Goal: Answer question/provide support: Share knowledge or assist other users

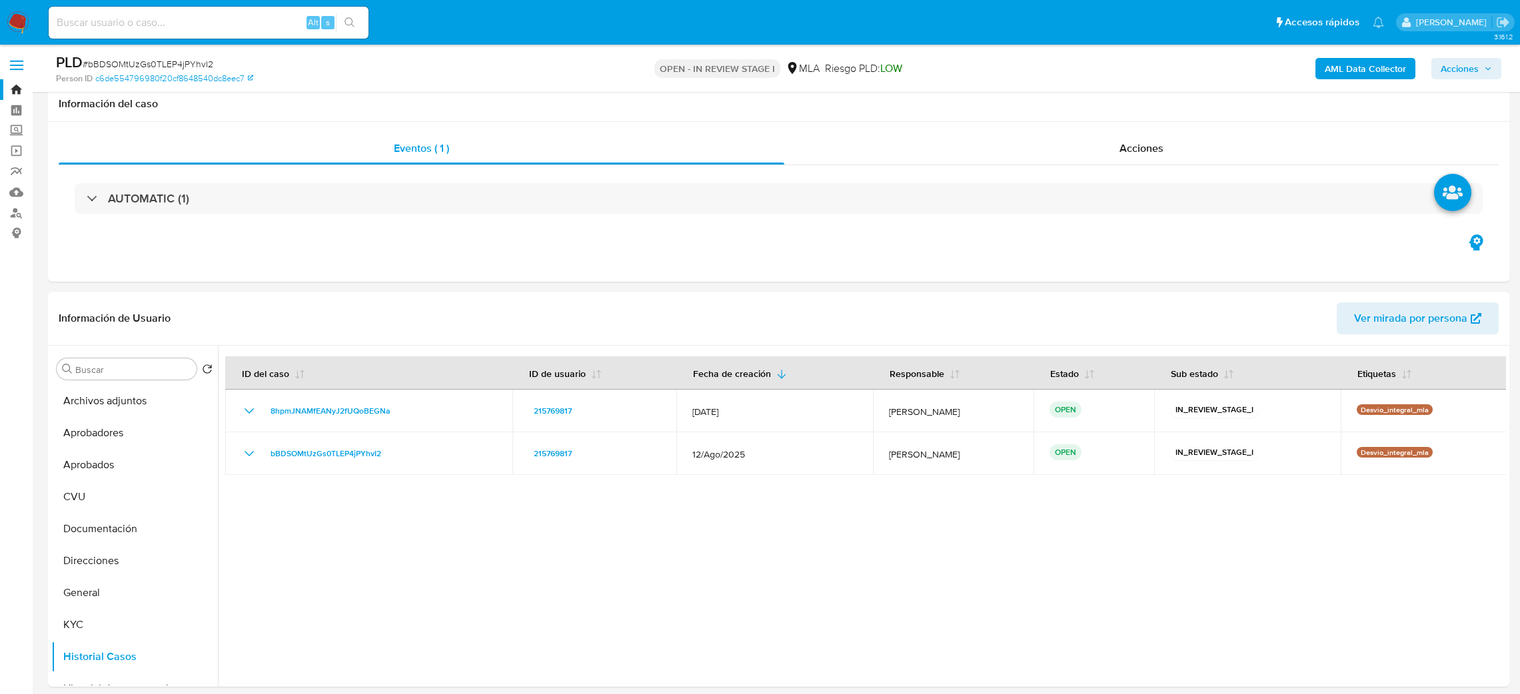
click at [189, 66] on span "# bBDSOMtUzGs0TLEP4jPYhvI2" at bounding box center [148, 63] width 131 height 13
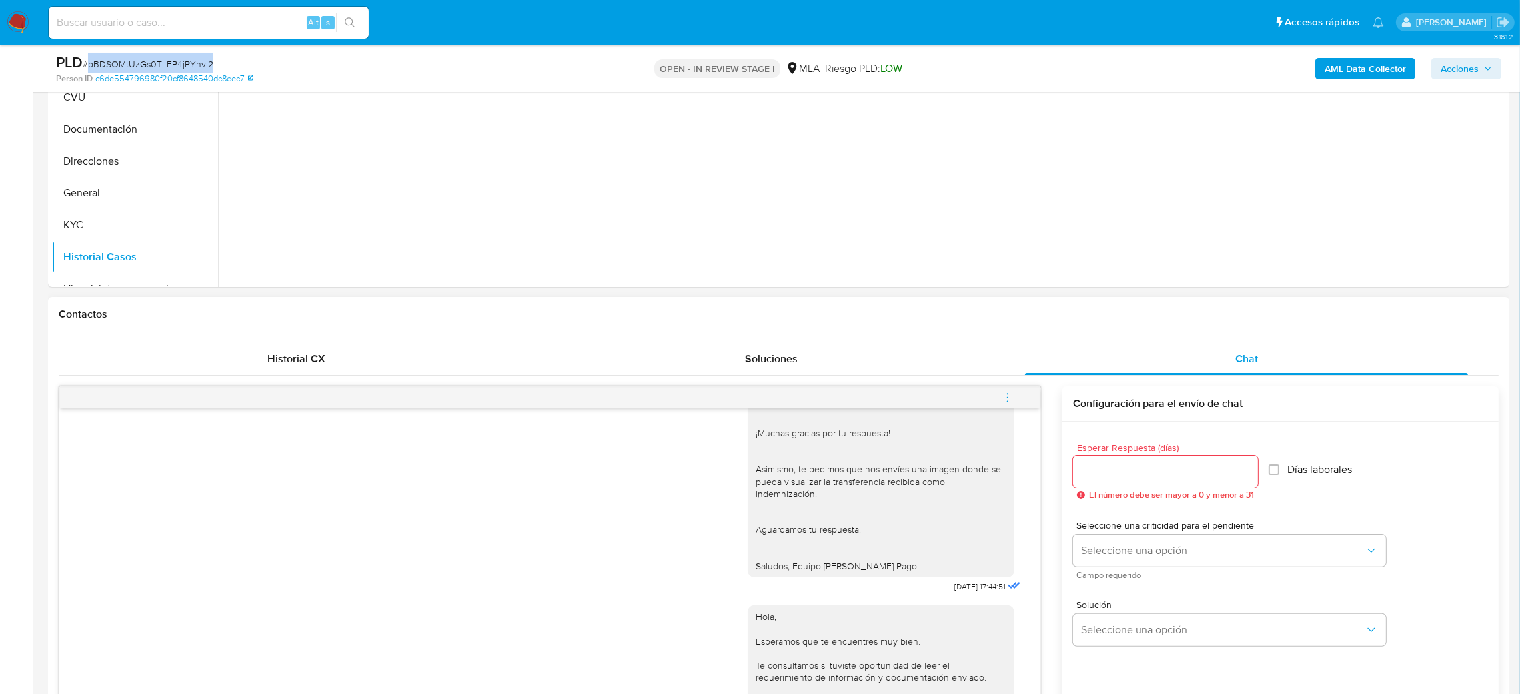
scroll to position [200, 0]
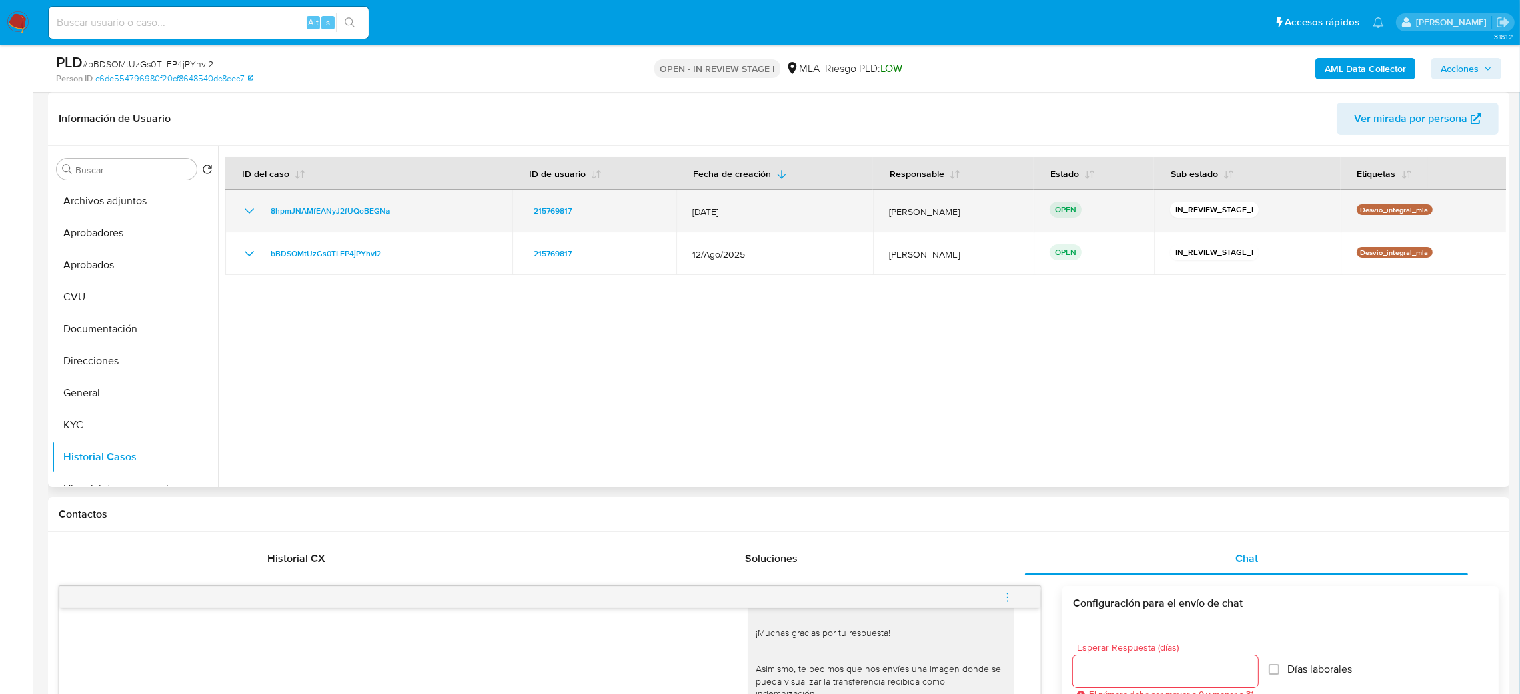
drag, startPoint x: 415, startPoint y: 200, endPoint x: 241, endPoint y: 210, distance: 174.9
click at [241, 210] on td "8hpmJNAMfEANyJ2fUQoBEGNa" at bounding box center [368, 211] width 287 height 43
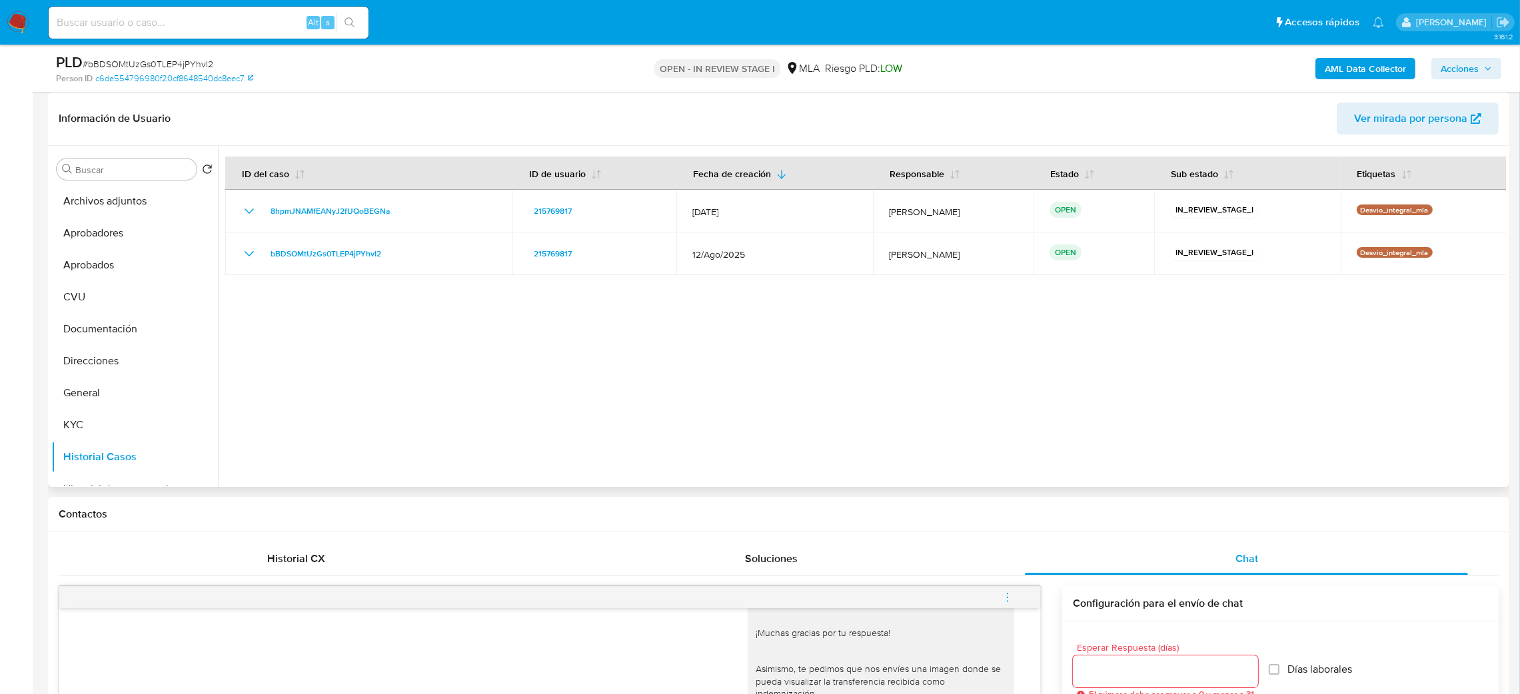
click at [381, 278] on div at bounding box center [862, 316] width 1288 height 341
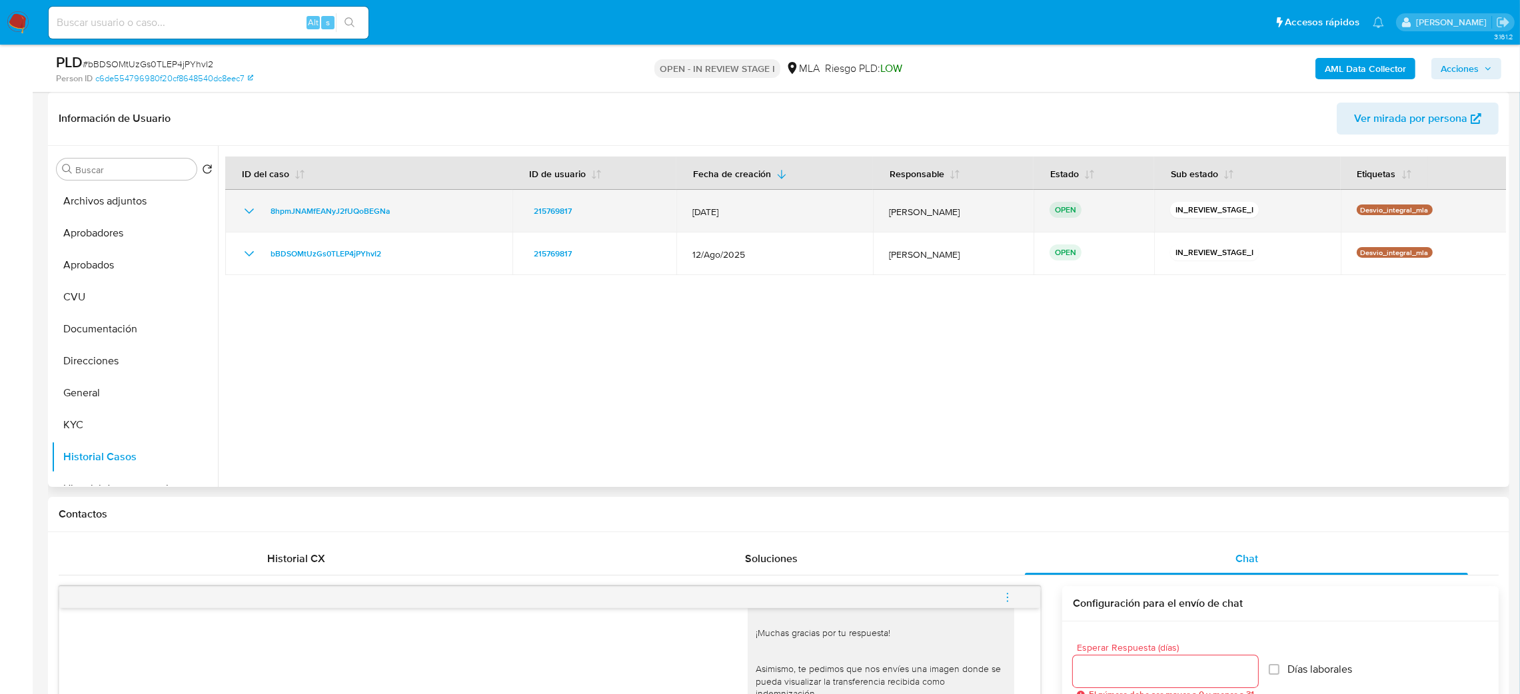
drag, startPoint x: 406, startPoint y: 207, endPoint x: 257, endPoint y: 206, distance: 148.6
click at [257, 206] on div "8hpmJNAMfEANyJ2fUQoBEGNa" at bounding box center [368, 211] width 255 height 16
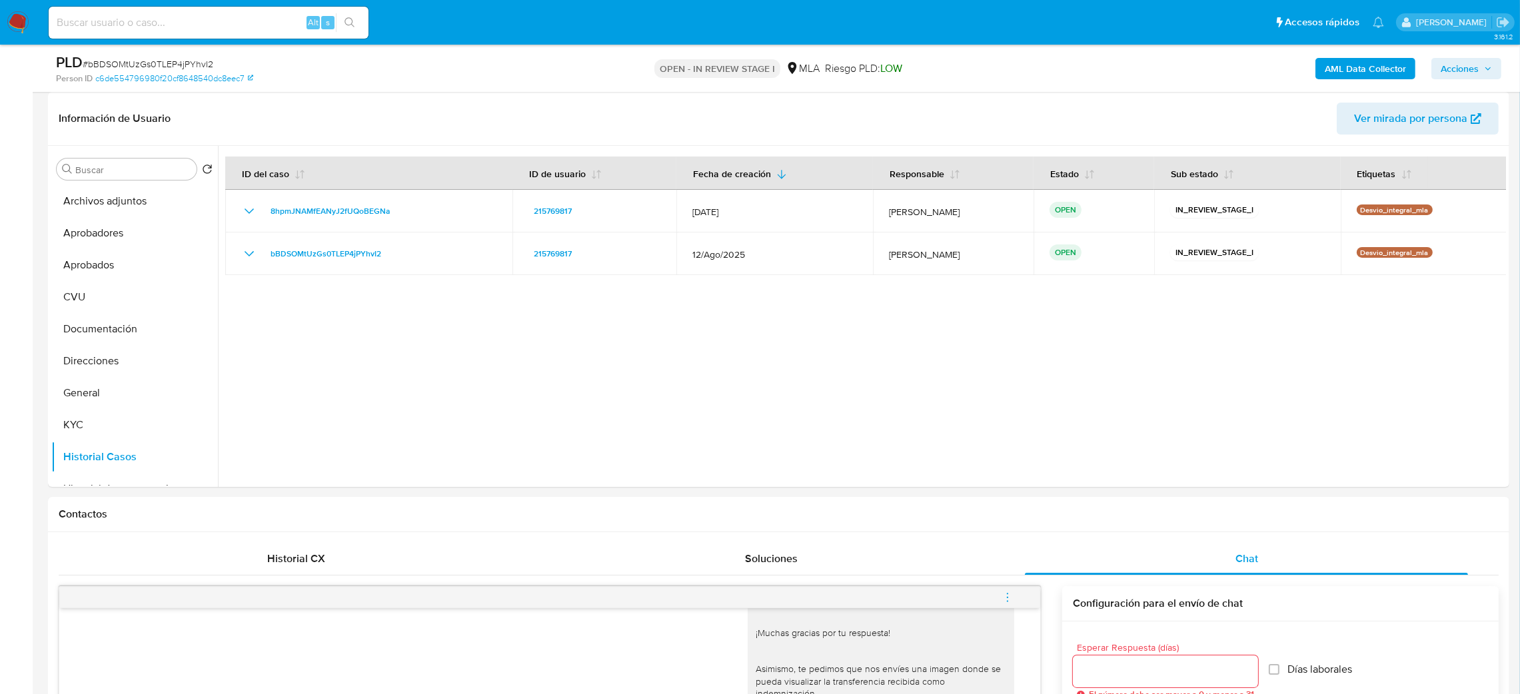
click at [997, 597] on button "menu-action" at bounding box center [1008, 598] width 44 height 32
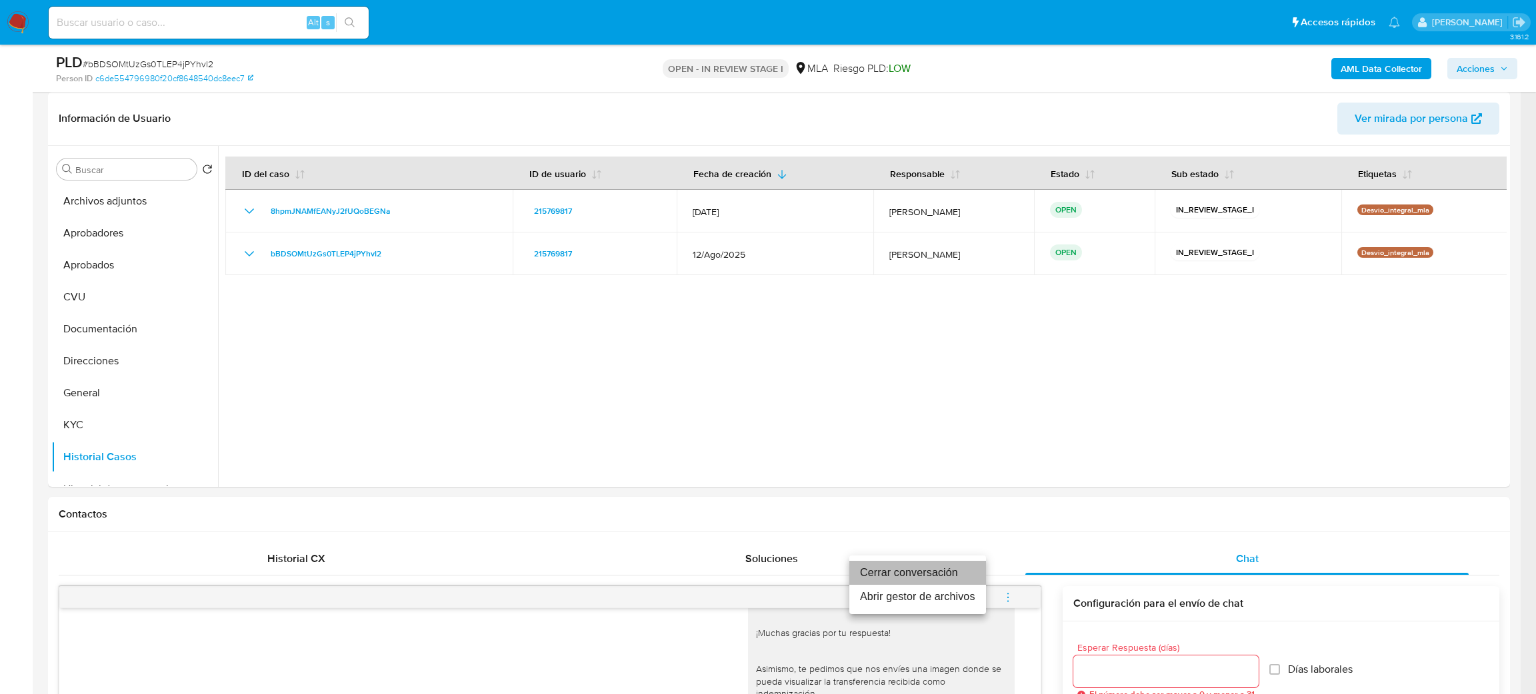
click at [878, 577] on li "Cerrar conversación" at bounding box center [917, 573] width 137 height 24
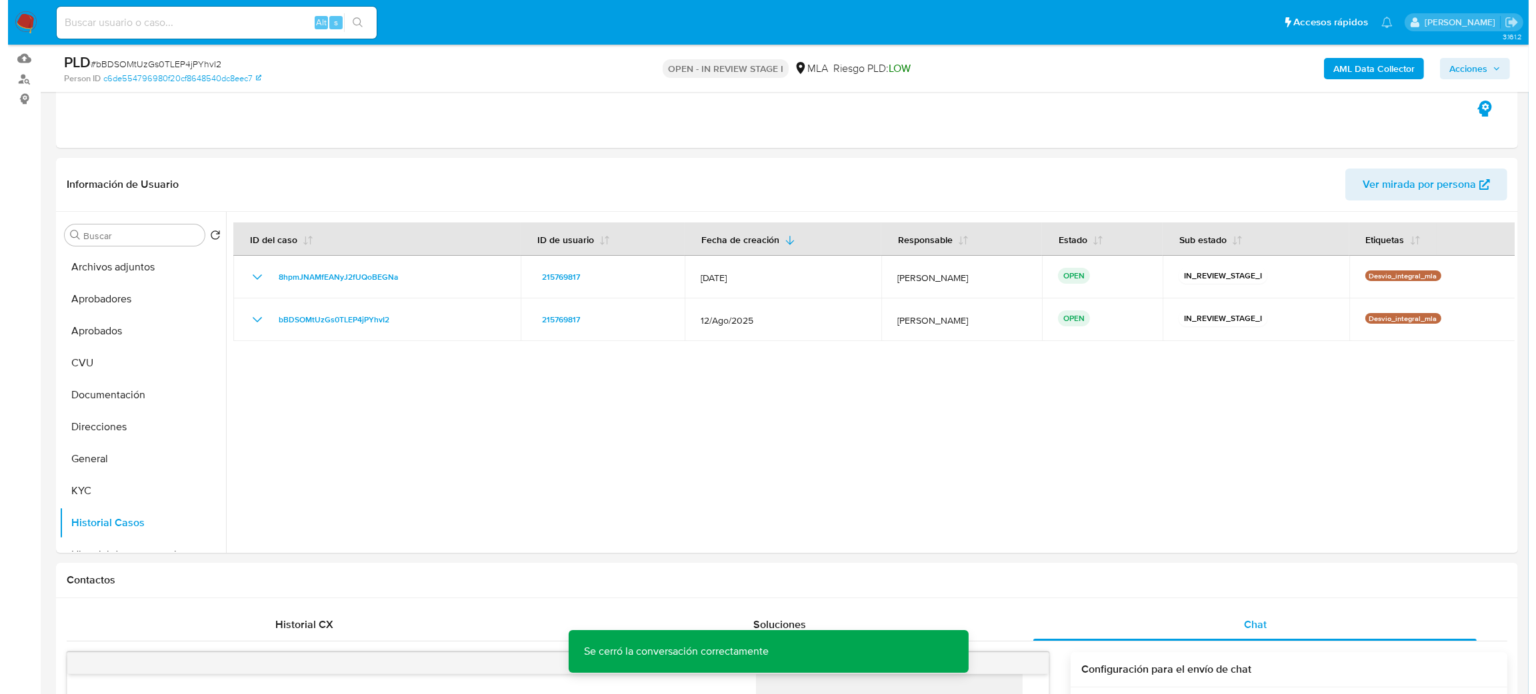
scroll to position [100, 0]
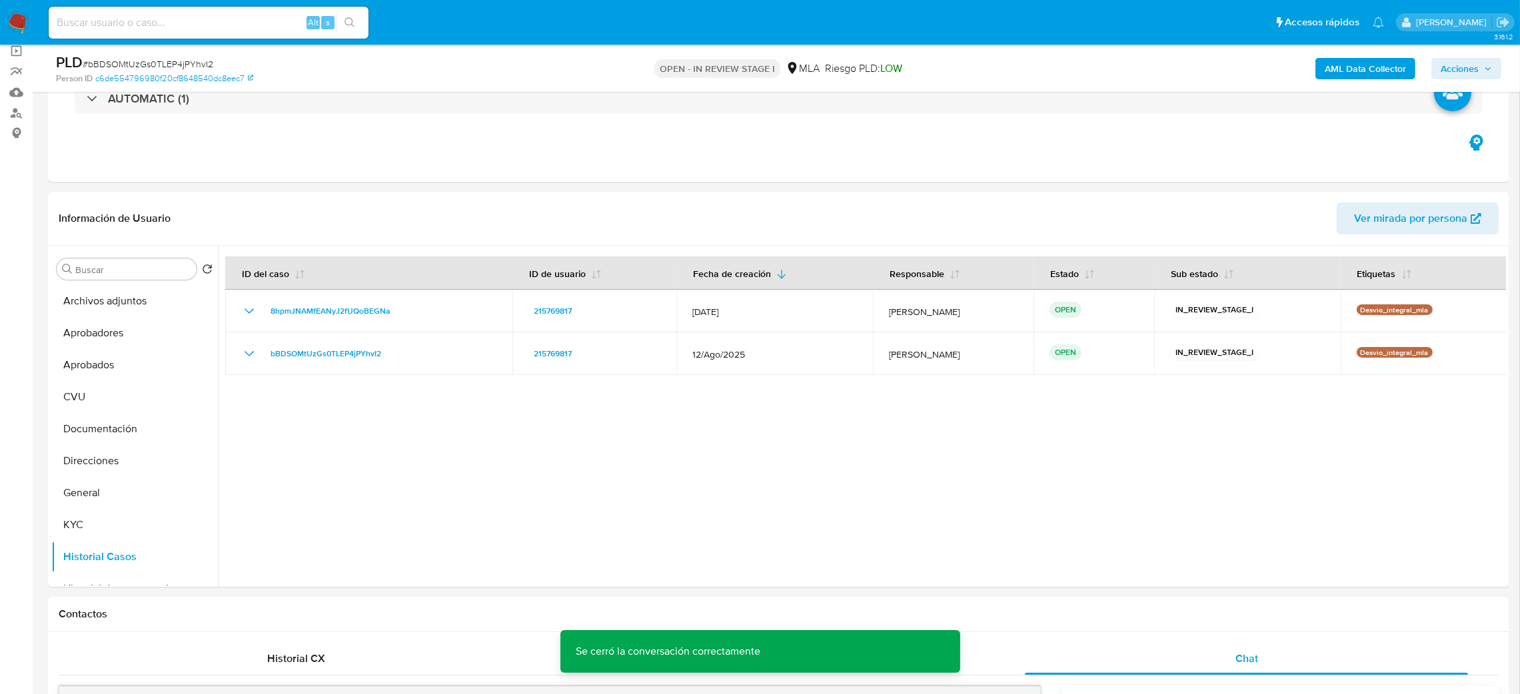
click at [1364, 78] on b "AML Data Collector" at bounding box center [1365, 68] width 81 height 21
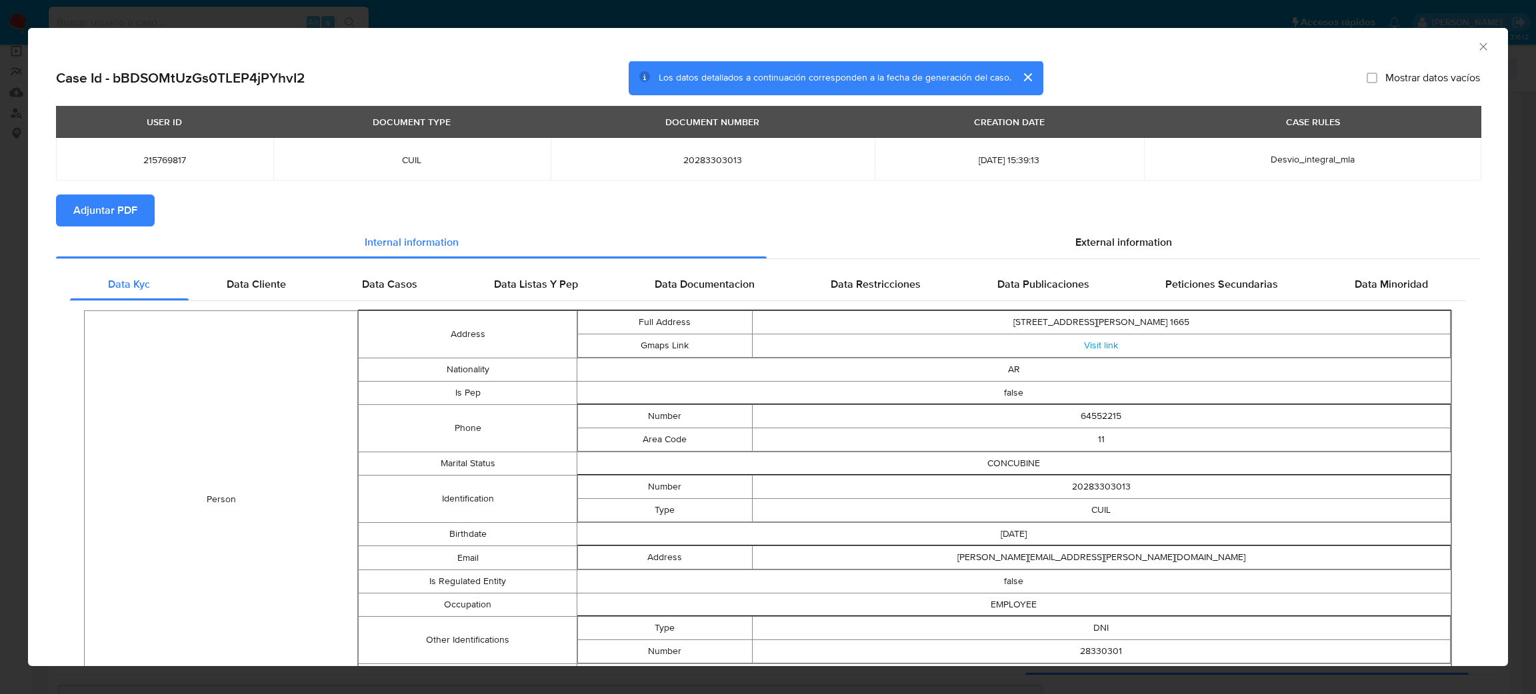
click at [113, 203] on span "Adjuntar PDF" at bounding box center [105, 210] width 64 height 29
click at [1476, 43] on icon "Cerrar ventana" at bounding box center [1482, 46] width 13 height 13
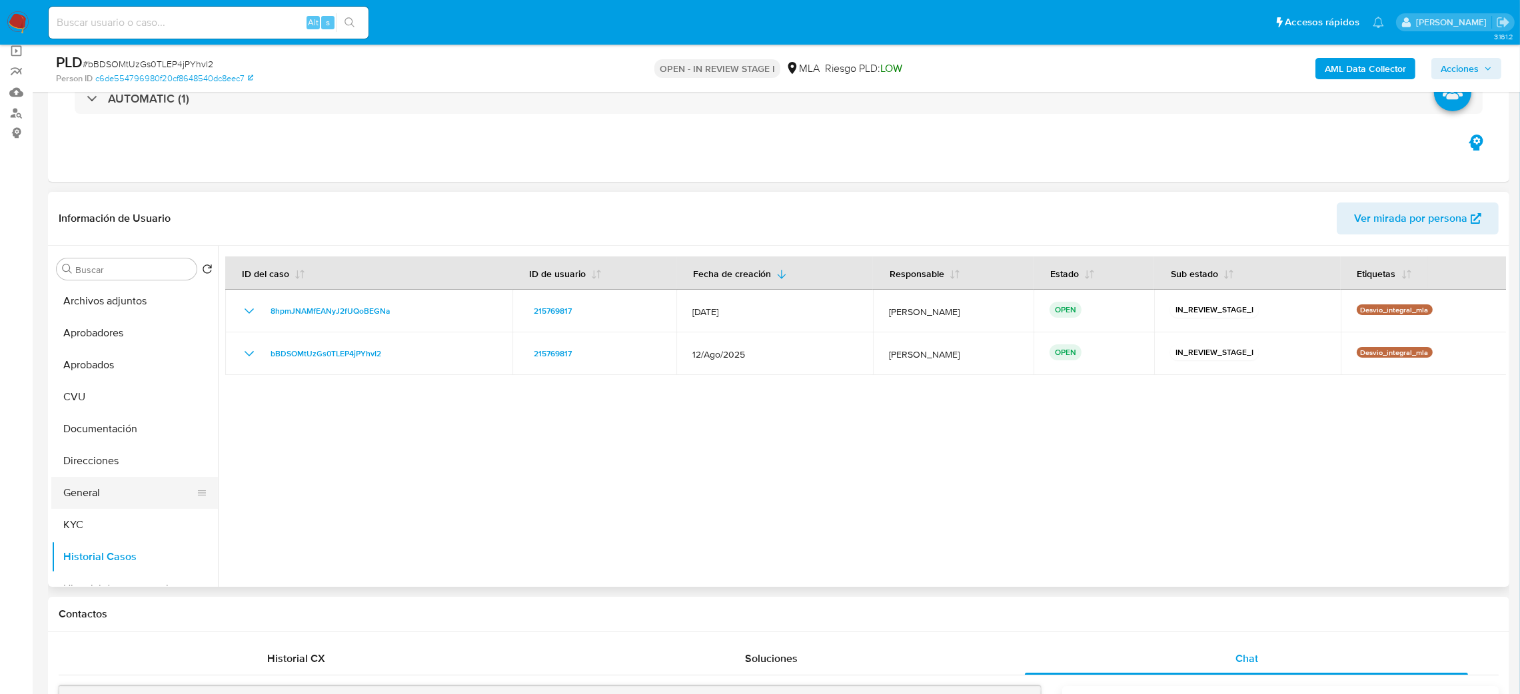
click at [113, 480] on button "General" at bounding box center [129, 493] width 156 height 32
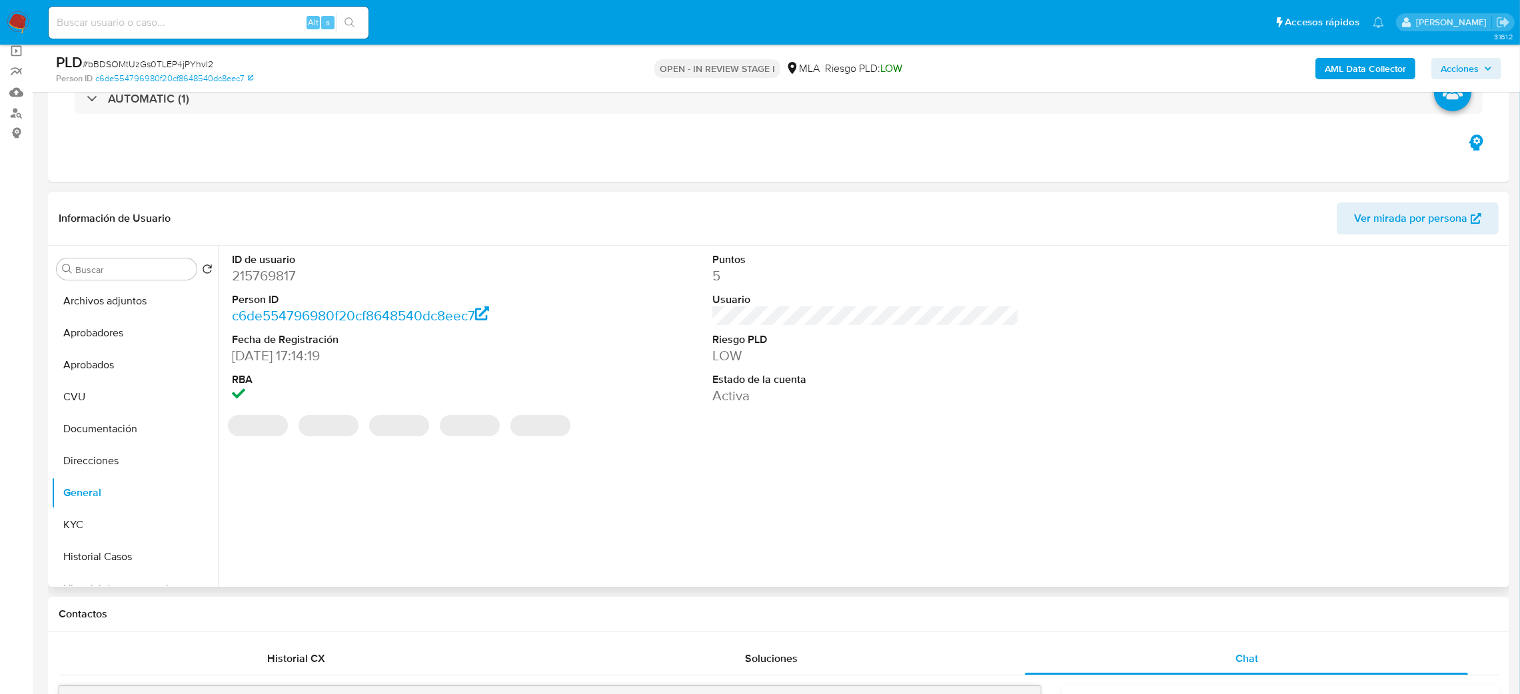
click at [271, 267] on dd "215769817" at bounding box center [385, 276] width 307 height 19
drag, startPoint x: 271, startPoint y: 266, endPoint x: 249, endPoint y: 276, distance: 24.2
click at [251, 275] on dd "215769817" at bounding box center [385, 276] width 307 height 19
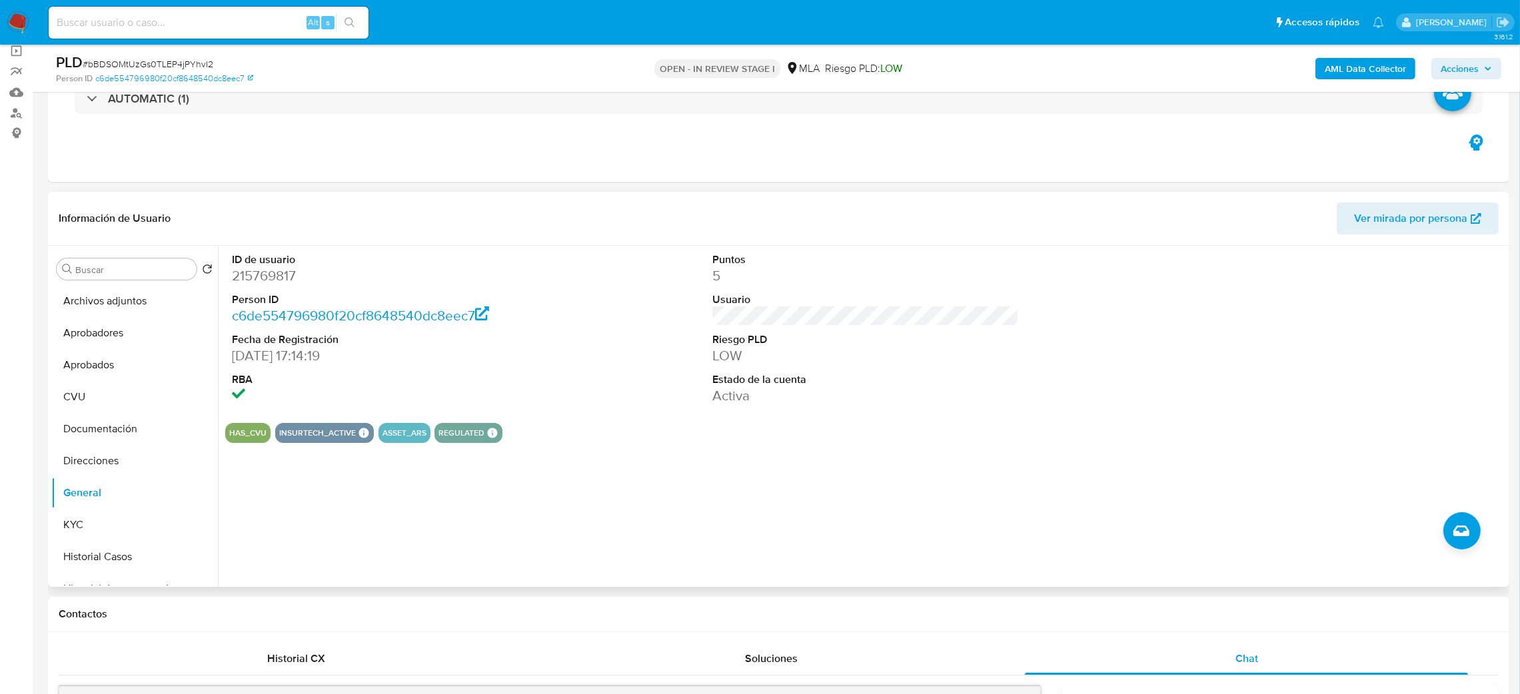
click at [247, 276] on dd "215769817" at bounding box center [385, 276] width 307 height 19
copy dd "215769817"
click at [115, 295] on button "Archivos adjuntos" at bounding box center [129, 301] width 156 height 32
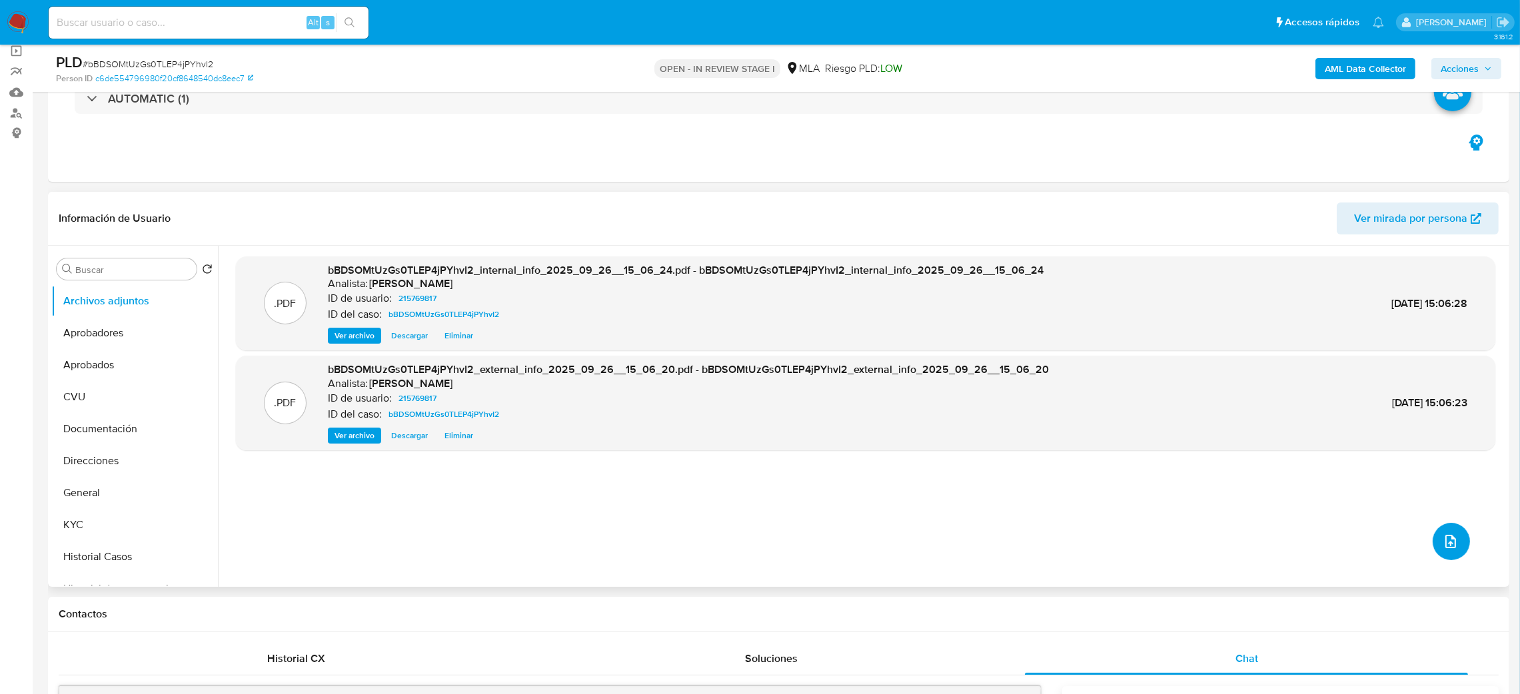
click at [1433, 535] on button "upload-file" at bounding box center [1451, 541] width 37 height 37
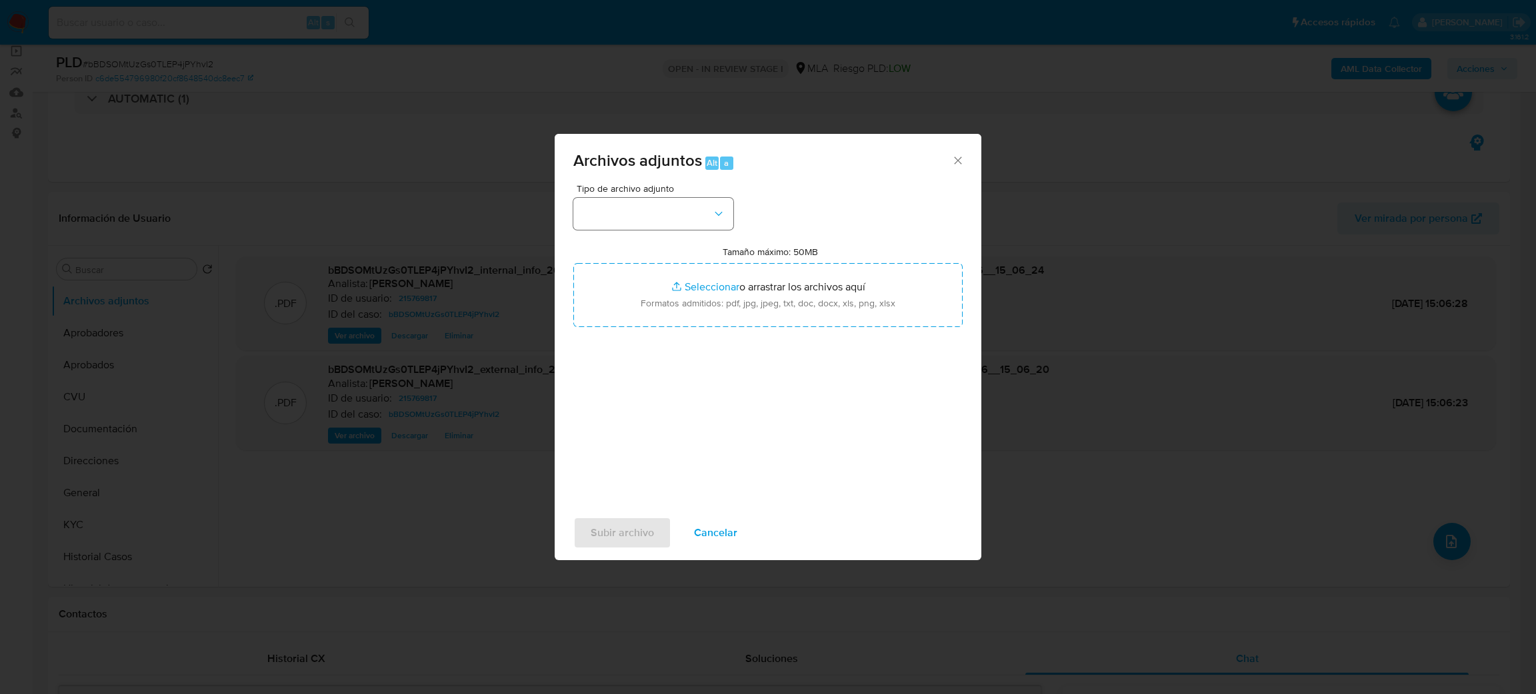
click at [653, 191] on span "Tipo de archivo adjunto" at bounding box center [657, 188] width 160 height 9
click at [649, 211] on button "button" at bounding box center [653, 214] width 160 height 32
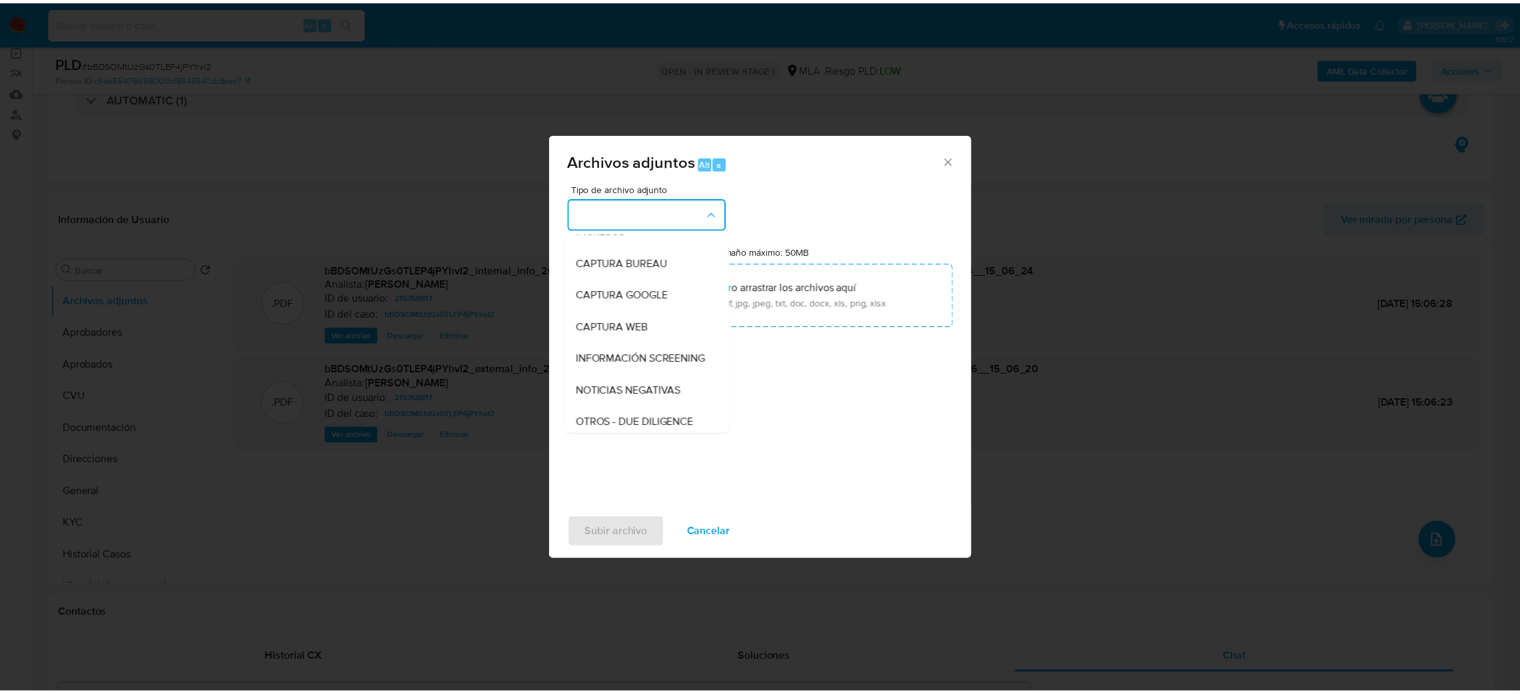
scroll to position [200, 0]
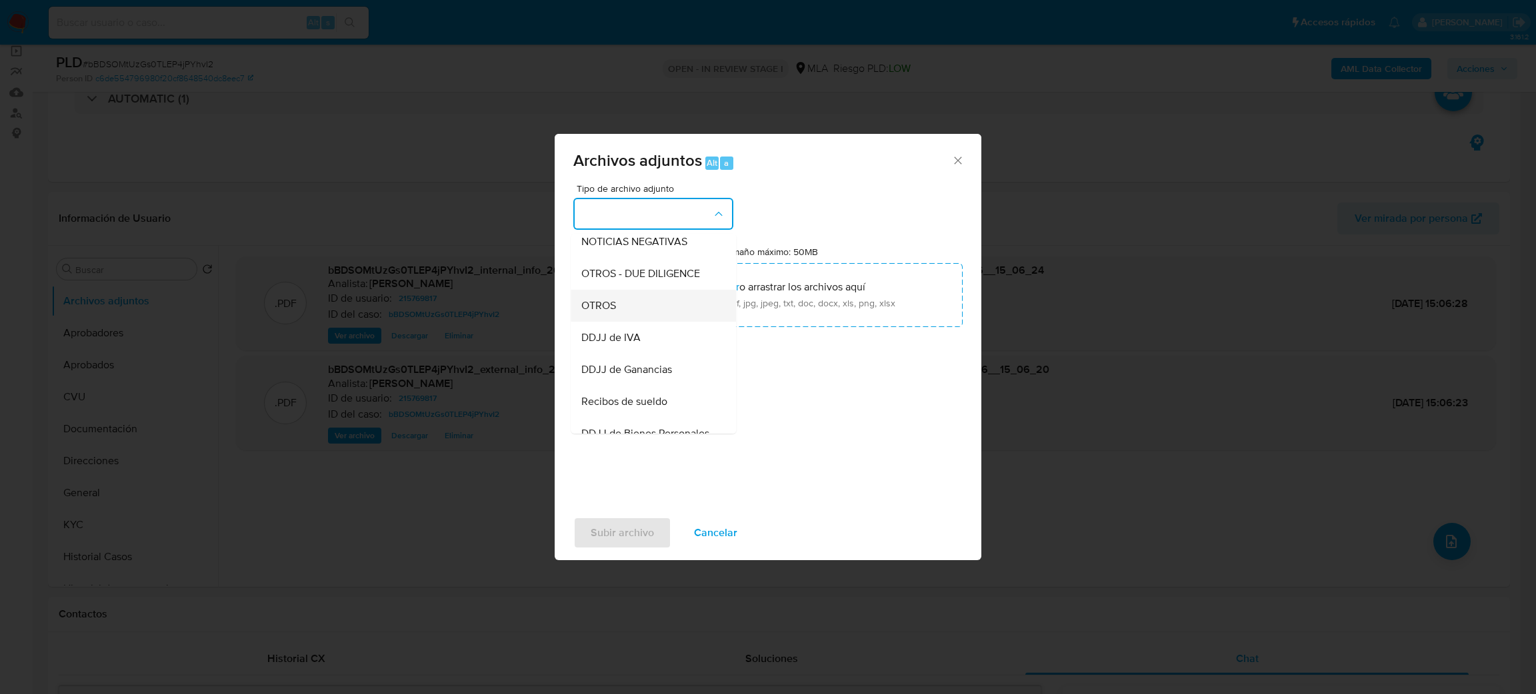
click at [591, 313] on span "OTROS" at bounding box center [598, 305] width 35 height 13
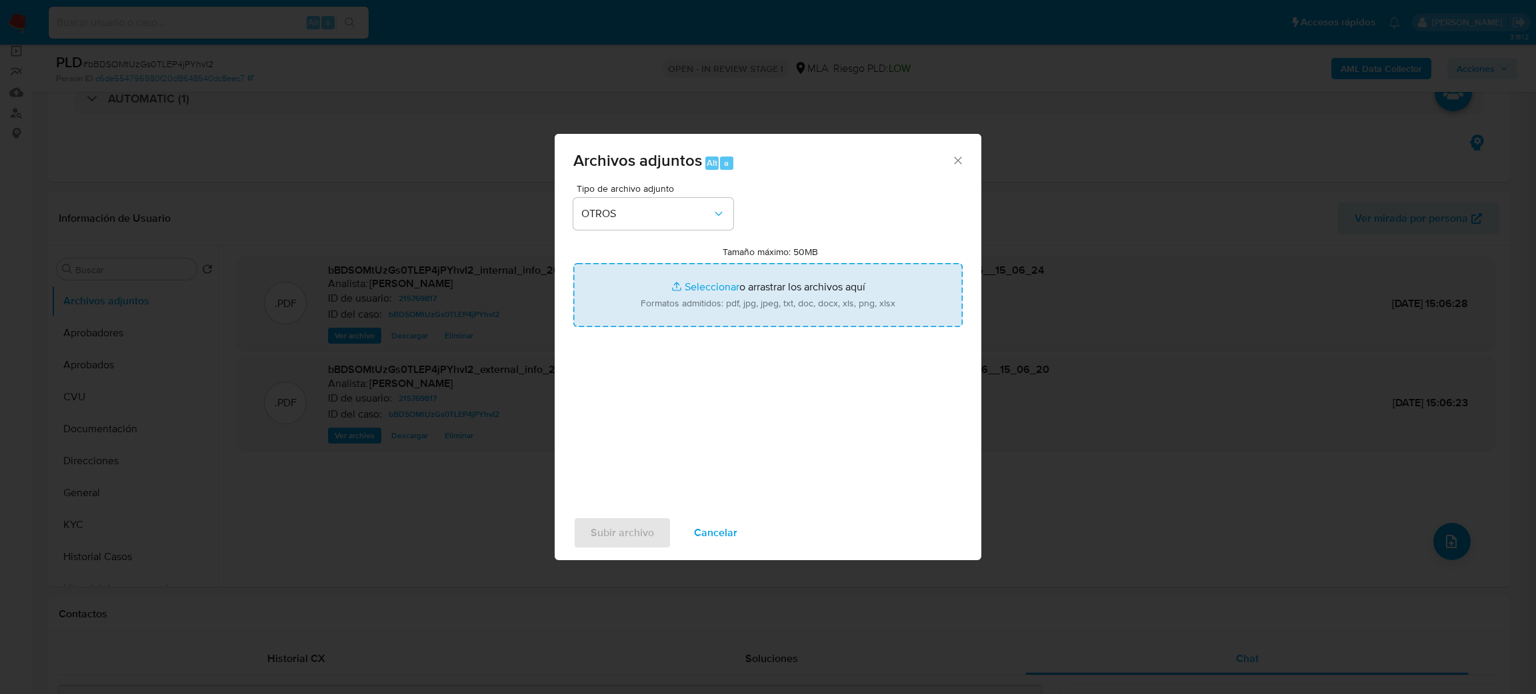
click at [602, 325] on input "Tamaño máximo: 50MB Seleccionar archivos" at bounding box center [767, 295] width 389 height 64
type input "C:\fakepath\Caselog bBDSOMtUzGs0TLEP4jPYhvI2_2025_09_26_13_46_56.docx"
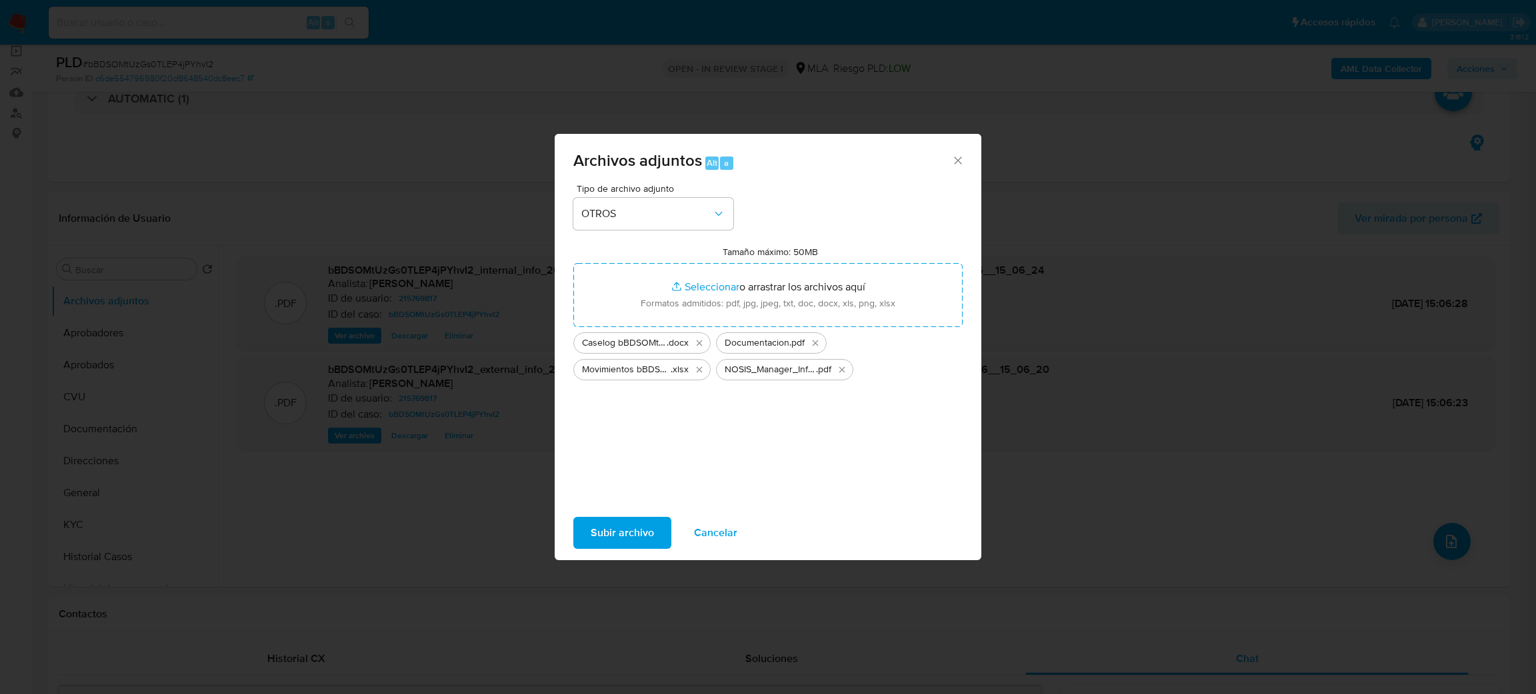
click at [607, 522] on span "Subir archivo" at bounding box center [622, 533] width 63 height 29
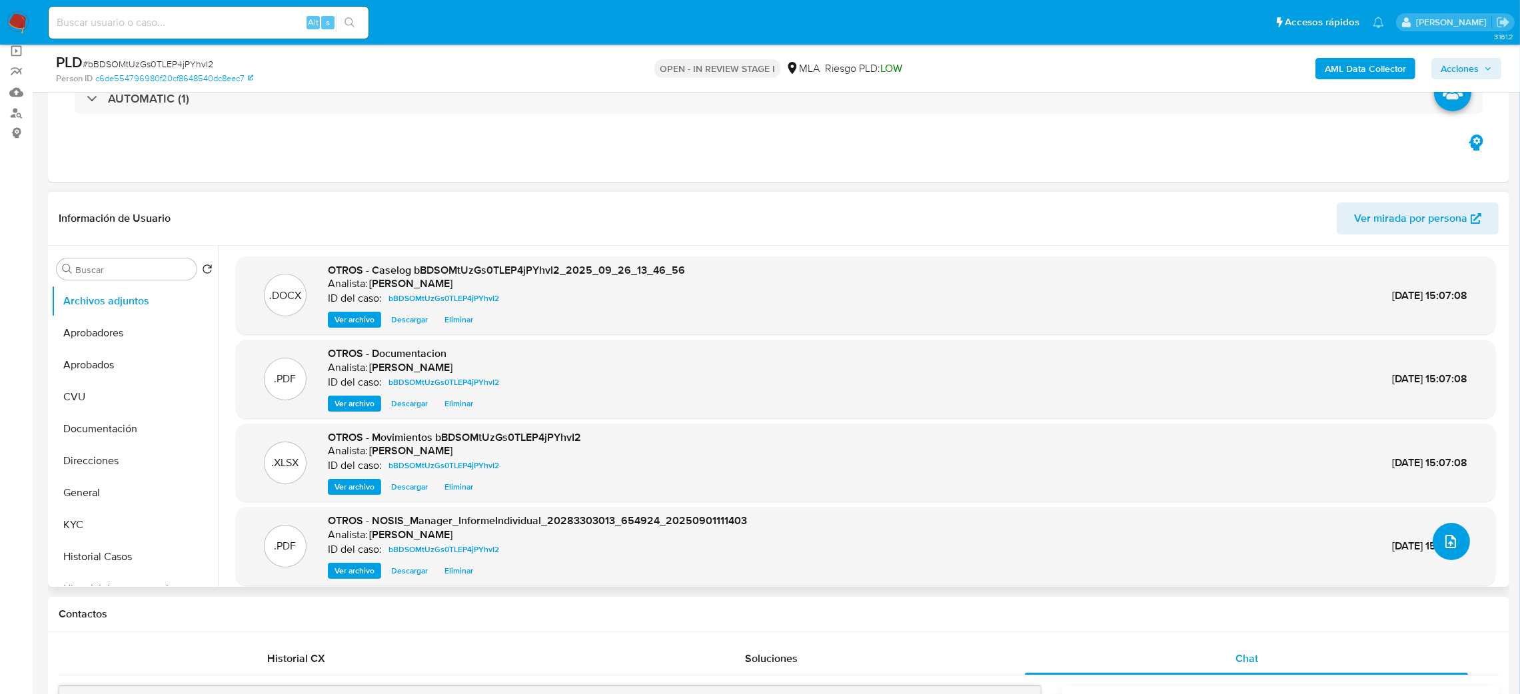
scroll to position [10, 0]
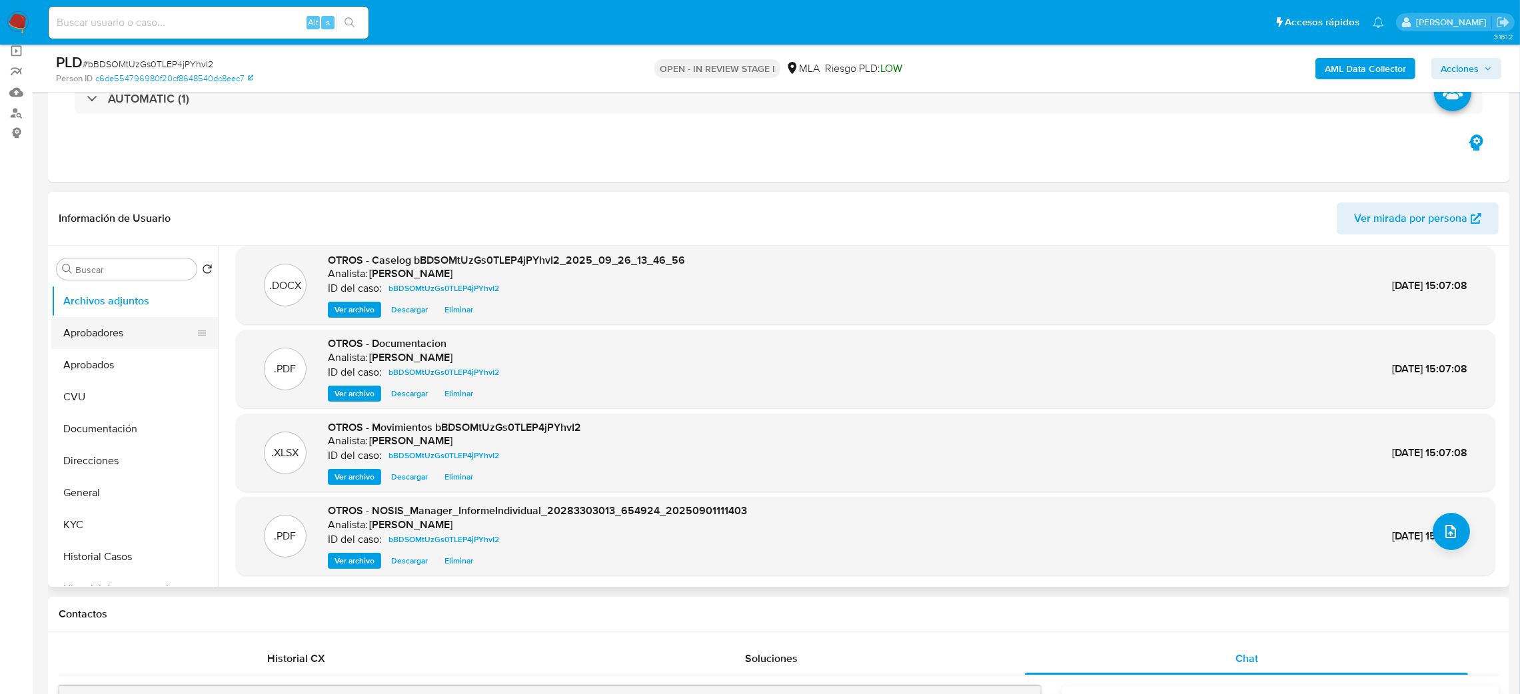
click at [101, 319] on button "Aprobadores" at bounding box center [129, 333] width 156 height 32
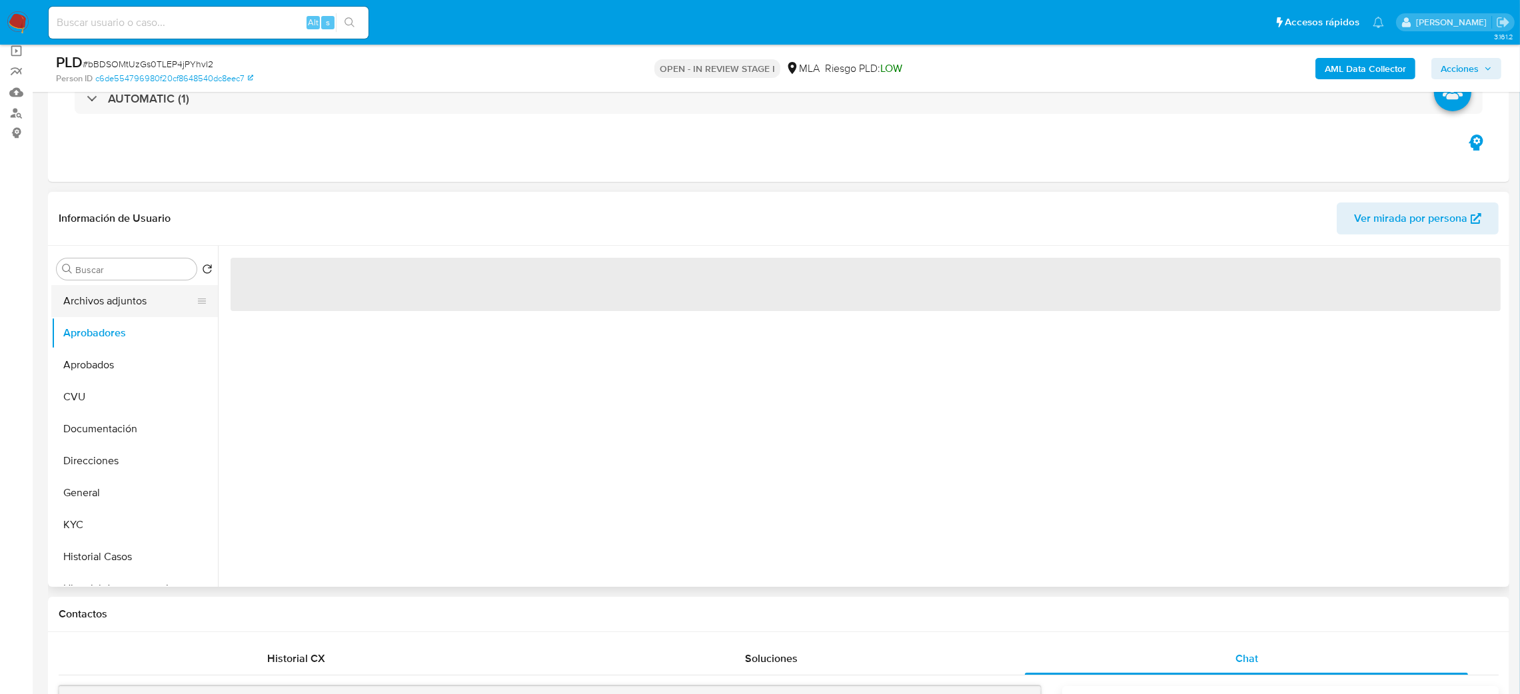
click at [101, 299] on button "Archivos adjuntos" at bounding box center [129, 301] width 156 height 32
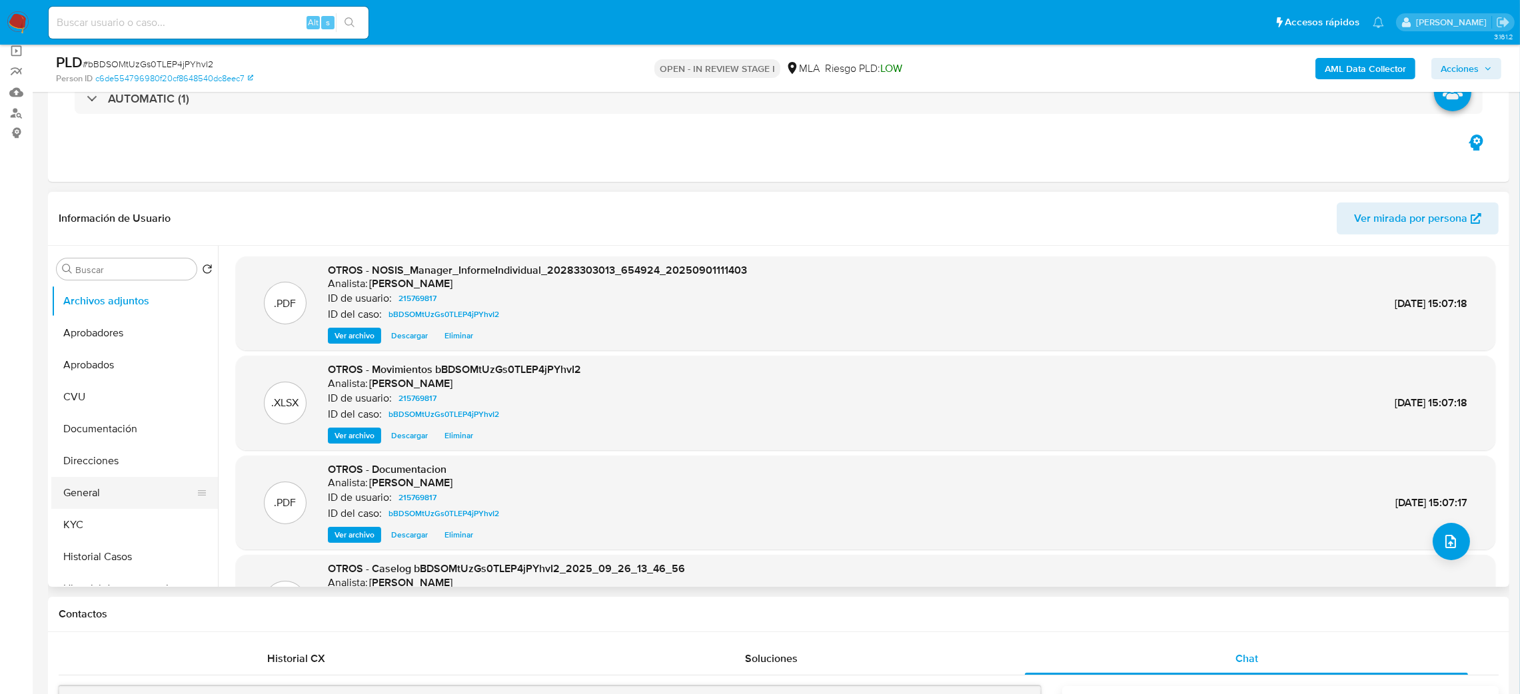
click at [107, 507] on button "General" at bounding box center [129, 493] width 156 height 32
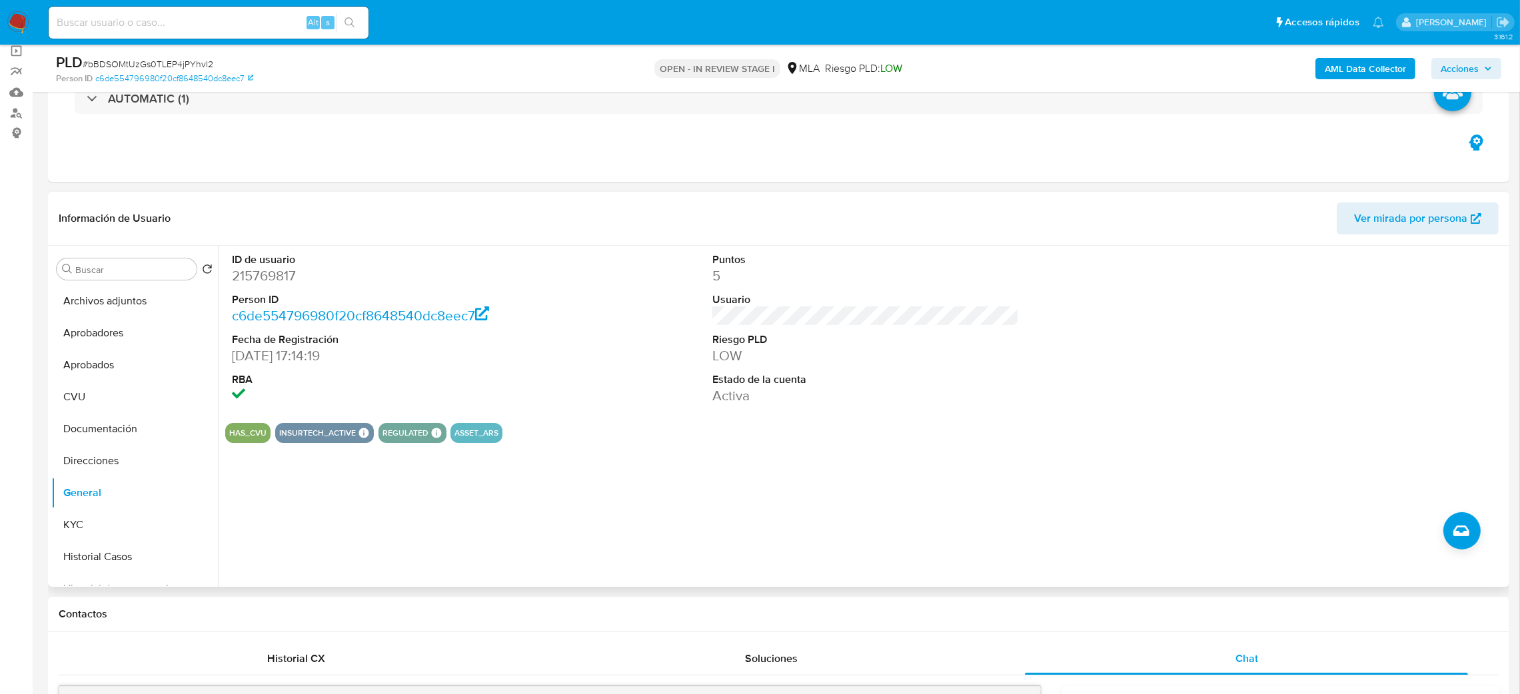
click at [247, 278] on dd "215769817" at bounding box center [385, 276] width 307 height 19
copy dd "215769817"
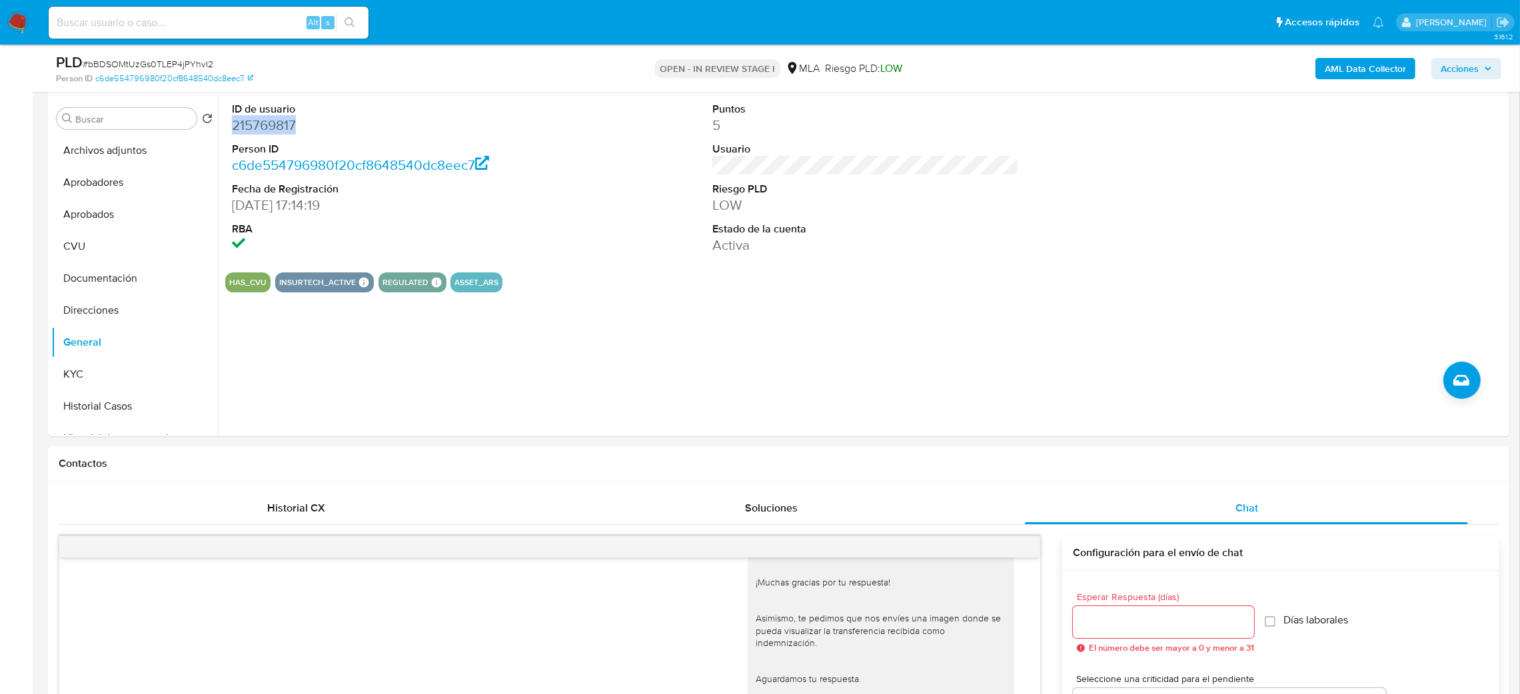
scroll to position [100, 0]
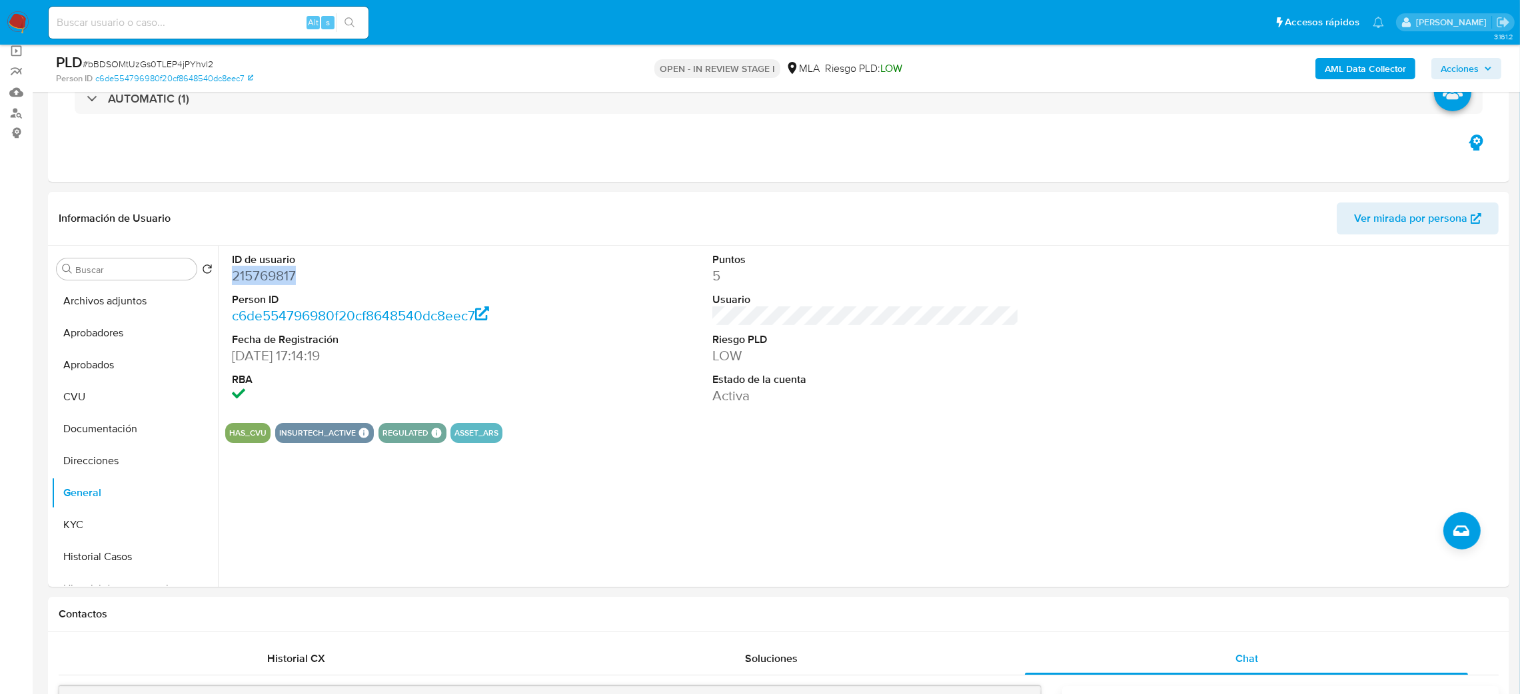
drag, startPoint x: 1487, startPoint y: 64, endPoint x: 1457, endPoint y: 68, distance: 30.3
click at [1487, 65] on icon "button" at bounding box center [1488, 69] width 8 height 8
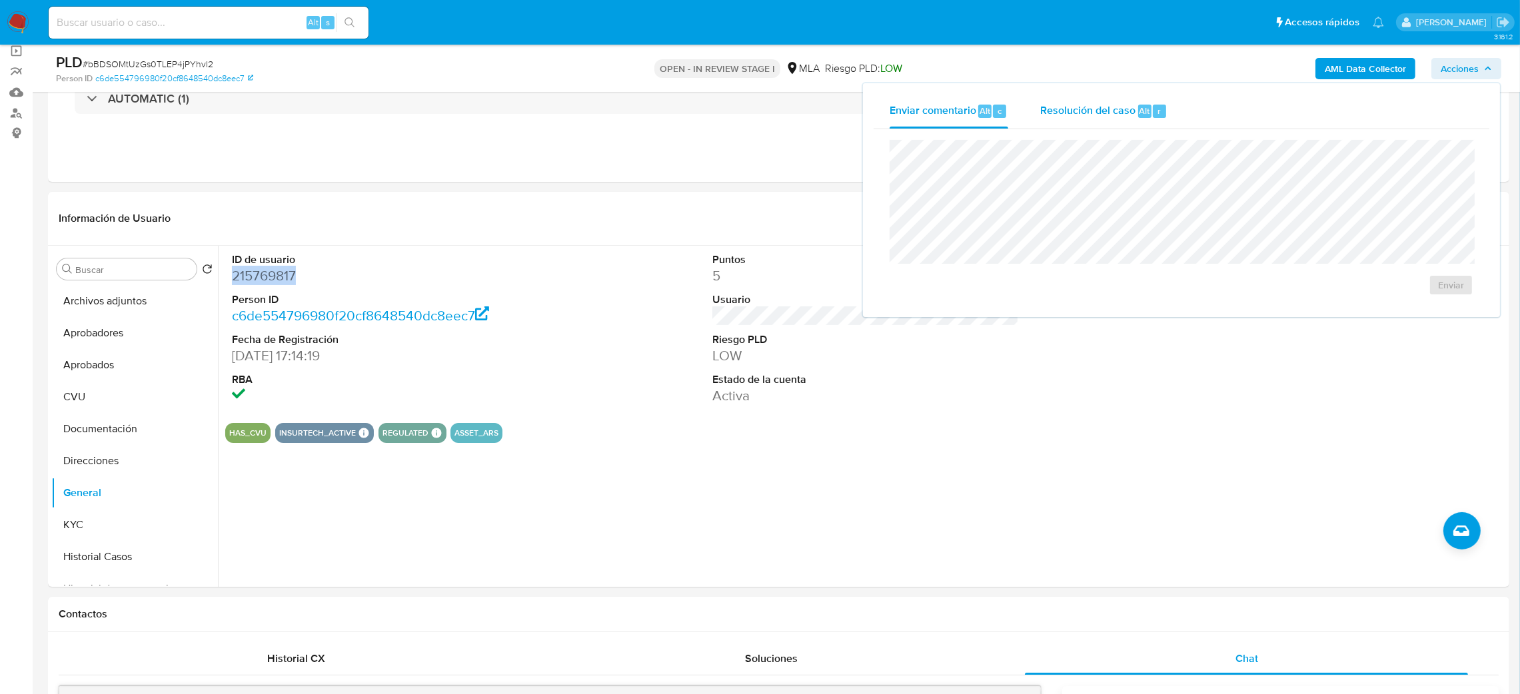
click at [1105, 120] on div "Resolución del caso Alt r" at bounding box center [1103, 111] width 127 height 35
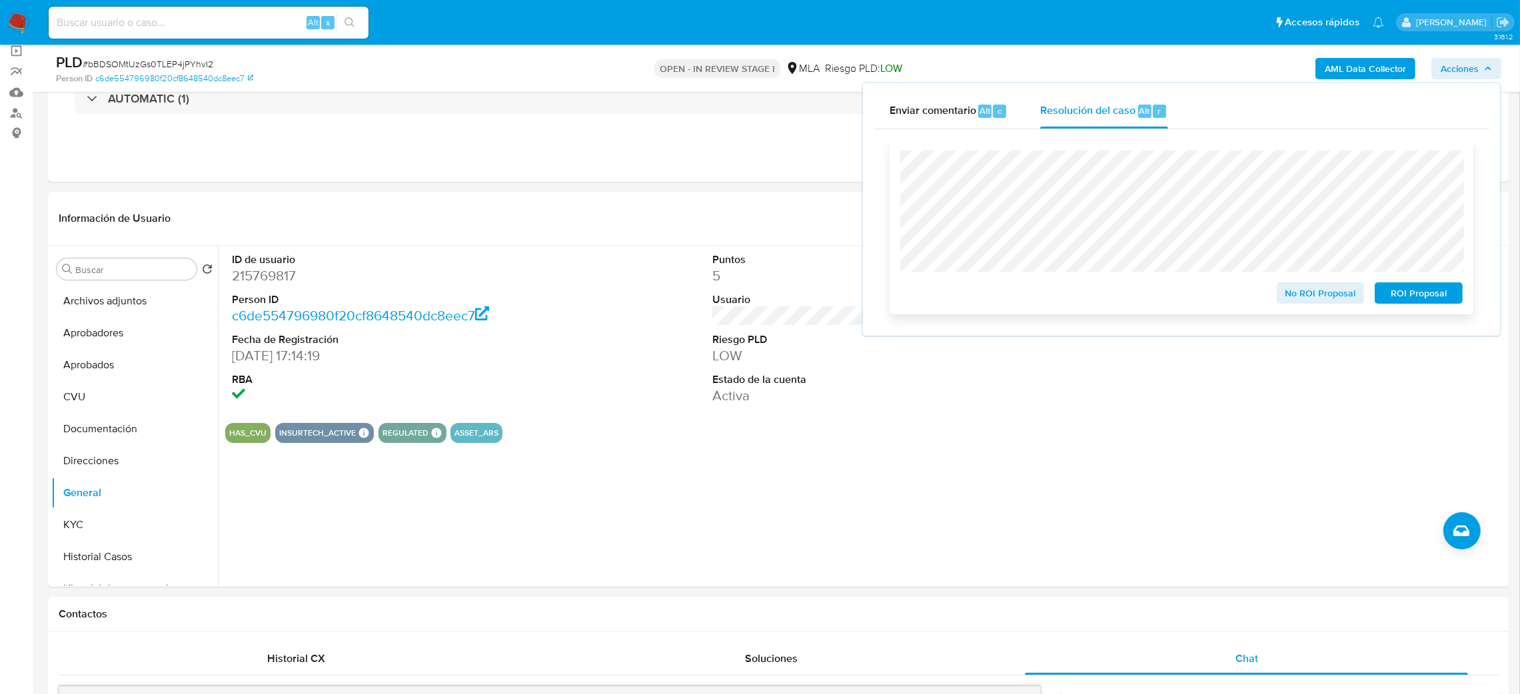
click at [1297, 290] on span "No ROI Proposal" at bounding box center [1320, 293] width 69 height 19
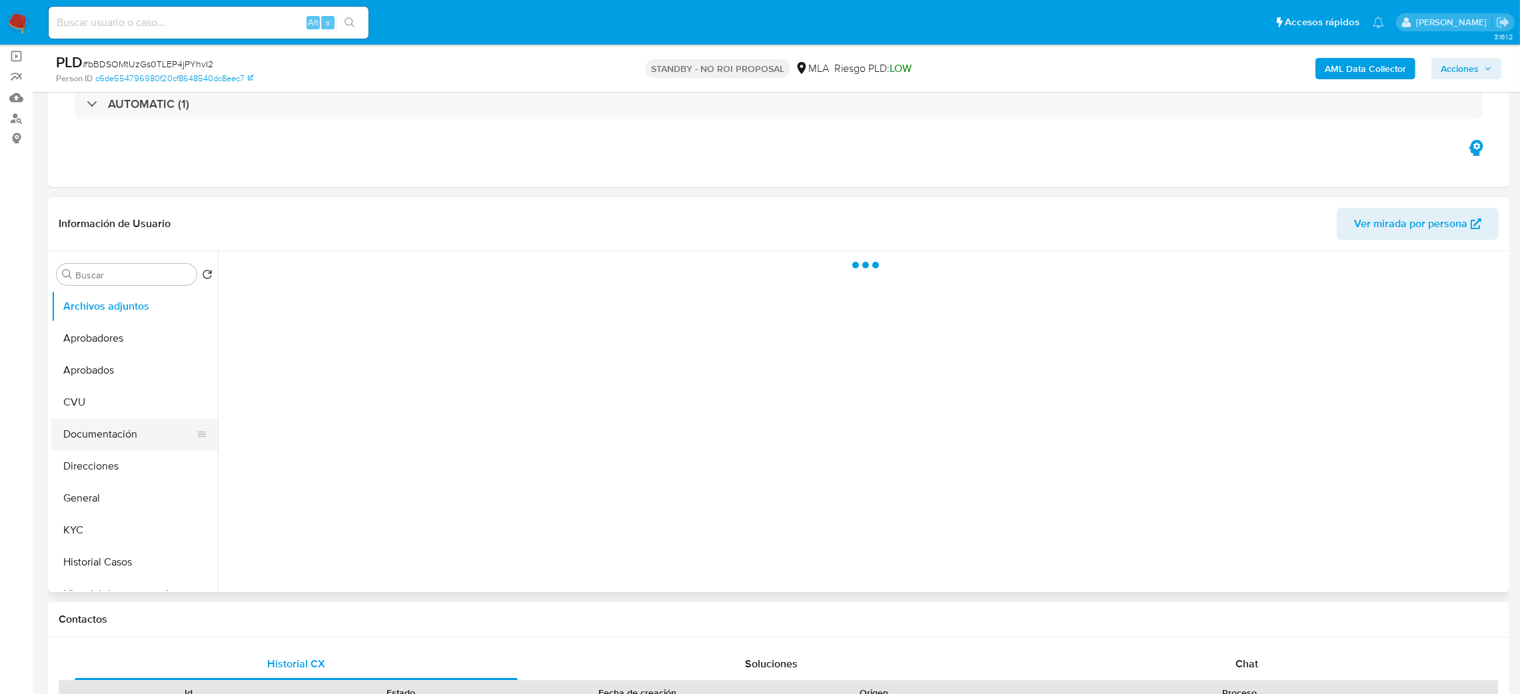
scroll to position [100, 0]
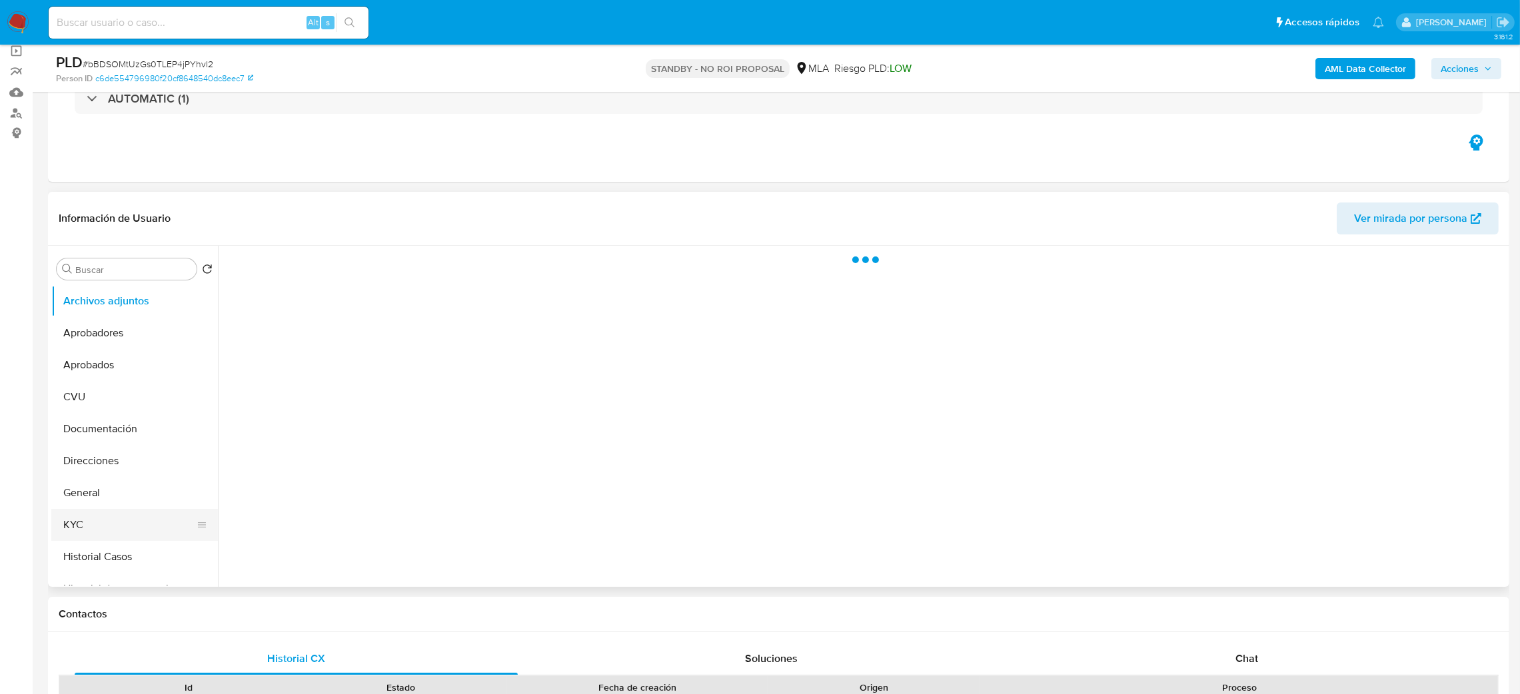
select select "10"
click at [107, 555] on button "Historial Casos" at bounding box center [129, 557] width 156 height 32
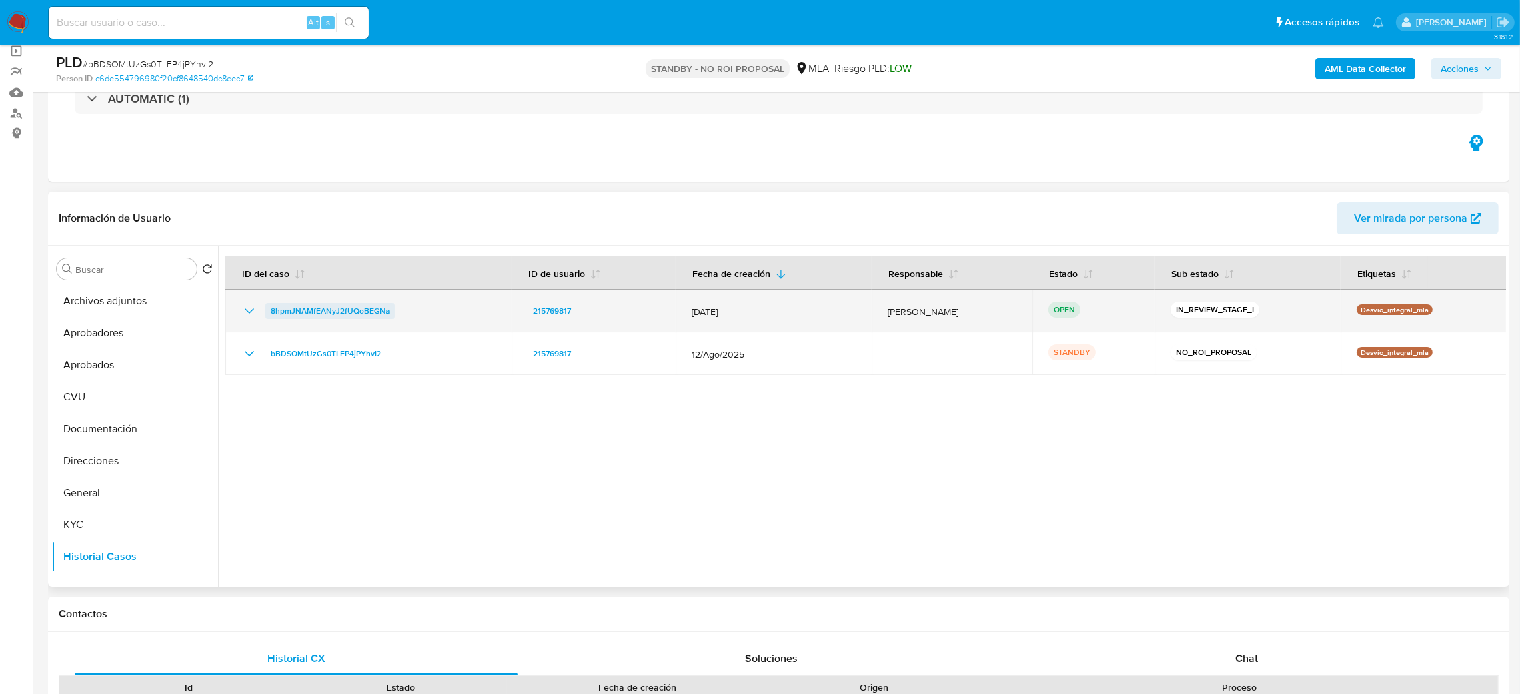
click at [341, 307] on span "8hpmJNAMfEANyJ2fUQoBEGNa" at bounding box center [330, 311] width 119 height 16
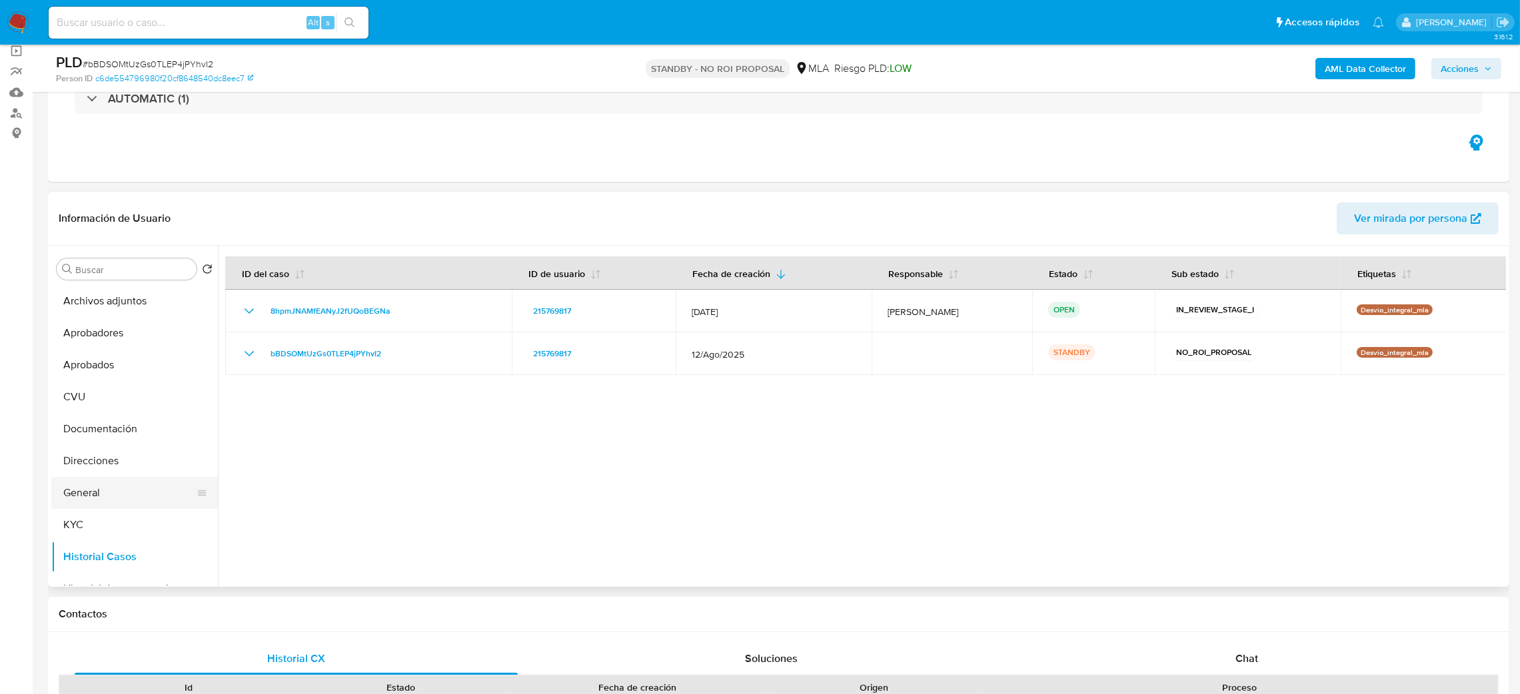
click at [118, 499] on button "General" at bounding box center [129, 493] width 156 height 32
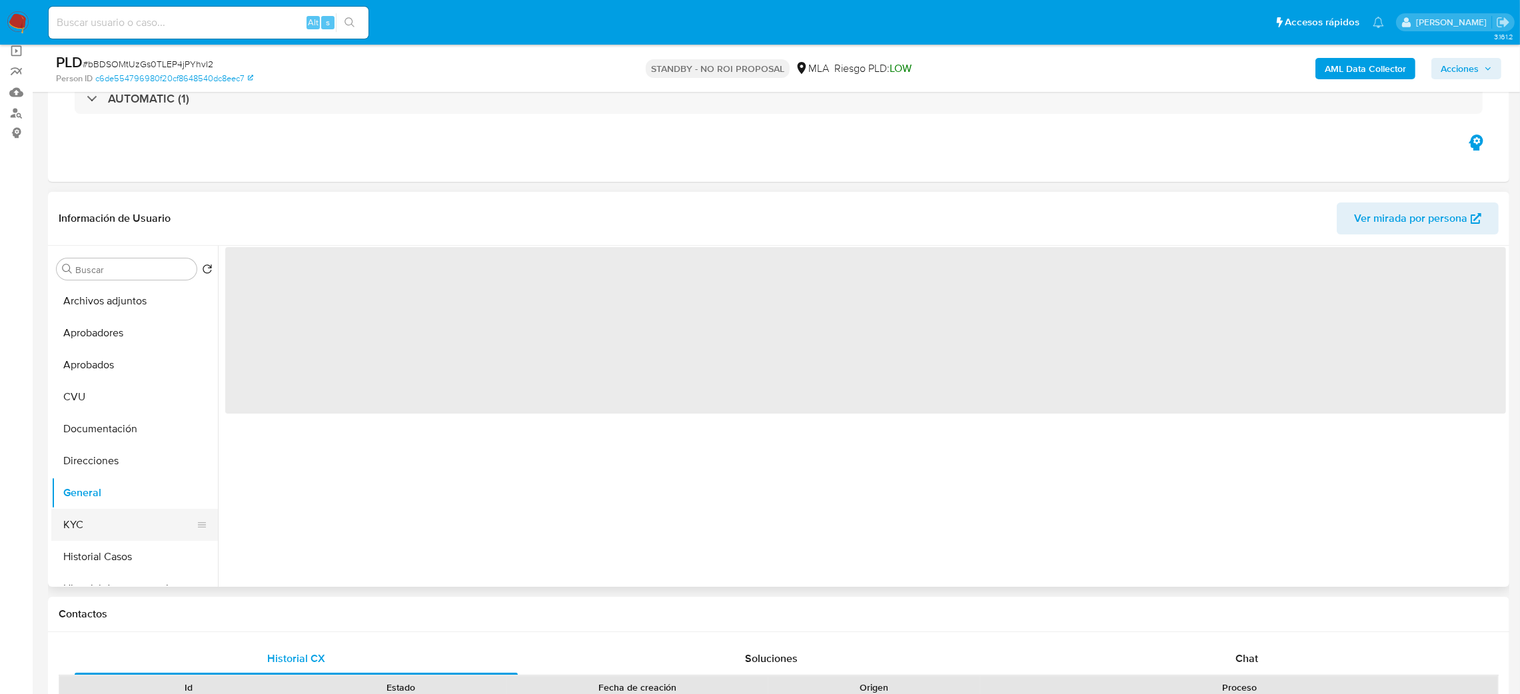
click at [113, 516] on button "KYC" at bounding box center [129, 525] width 156 height 32
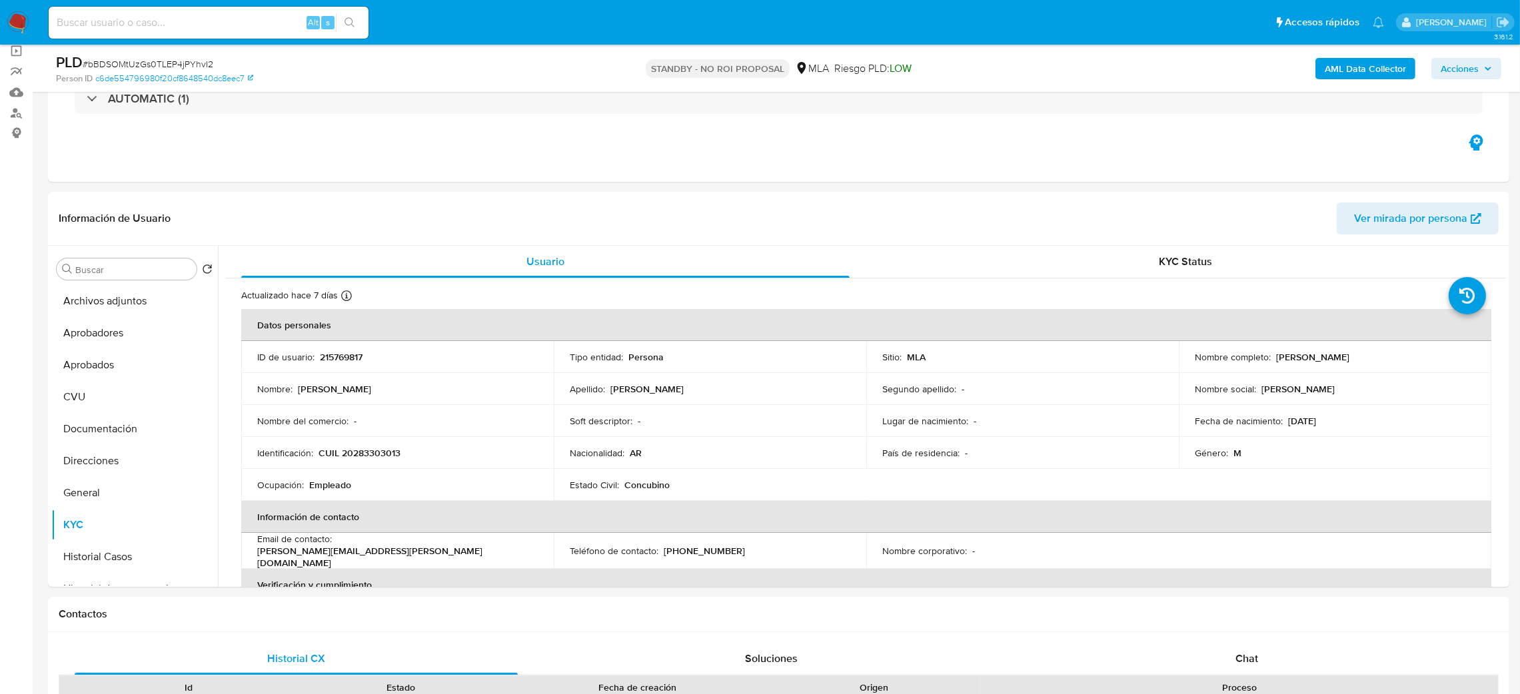
scroll to position [0, 0]
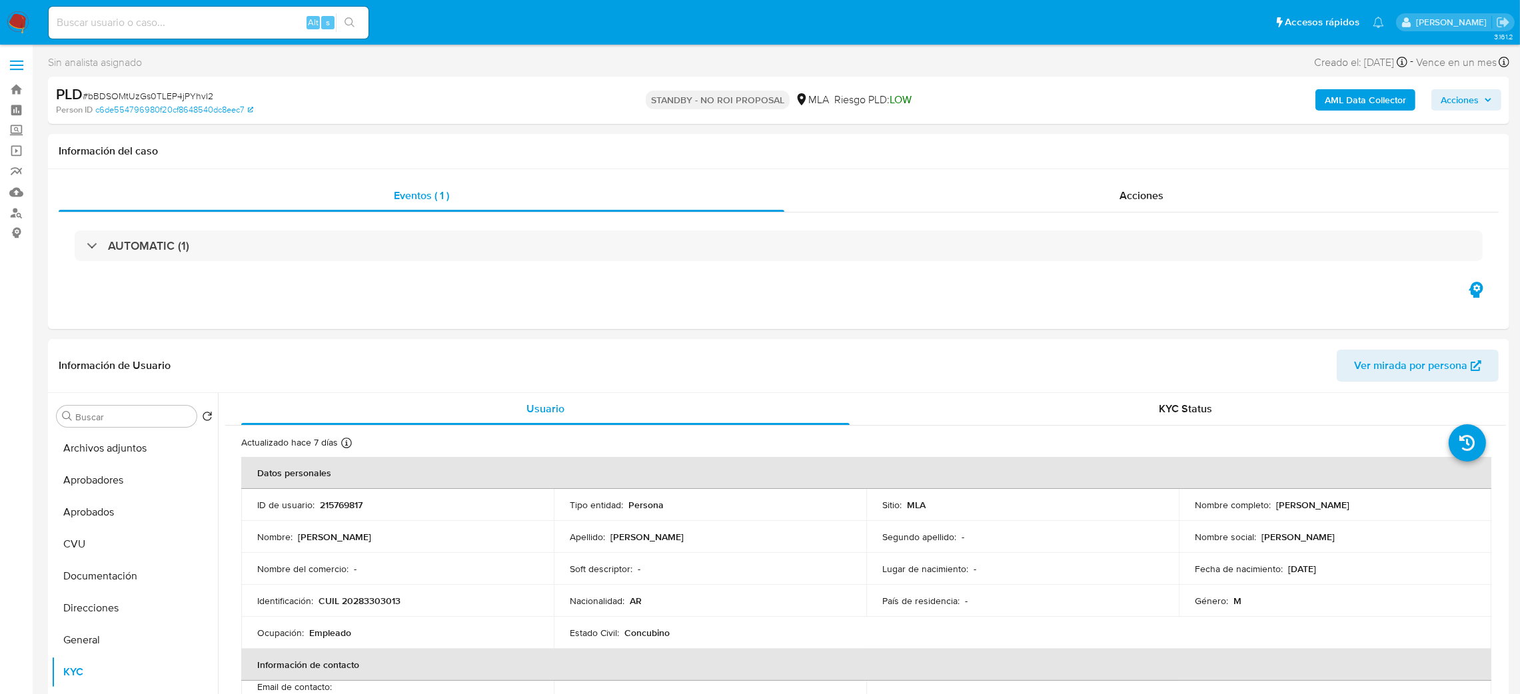
click at [17, 28] on img at bounding box center [18, 22] width 23 height 23
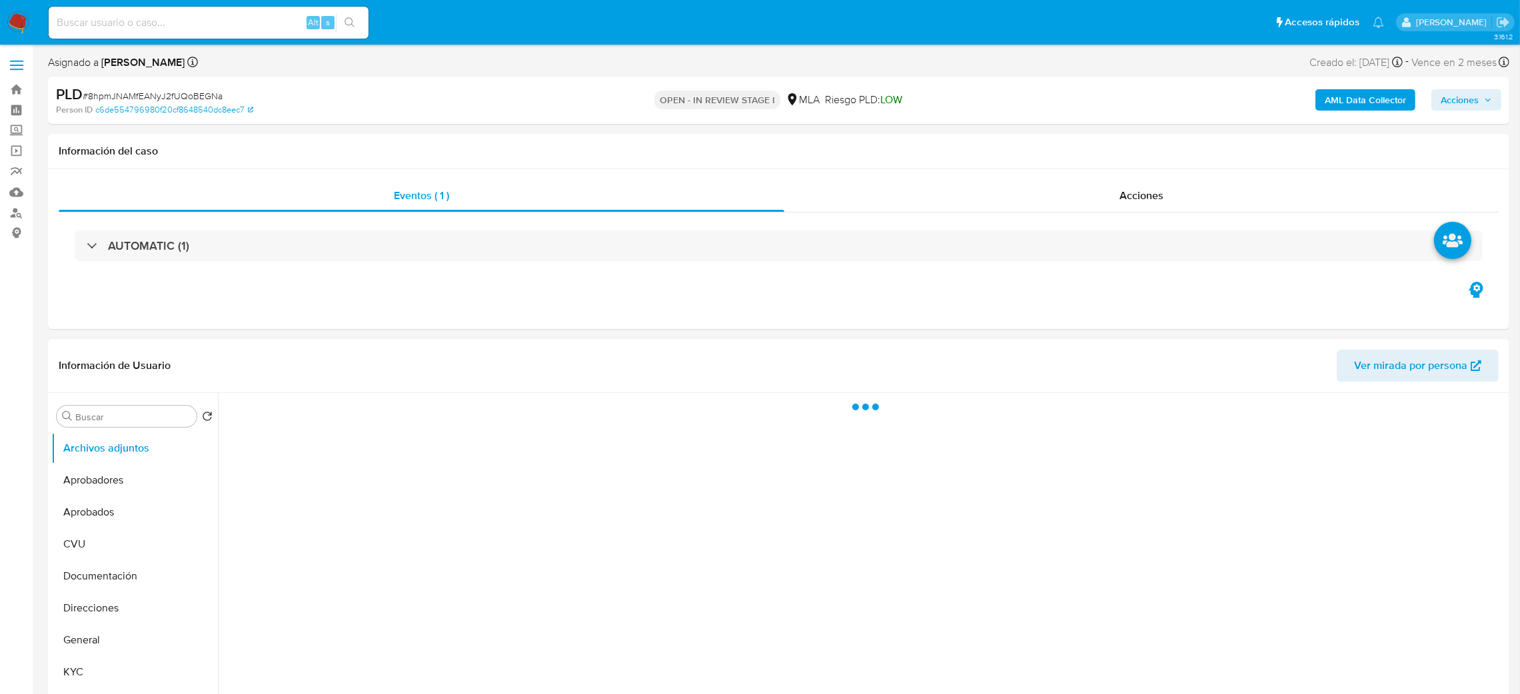
click at [1478, 103] on span "Acciones" at bounding box center [1460, 99] width 38 height 21
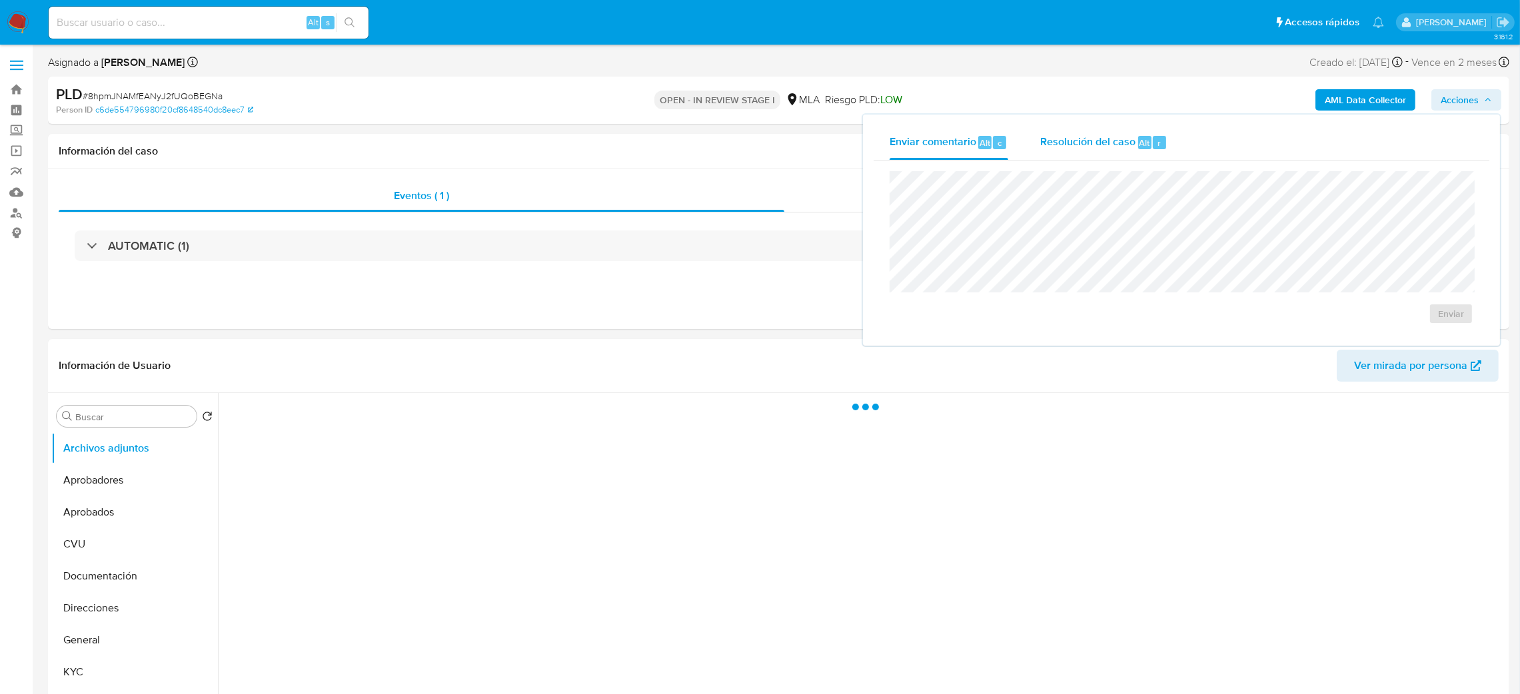
click at [1094, 135] on span "Resolución del caso" at bounding box center [1087, 142] width 95 height 15
select select "10"
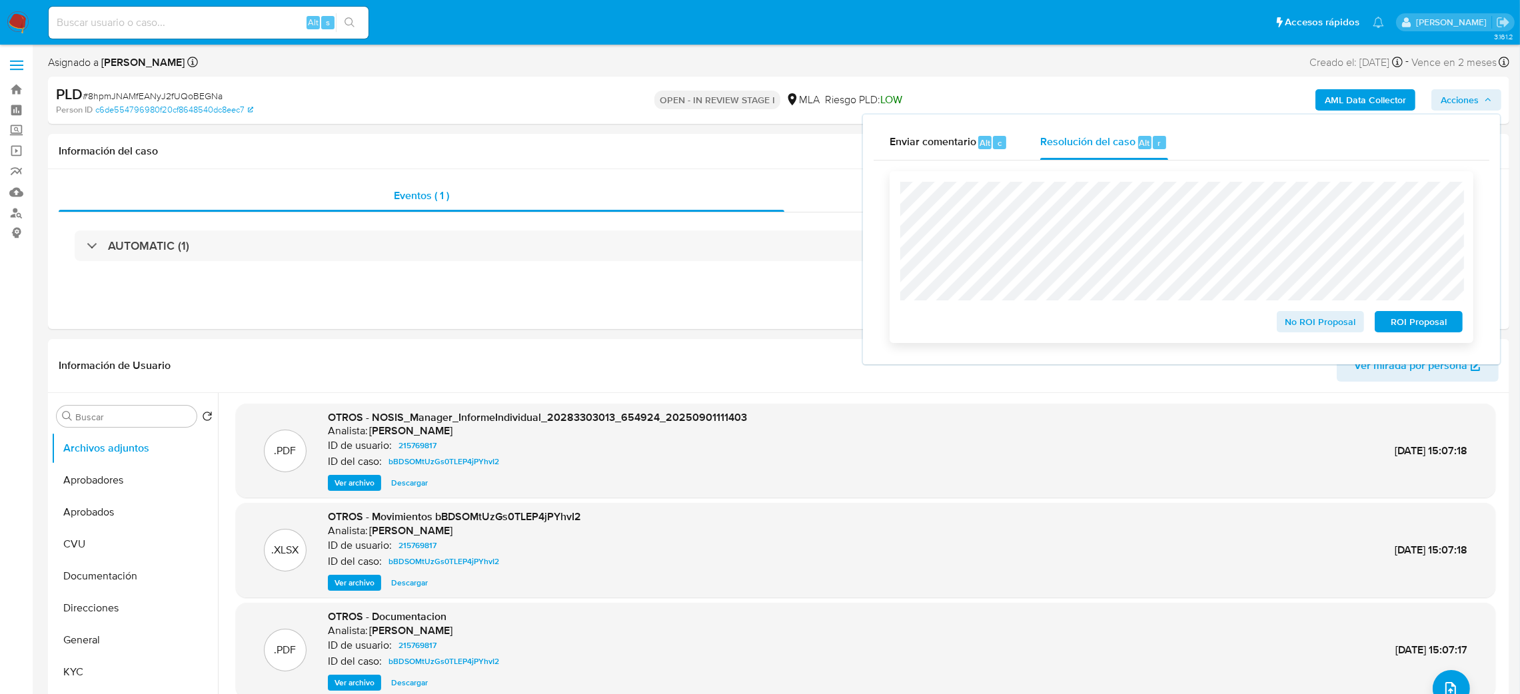
click at [1286, 323] on span "No ROI Proposal" at bounding box center [1320, 322] width 69 height 19
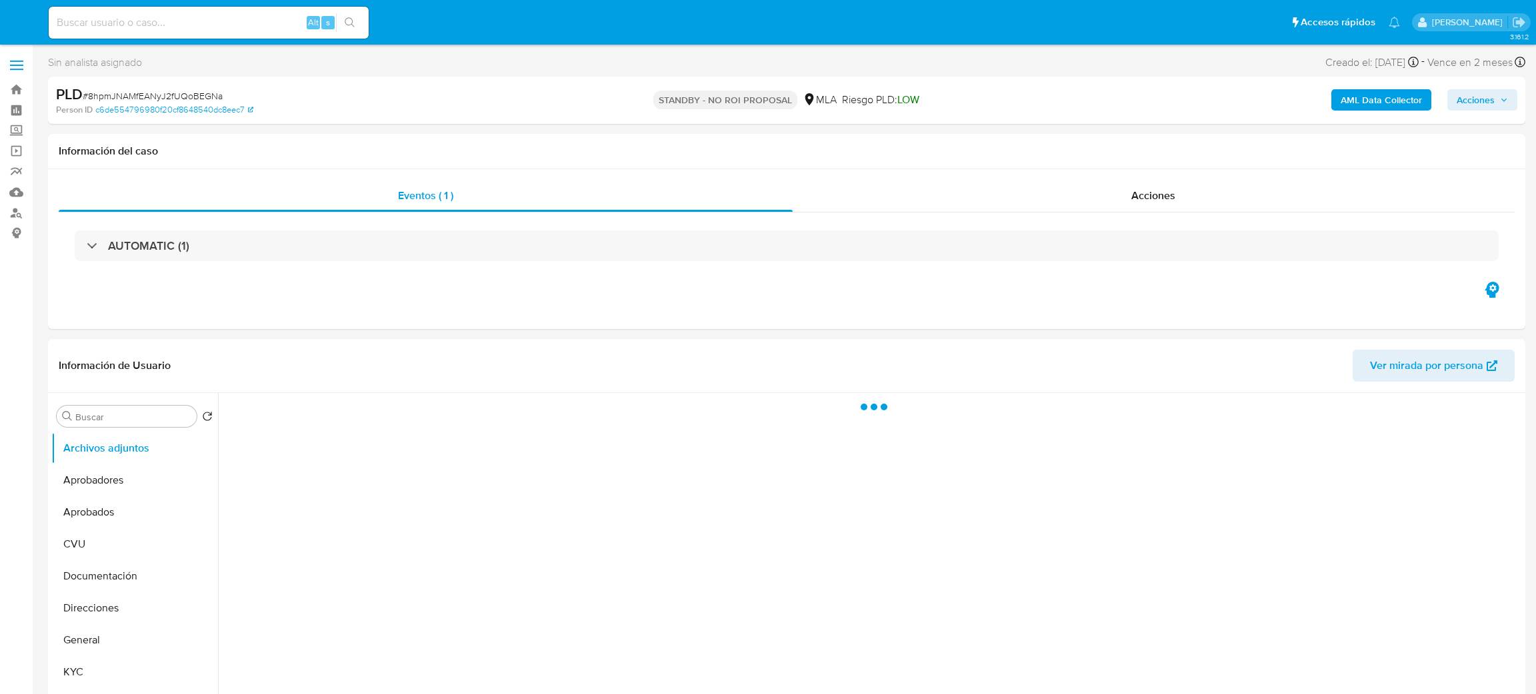
select select "10"
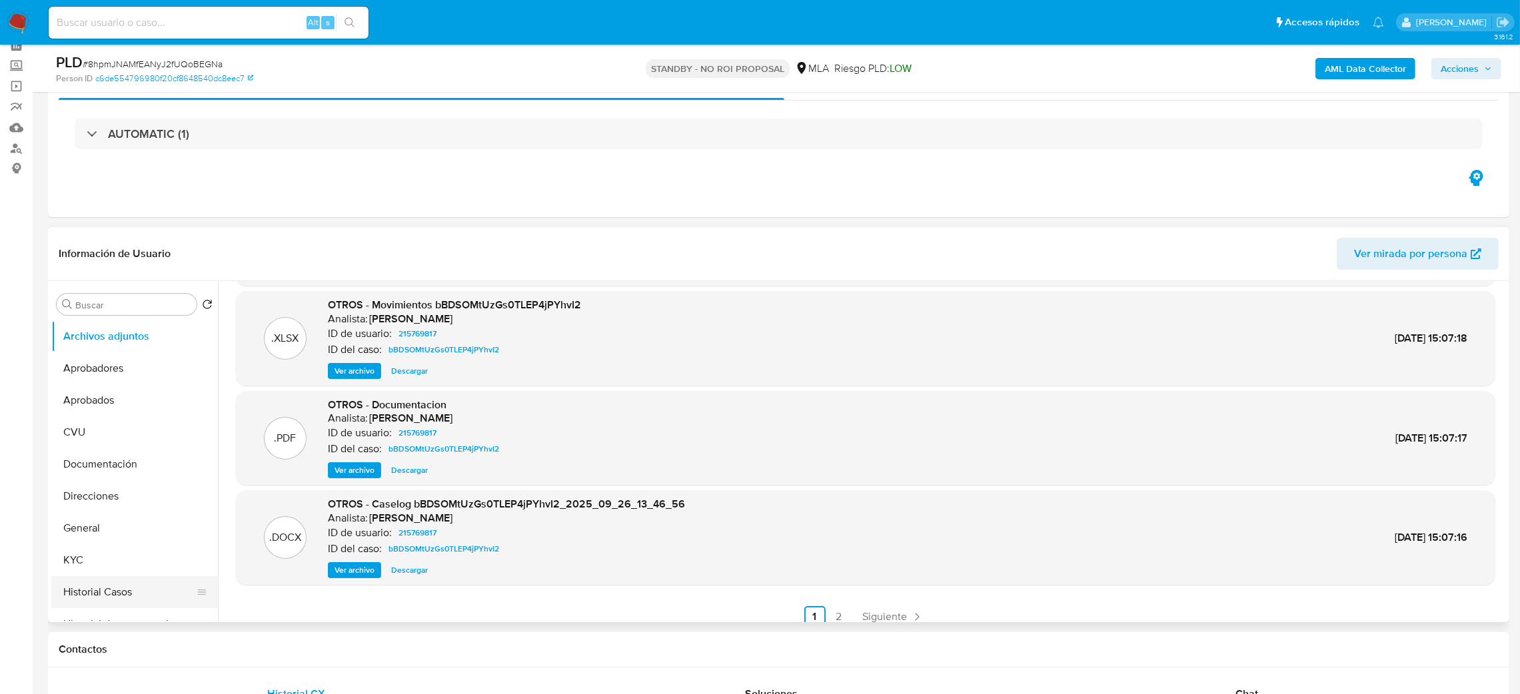
scroll to position [100, 0]
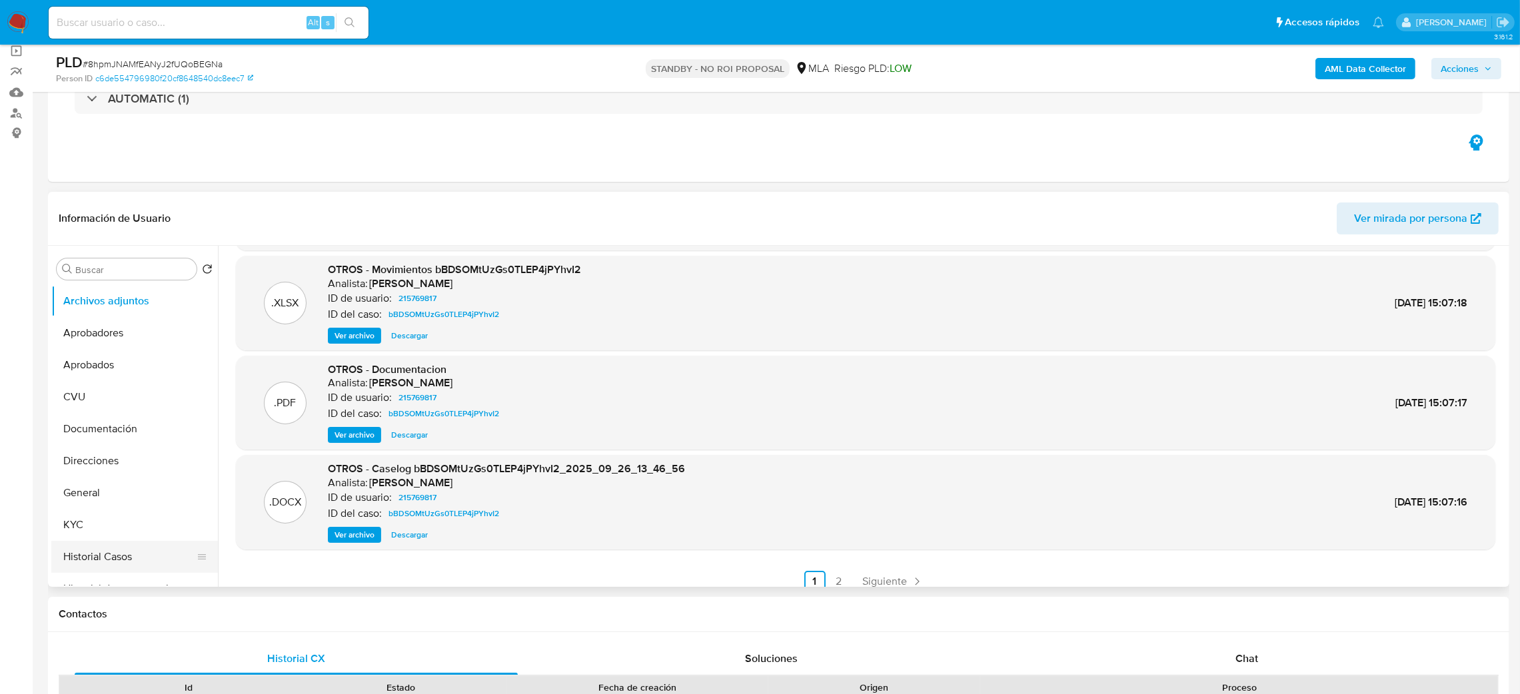
click at [125, 556] on button "Historial Casos" at bounding box center [129, 557] width 156 height 32
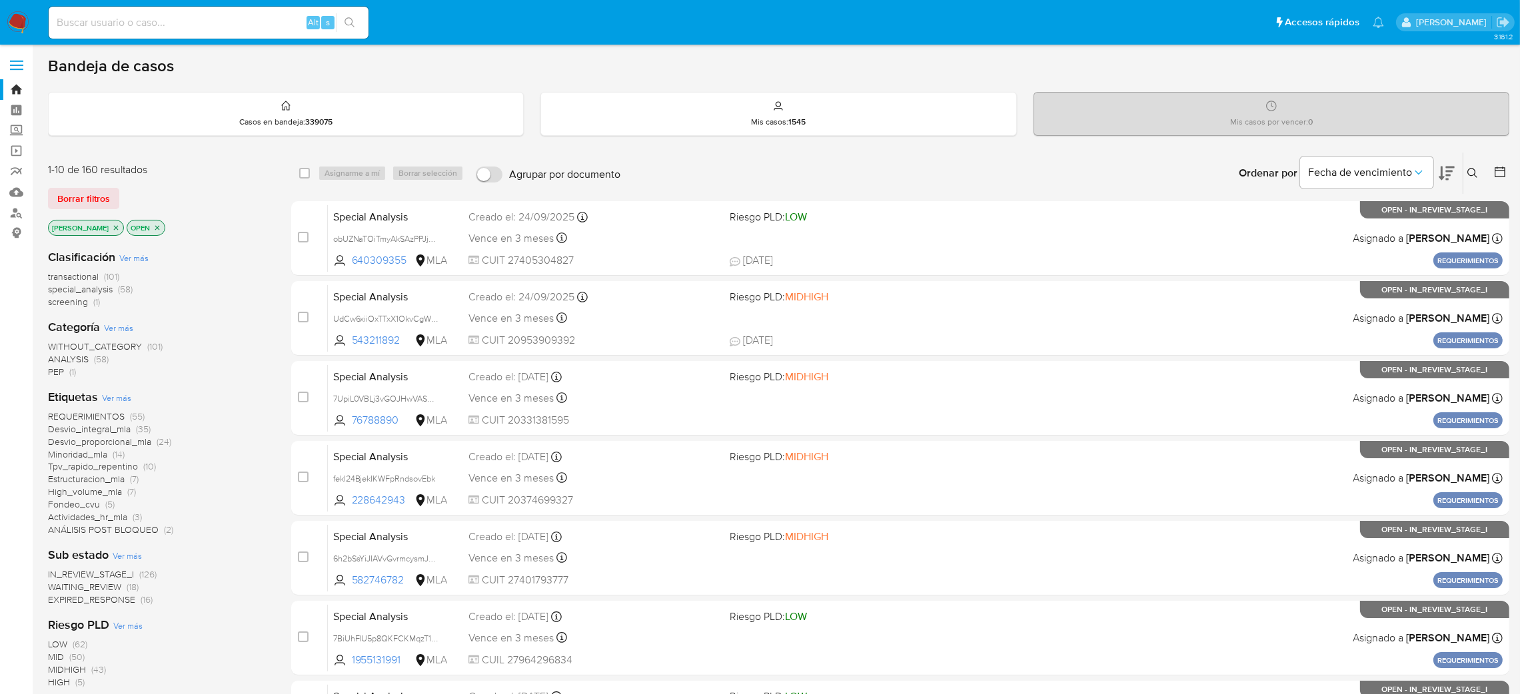
click at [159, 22] on input at bounding box center [209, 22] width 320 height 17
paste input "dYsZomXF4HZXaiQQe5IYdP9z"
type input "dYsZomXF4HZXaiQQe5IYdP9z"
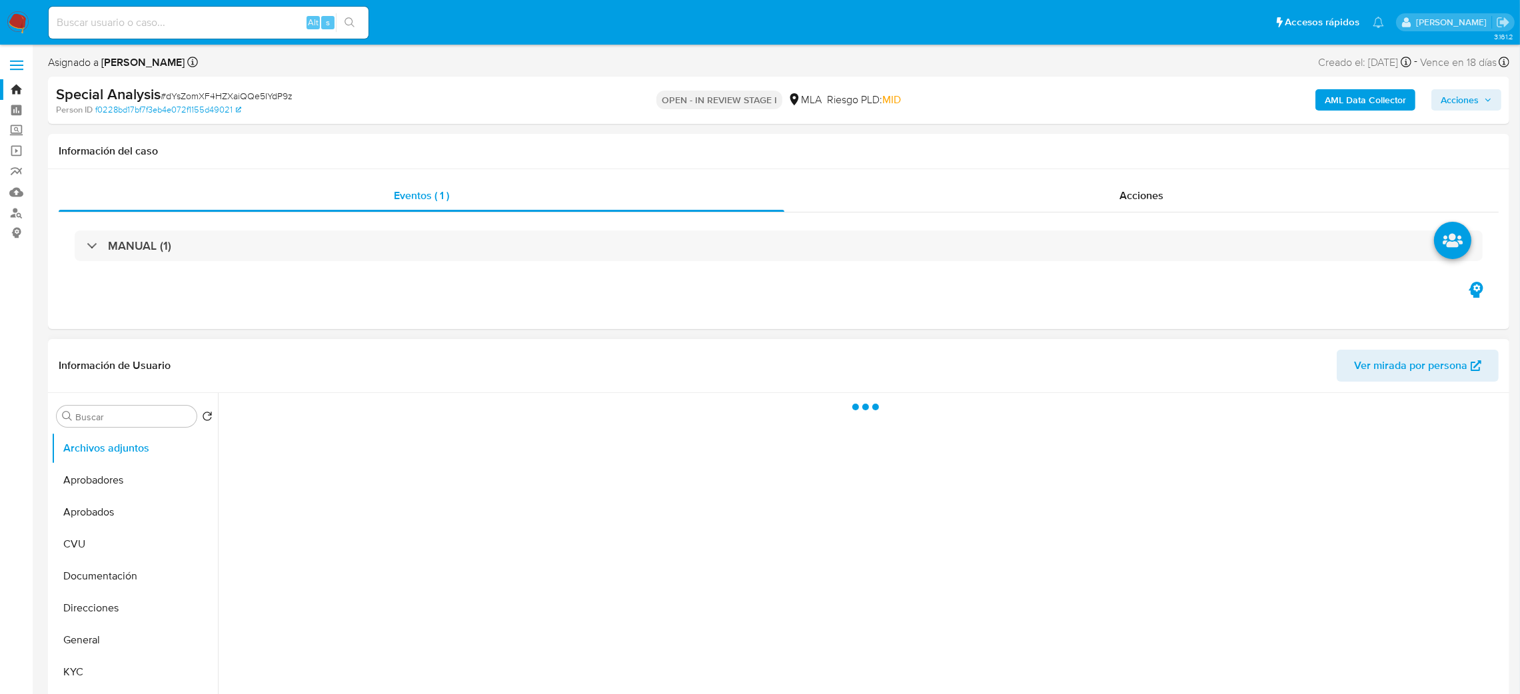
select select "10"
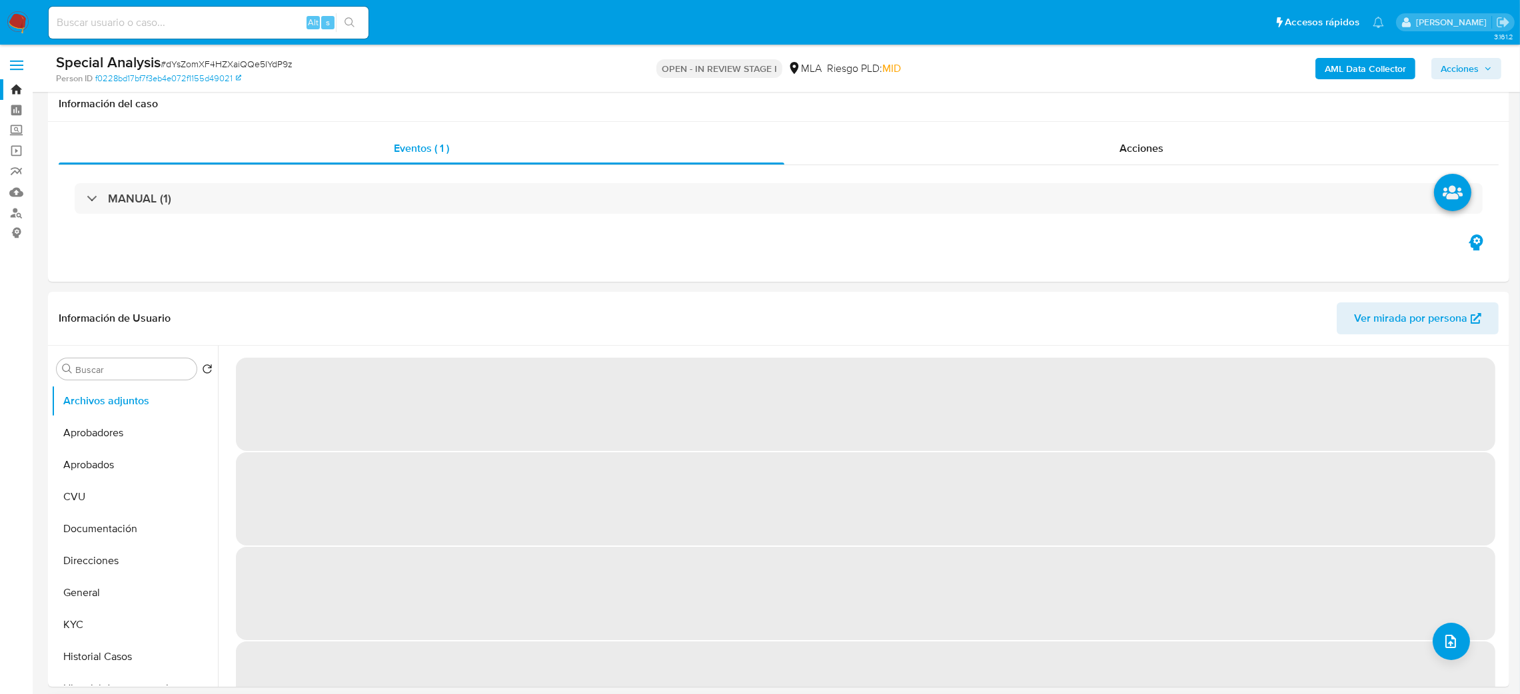
scroll to position [499, 0]
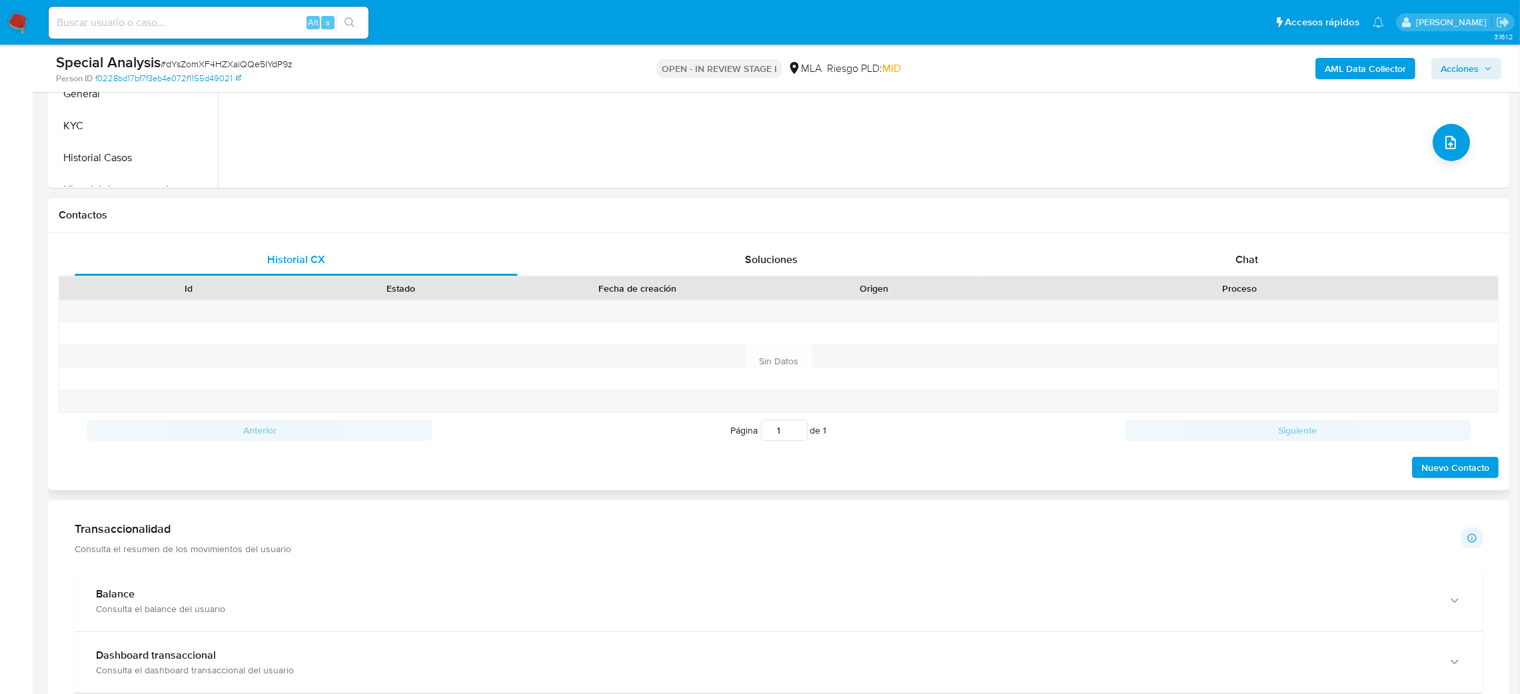
click at [1198, 279] on div "Proceso" at bounding box center [1239, 288] width 518 height 23
click at [1224, 253] on div "Chat" at bounding box center [1246, 260] width 443 height 32
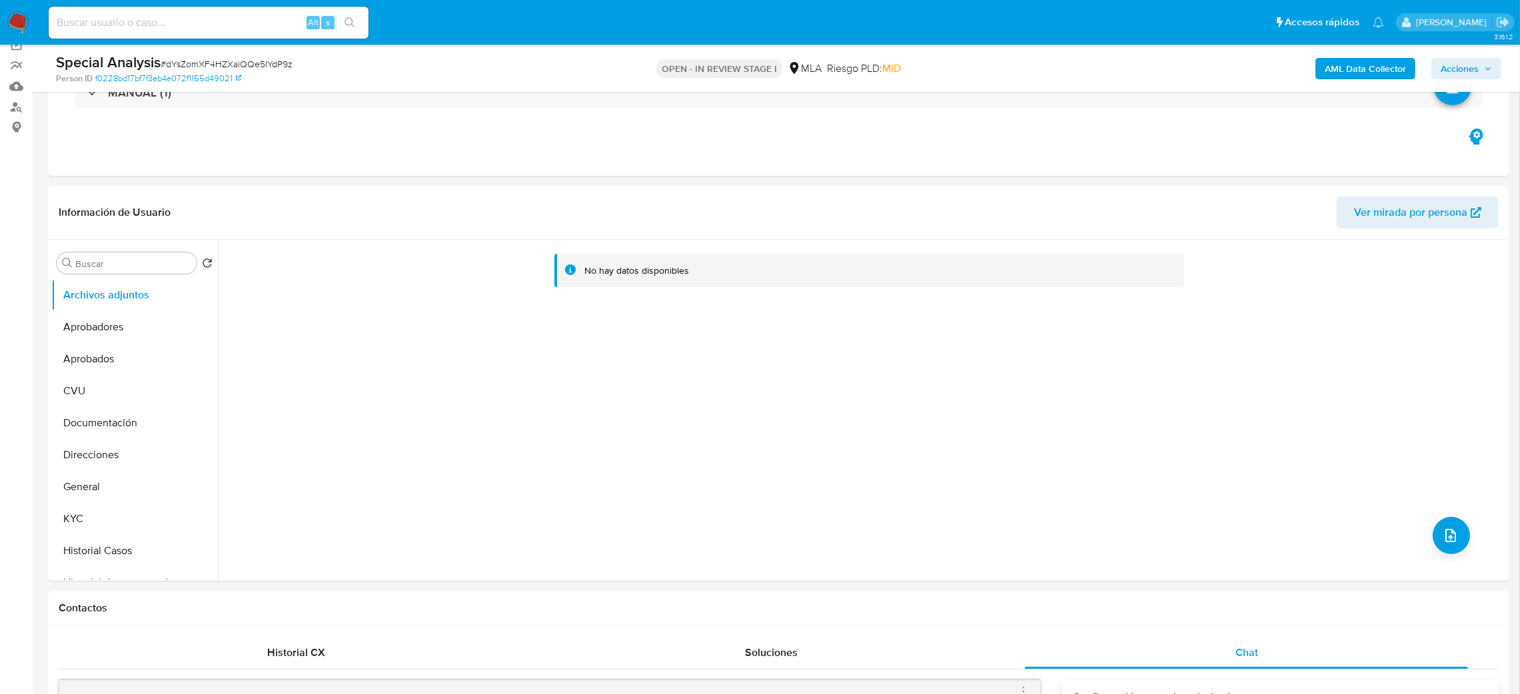
scroll to position [100, 0]
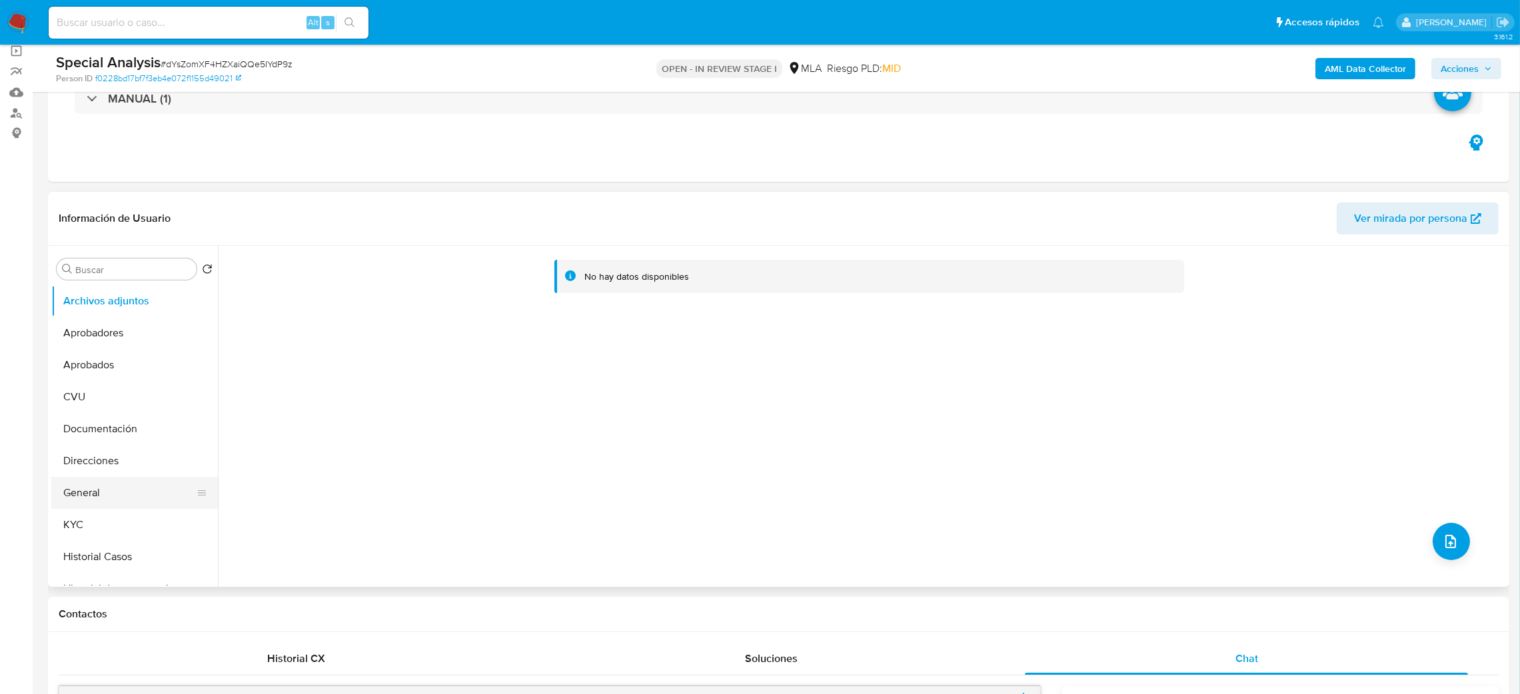
click at [119, 485] on button "General" at bounding box center [129, 493] width 156 height 32
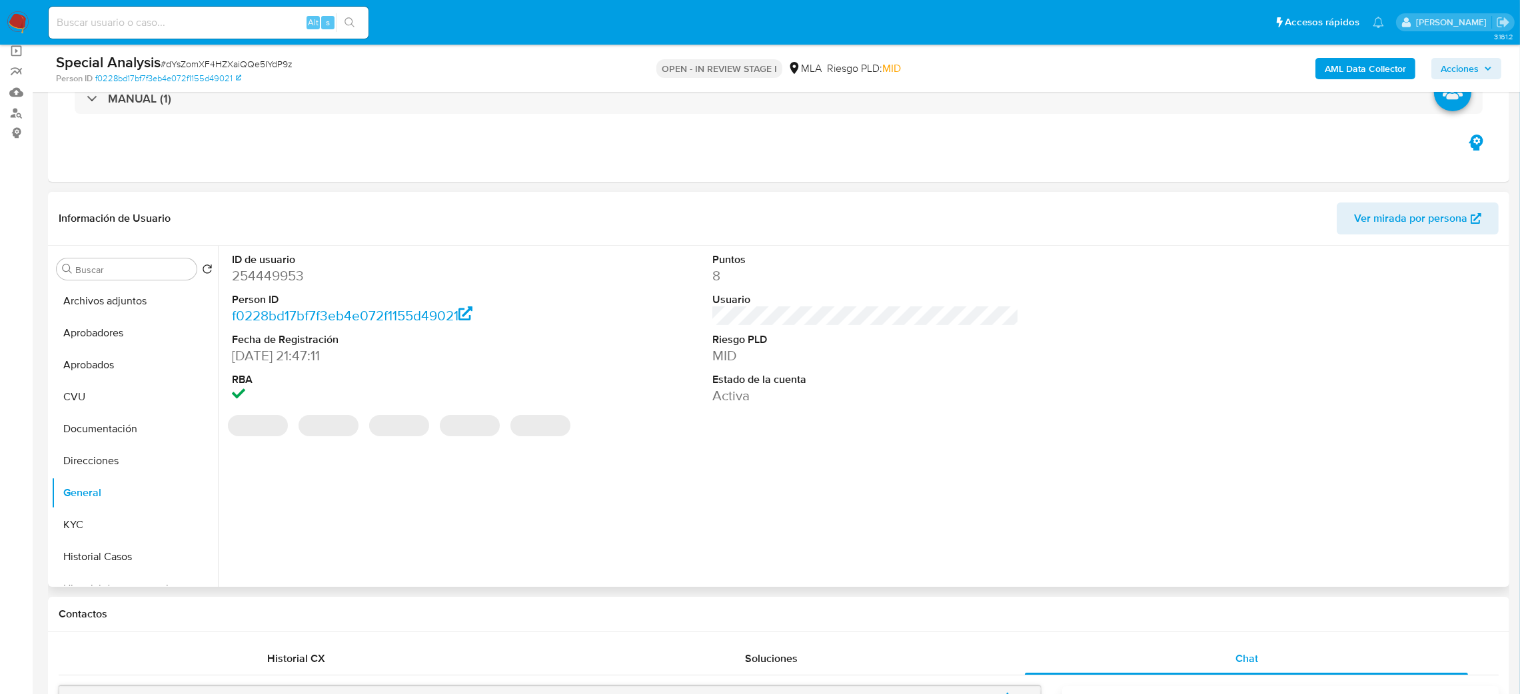
click at [257, 277] on dd "254449953" at bounding box center [385, 276] width 307 height 19
copy dd "254449953"
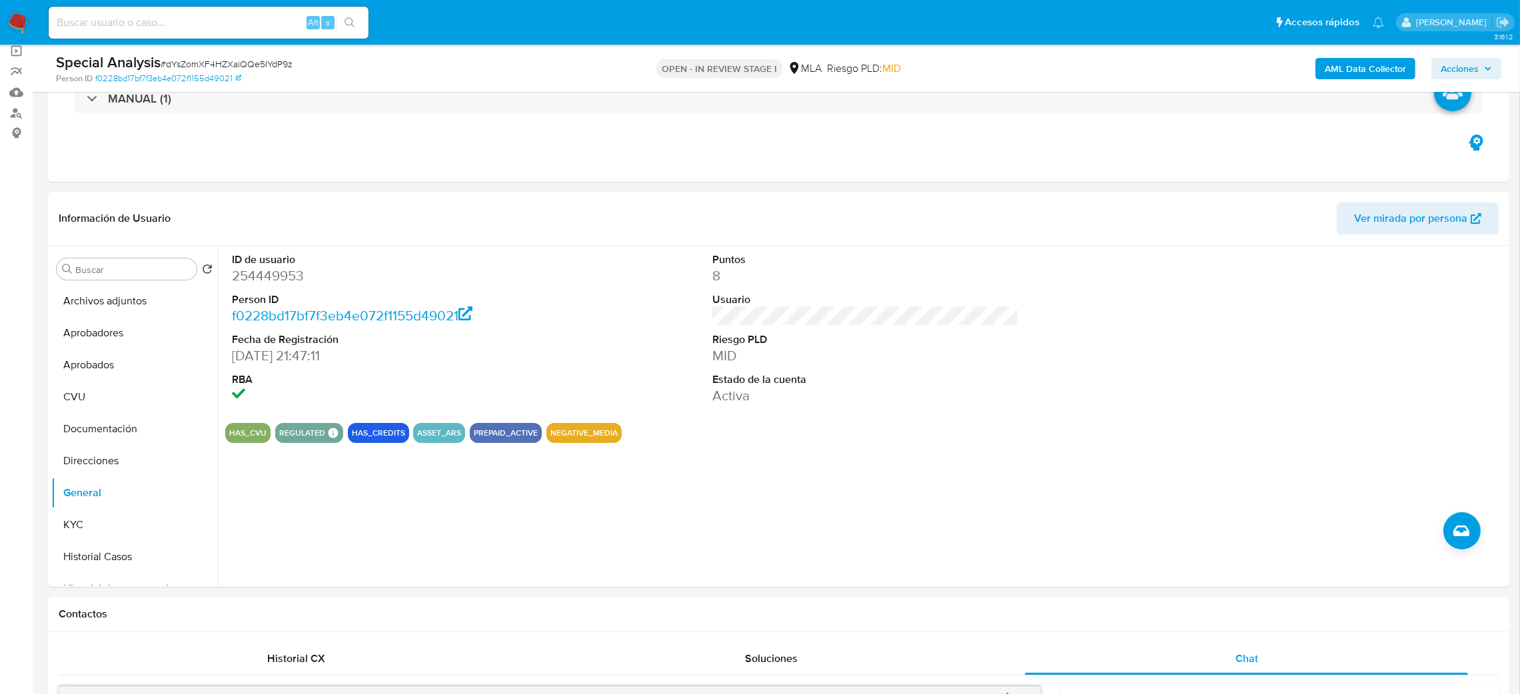
click at [191, 53] on div "Special Analysis # dYsZomXF4HZXaiQQe5IYdP9z" at bounding box center [294, 63] width 477 height 20
copy span "dYsZomXF4HZXaiQQe5IYdP9z"
drag, startPoint x: 0, startPoint y: 426, endPoint x: 11, endPoint y: 436, distance: 14.6
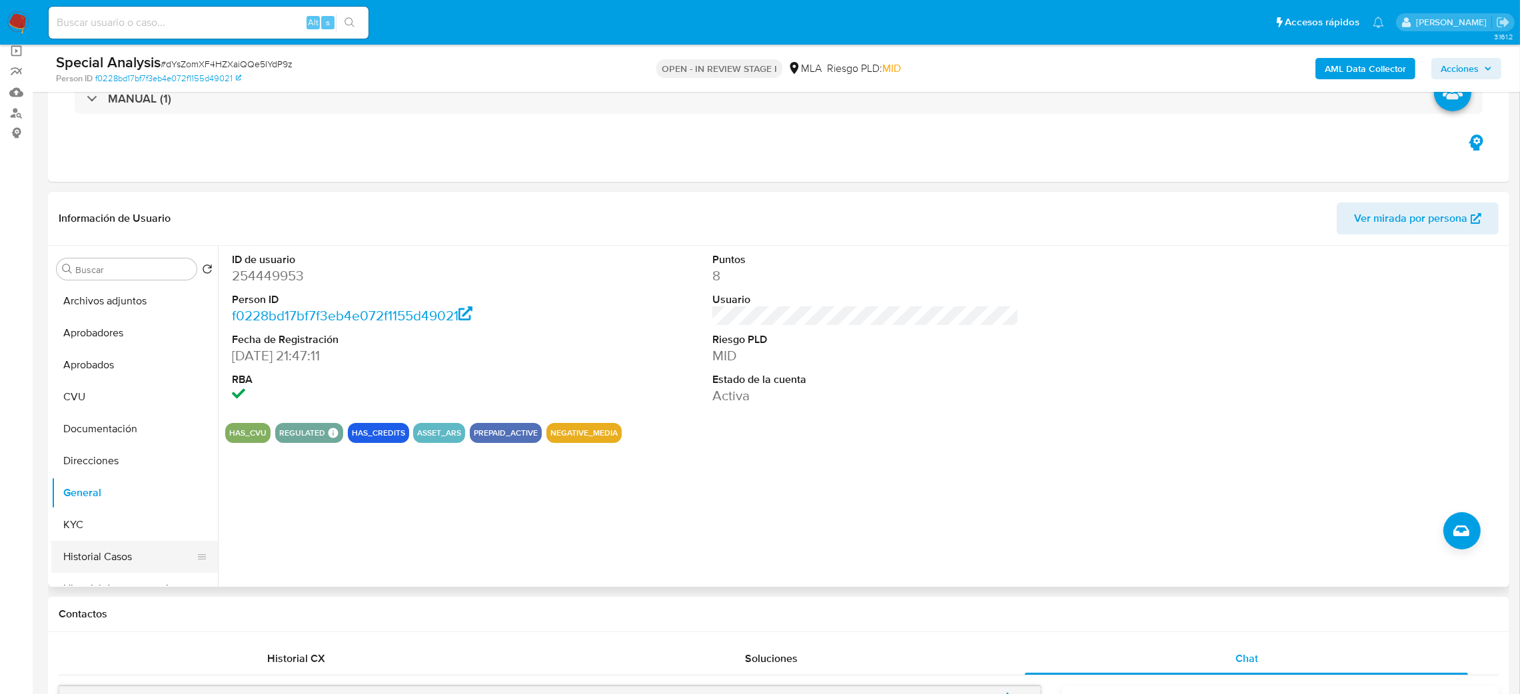
click at [161, 551] on button "Historial Casos" at bounding box center [129, 557] width 156 height 32
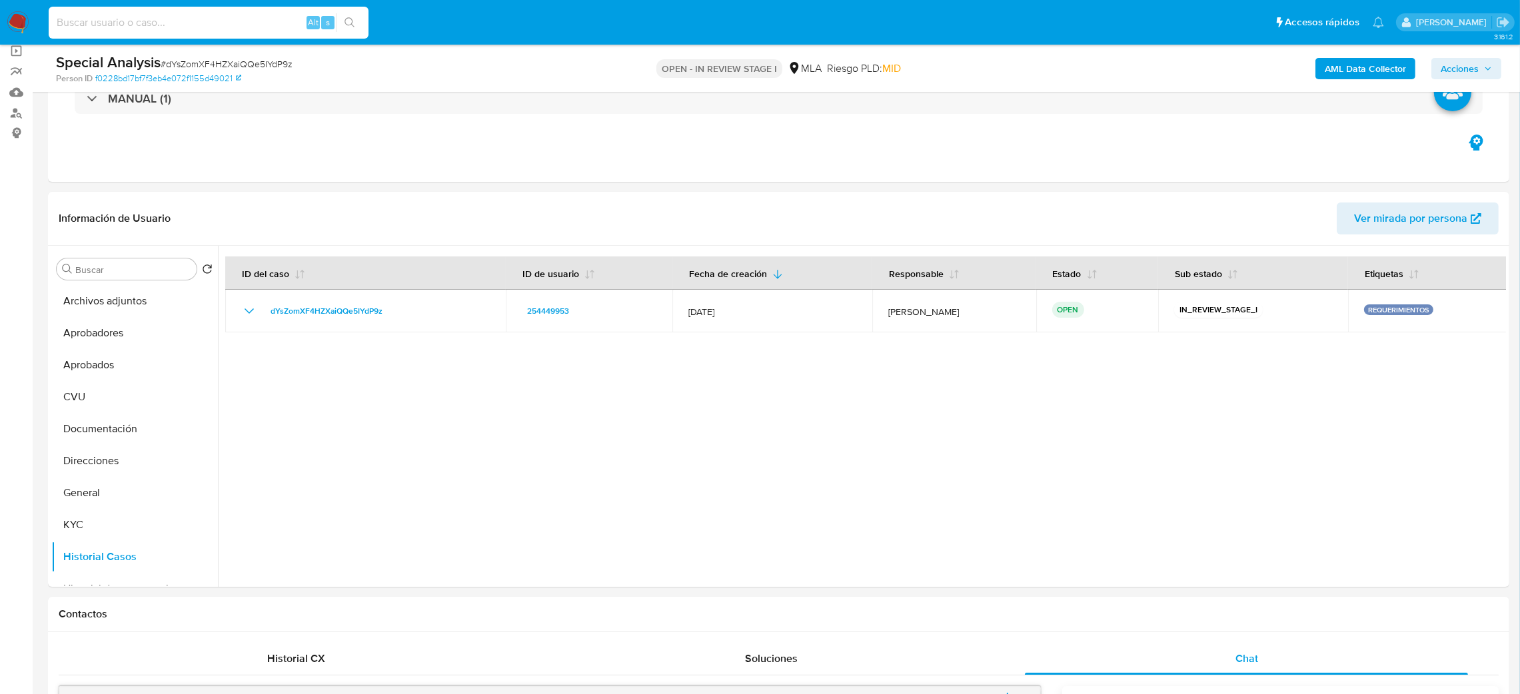
click at [223, 25] on input at bounding box center [209, 22] width 320 height 17
paste input "hhHrDxbyJ7Z7qLE2ck0jOM6E"
type input "hhHrDxbyJ7Z7qLE2ck0jOM6E"
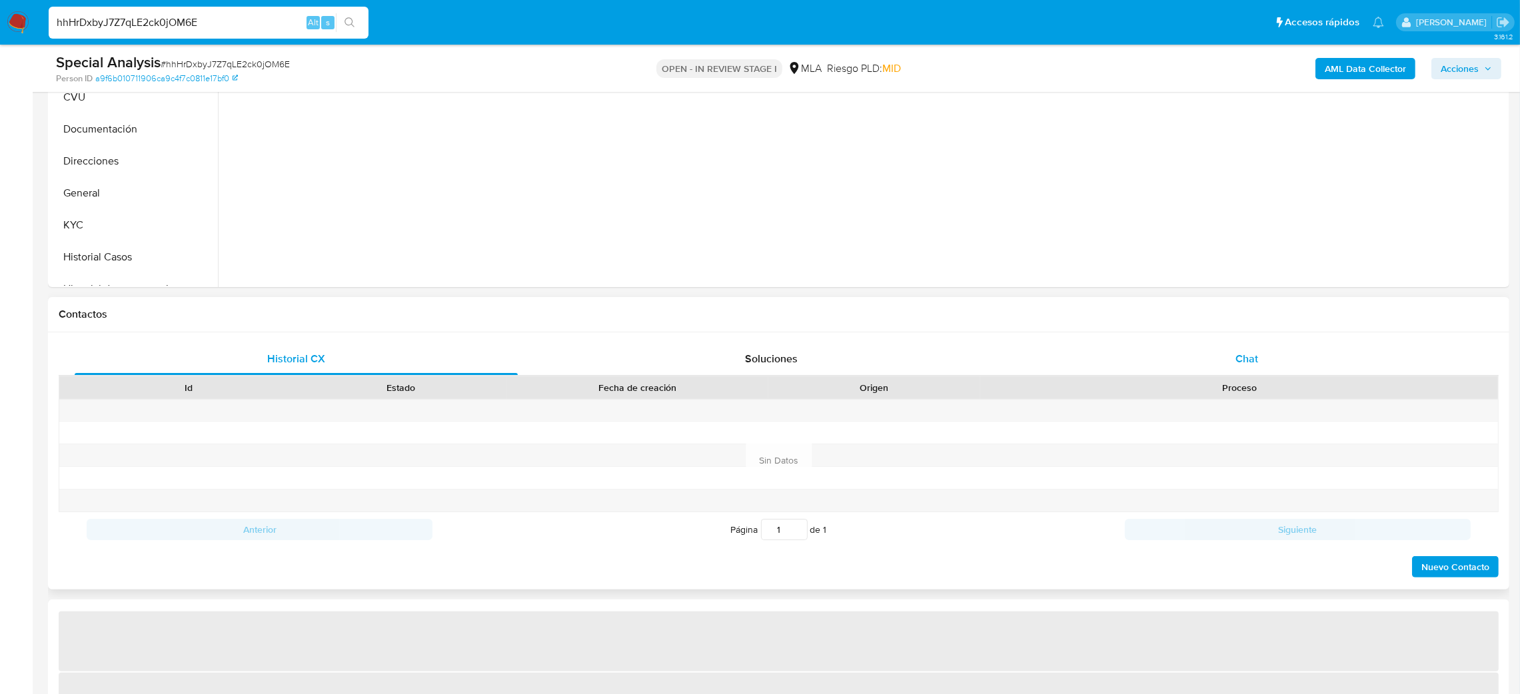
select select "10"
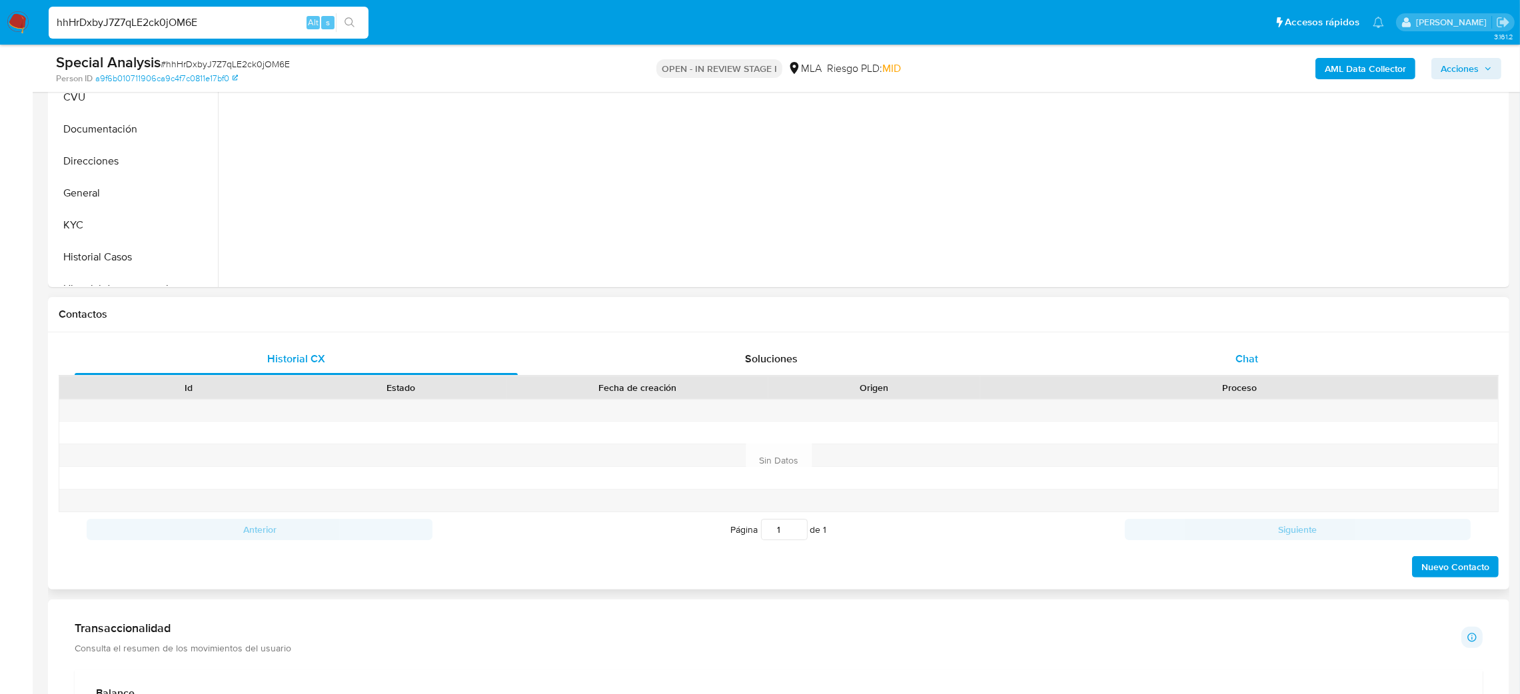
click at [1212, 350] on div "Chat" at bounding box center [1246, 359] width 443 height 32
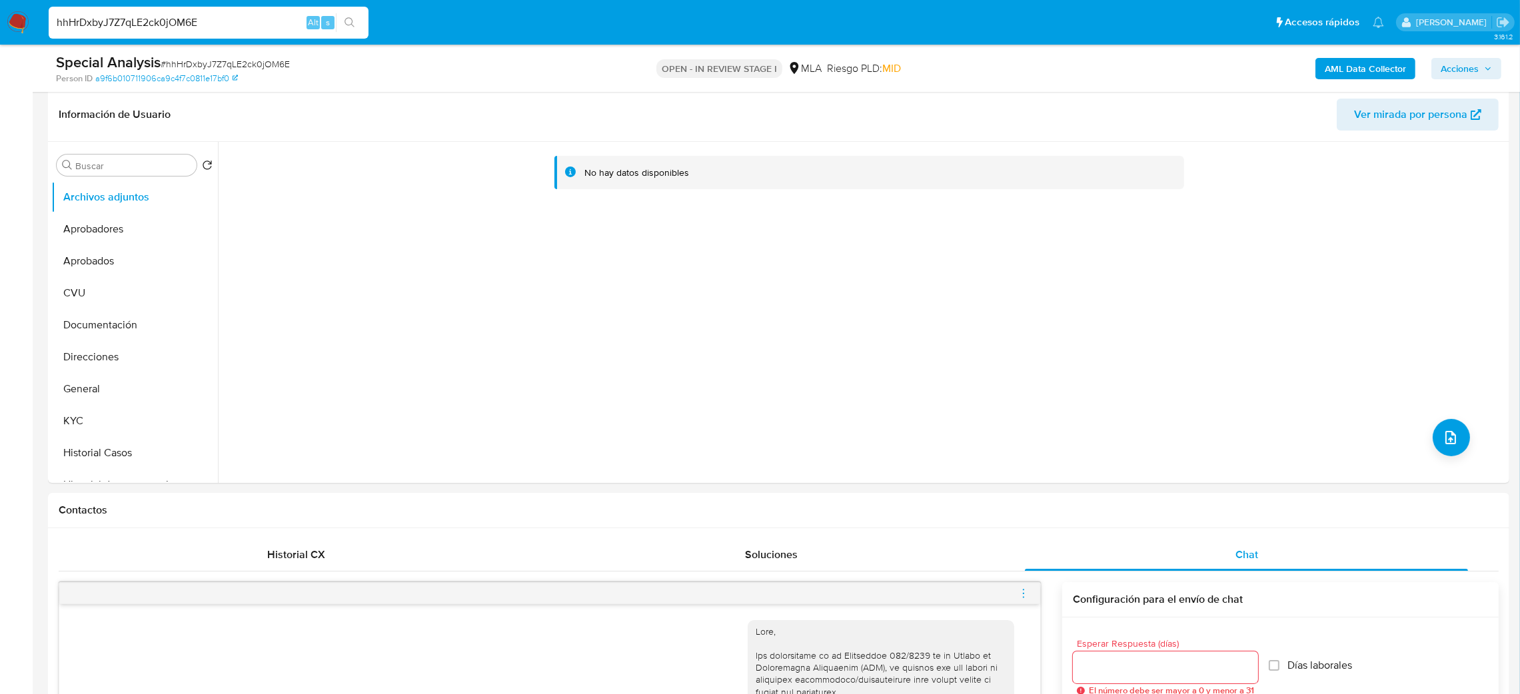
scroll to position [200, 0]
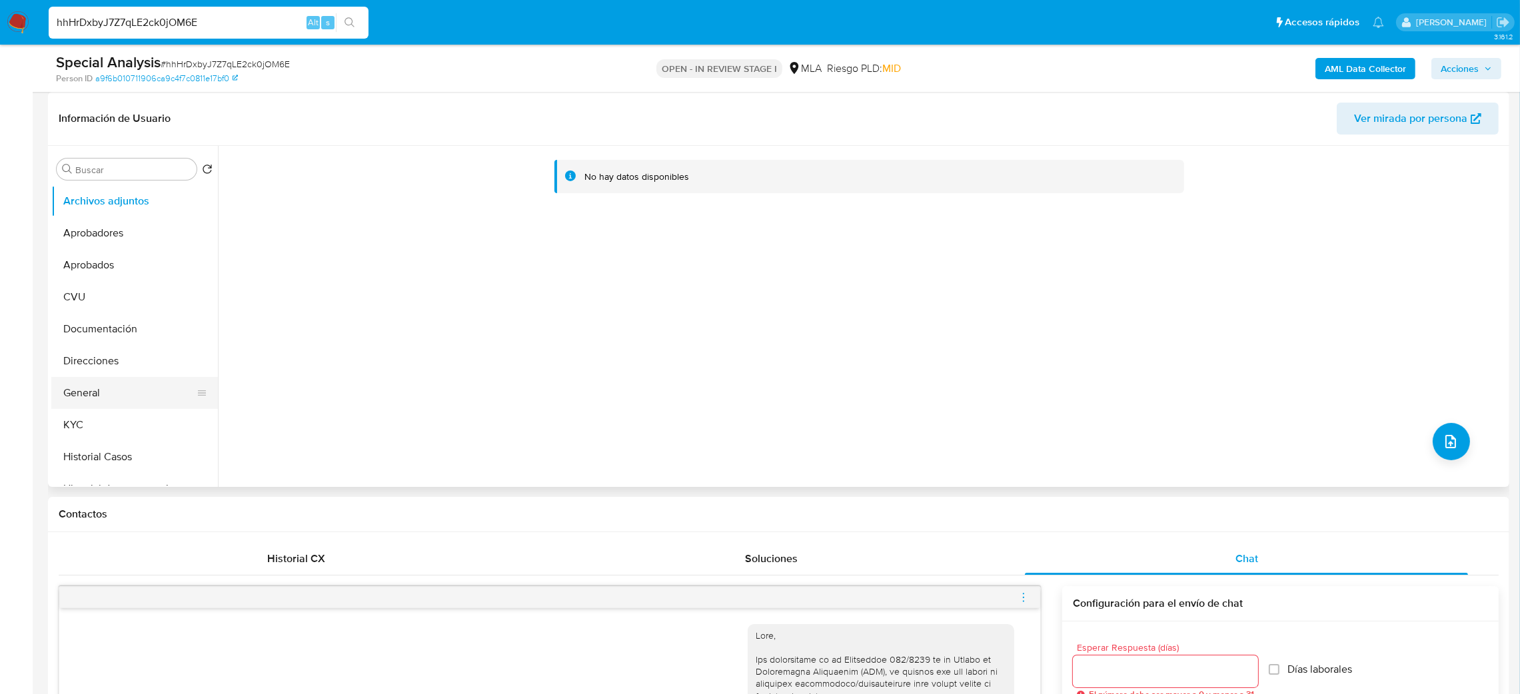
click at [123, 381] on button "General" at bounding box center [129, 393] width 156 height 32
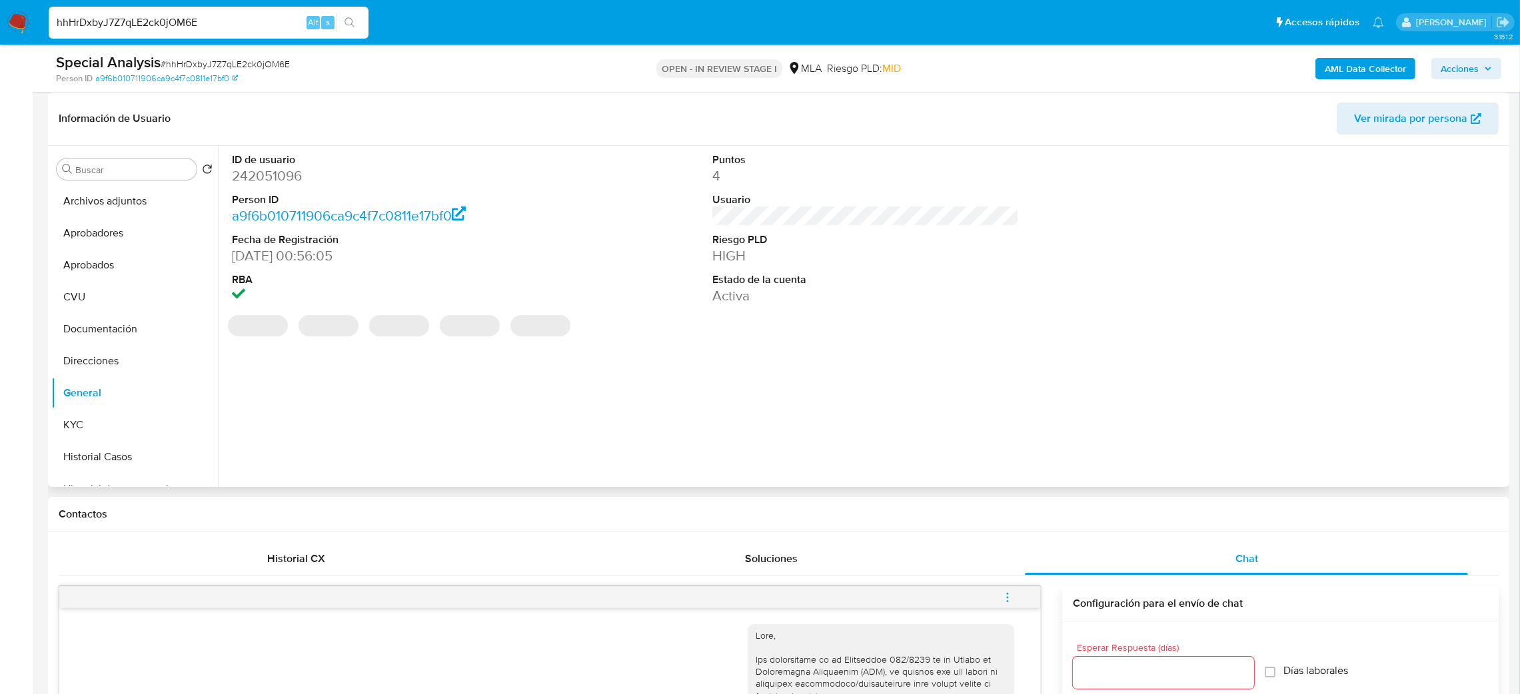
click at [267, 177] on dd "242051096" at bounding box center [385, 176] width 307 height 19
click at [267, 176] on dd "242051096" at bounding box center [385, 176] width 307 height 19
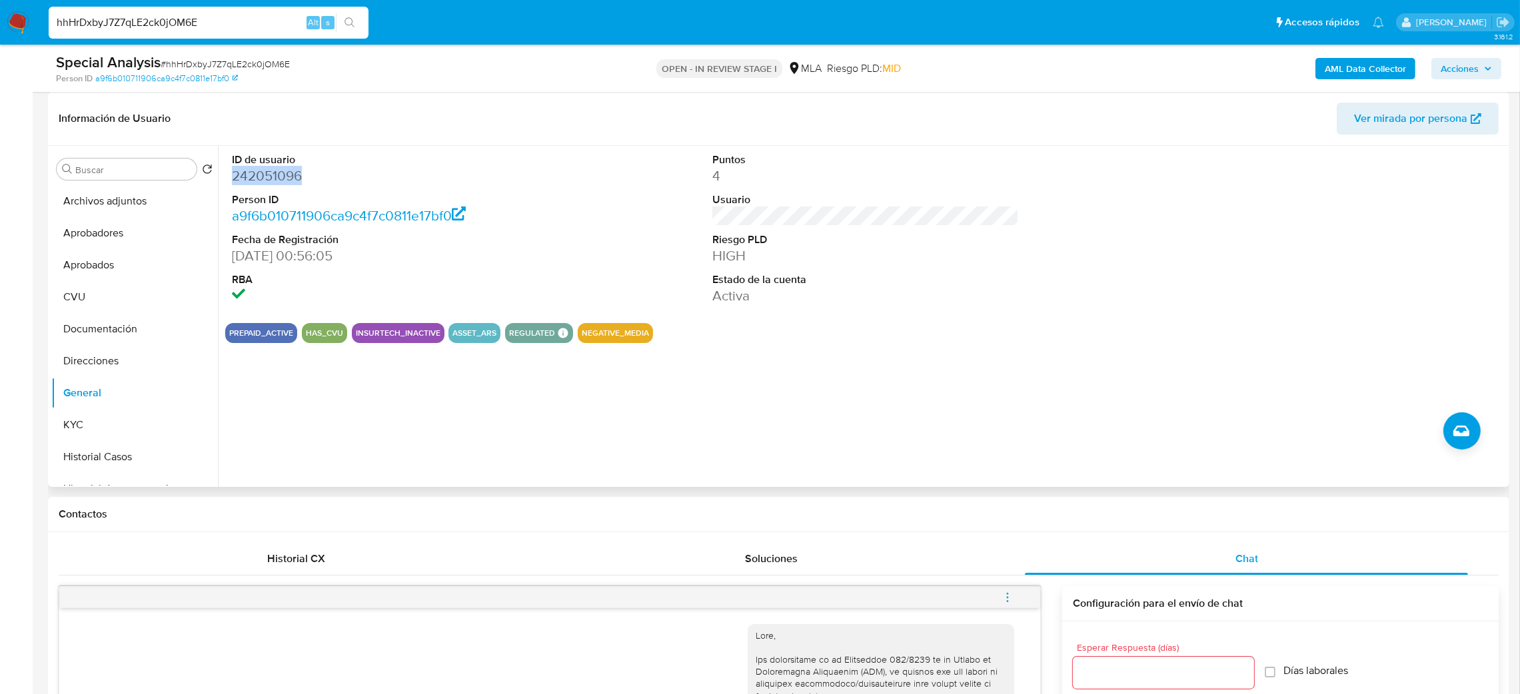
copy dd "242051096"
click at [211, 67] on span "# hhHrDxbyJ7Z7qLE2ck0jOM6E" at bounding box center [225, 63] width 129 height 13
copy span "hhHrDxbyJ7Z7qLE2ck0jOM6E"
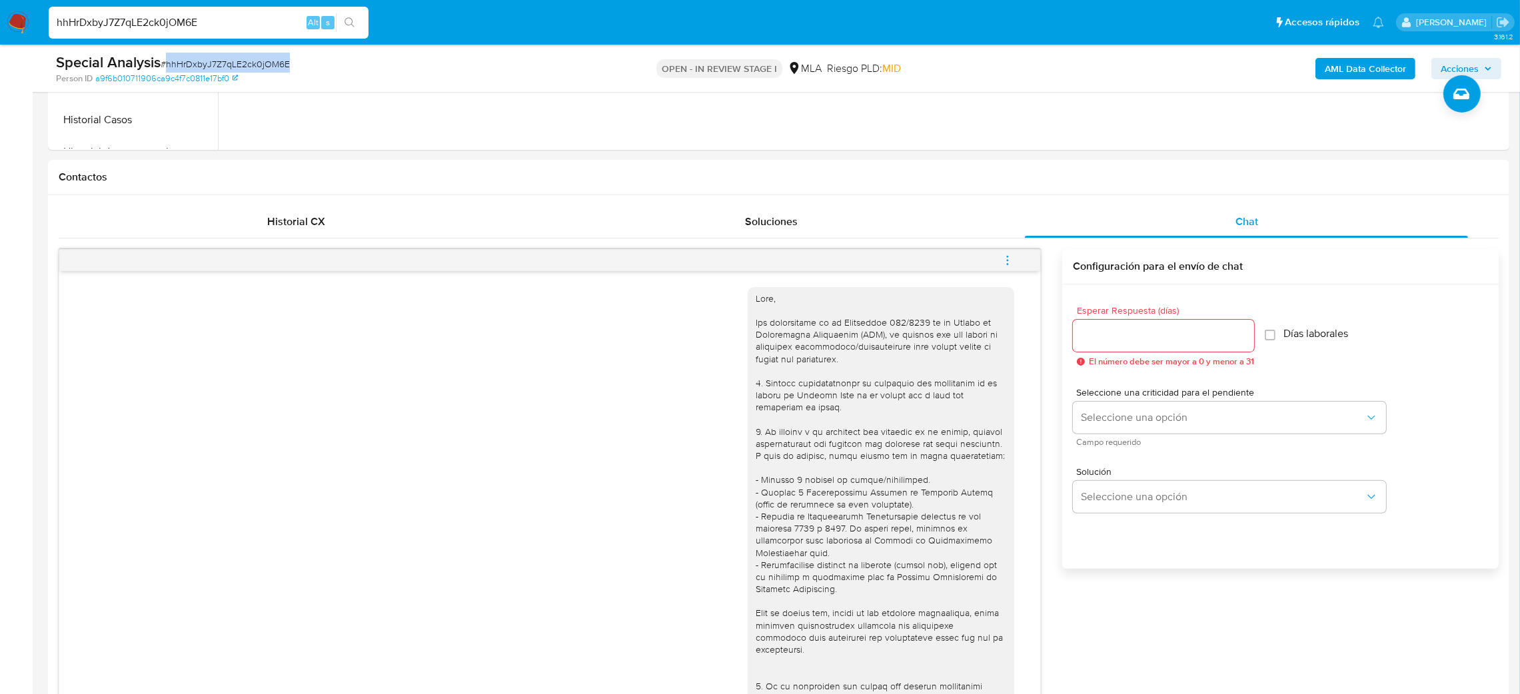
scroll to position [299, 0]
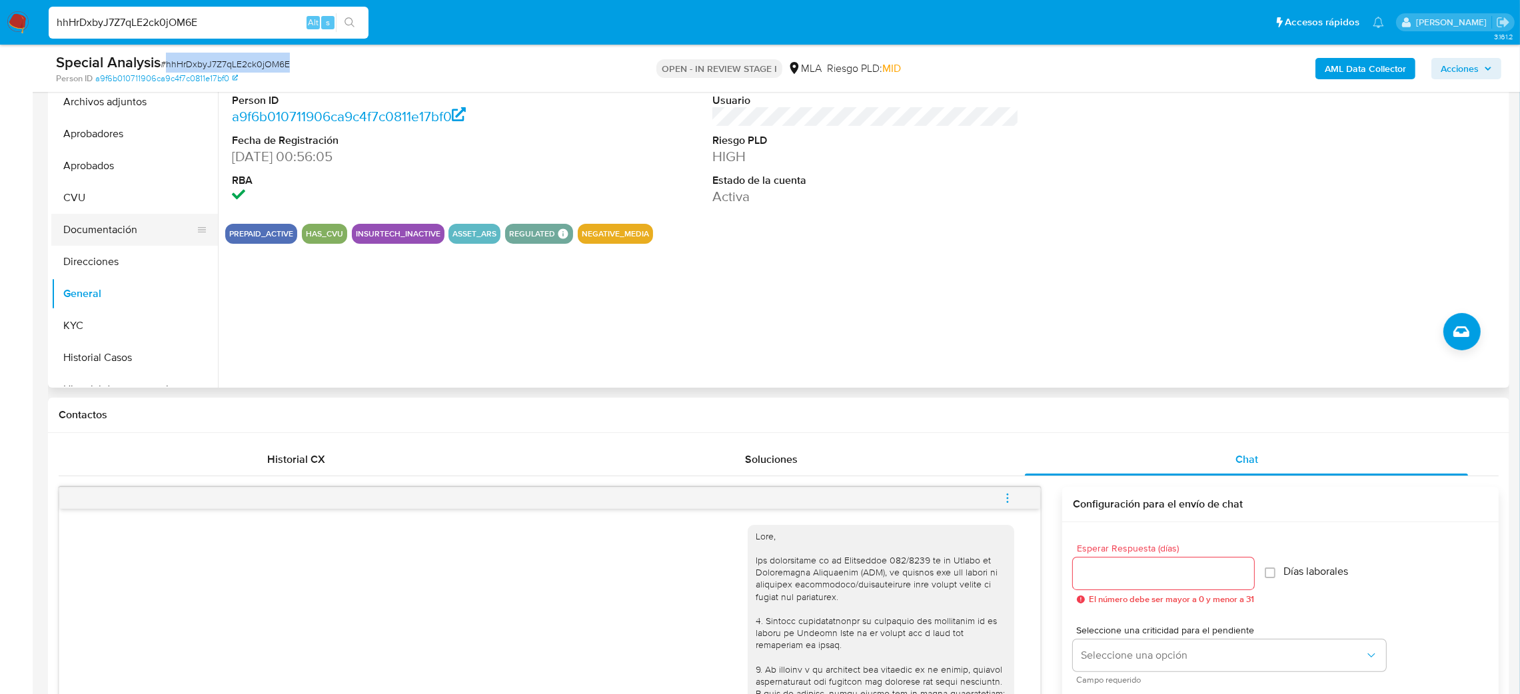
click at [110, 235] on button "Documentación" at bounding box center [129, 230] width 156 height 32
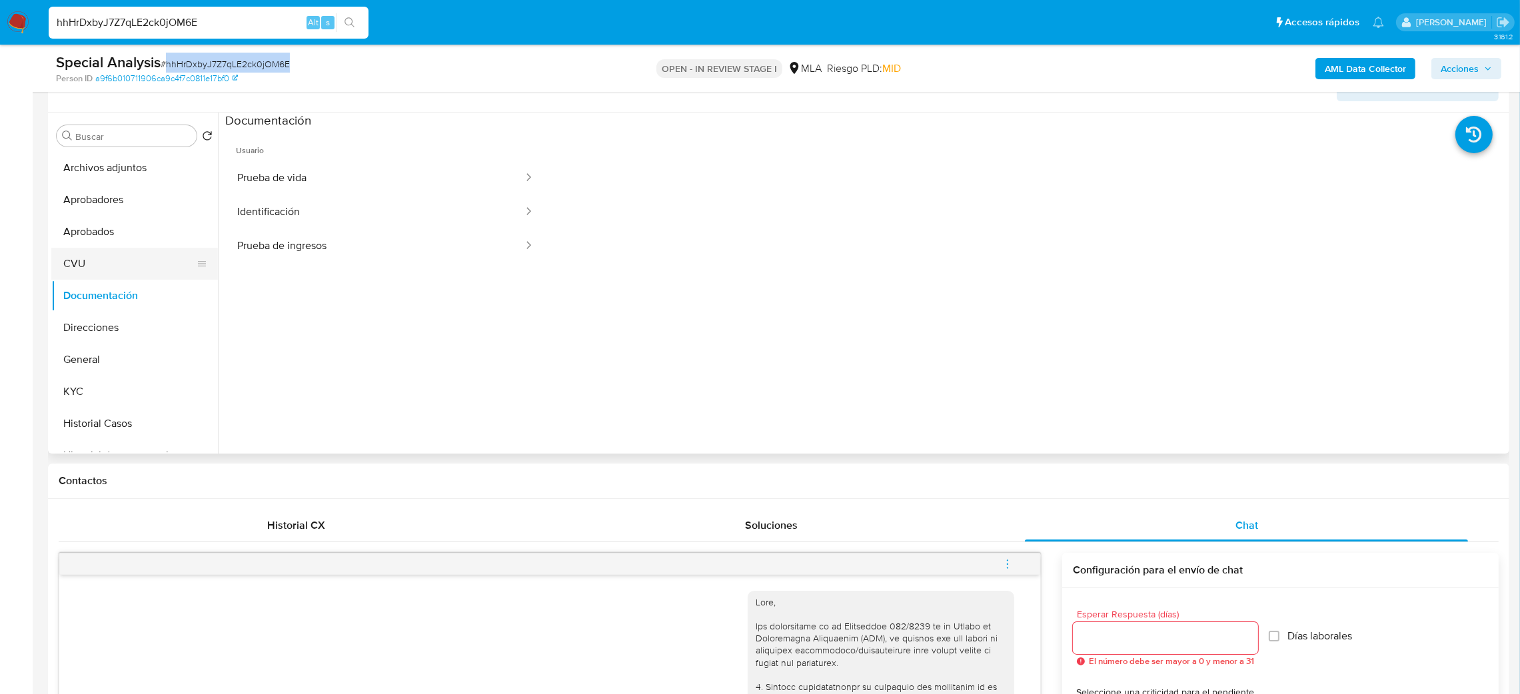
scroll to position [200, 0]
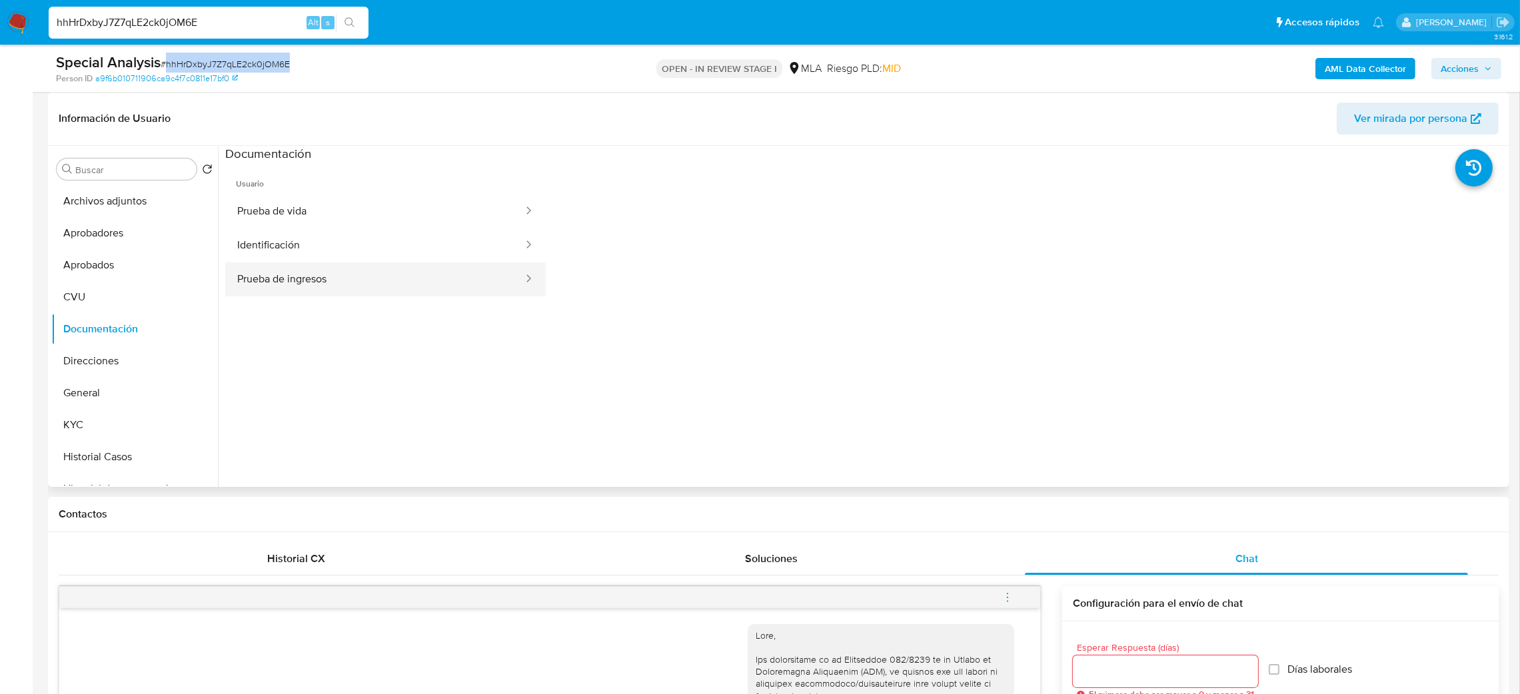
click at [259, 279] on button "Prueba de ingresos" at bounding box center [374, 280] width 299 height 34
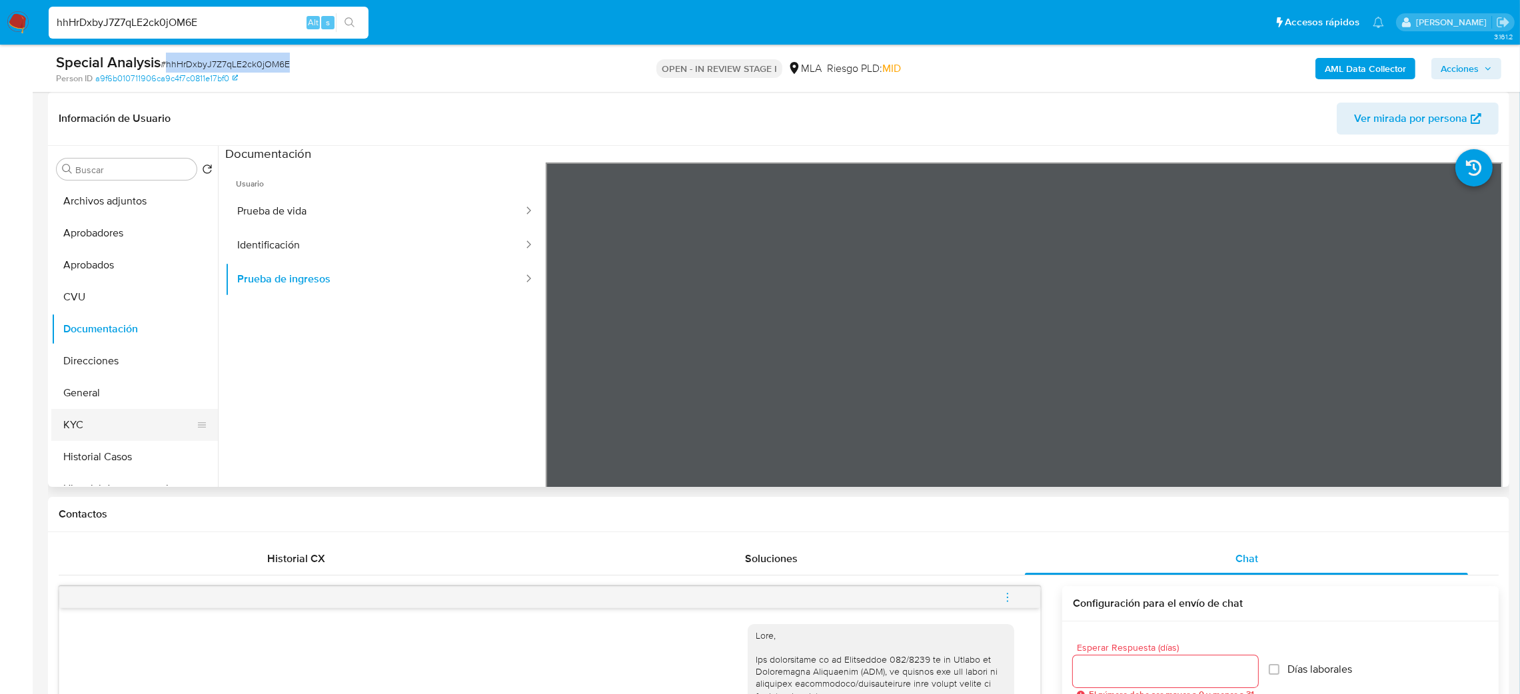
click at [115, 418] on button "KYC" at bounding box center [129, 425] width 156 height 32
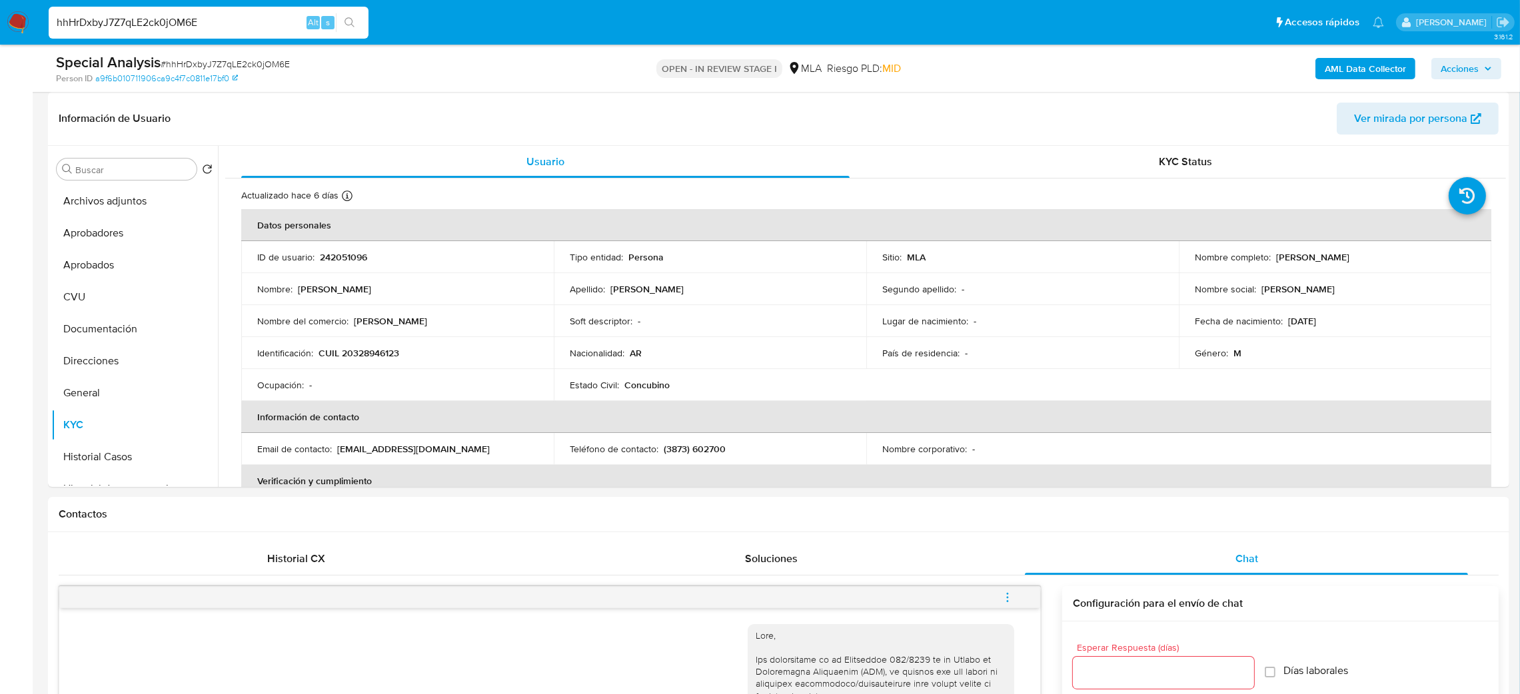
drag, startPoint x: 255, startPoint y: 15, endPoint x: 0, endPoint y: 51, distance: 257.7
paste input "dYsZomXF4HZXaiQQe5IYdP9z"
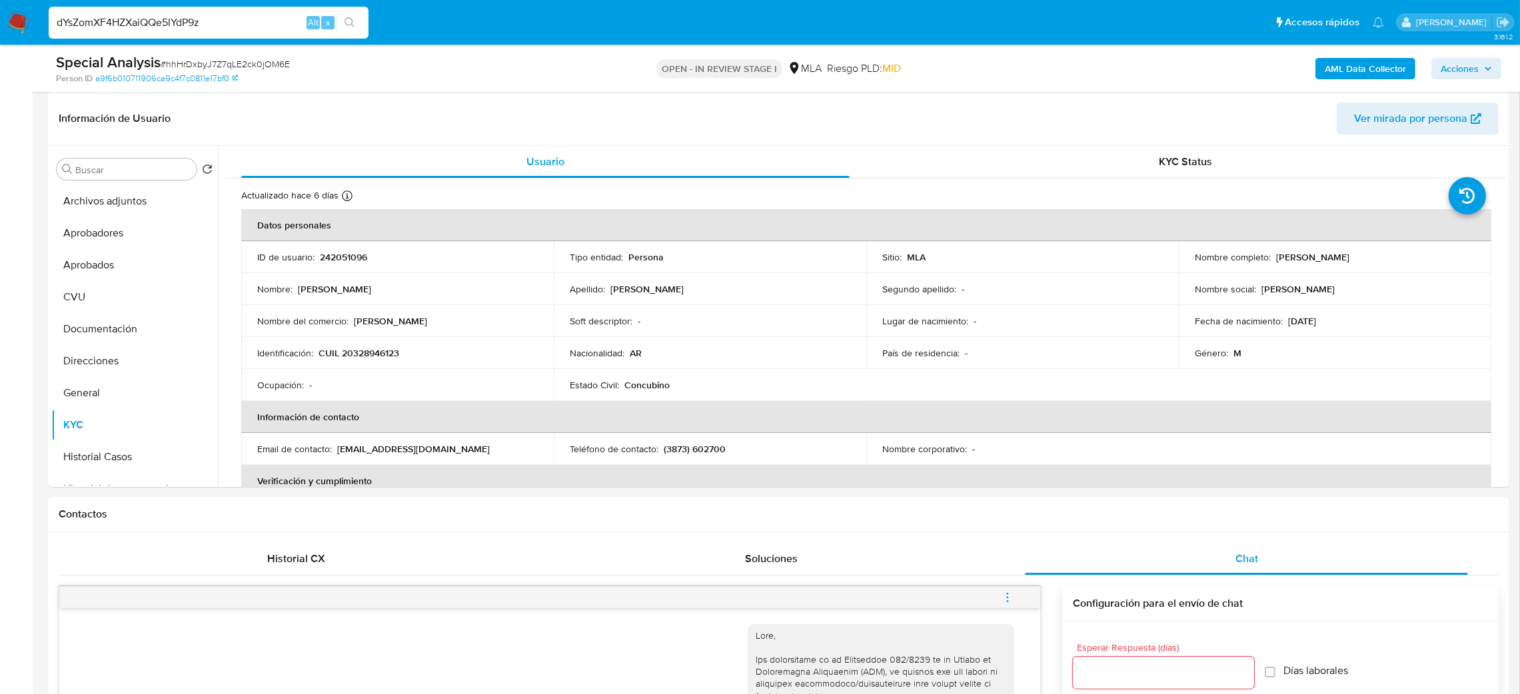
type input "dYsZomXF4HZXaiQQe5IYdP9z"
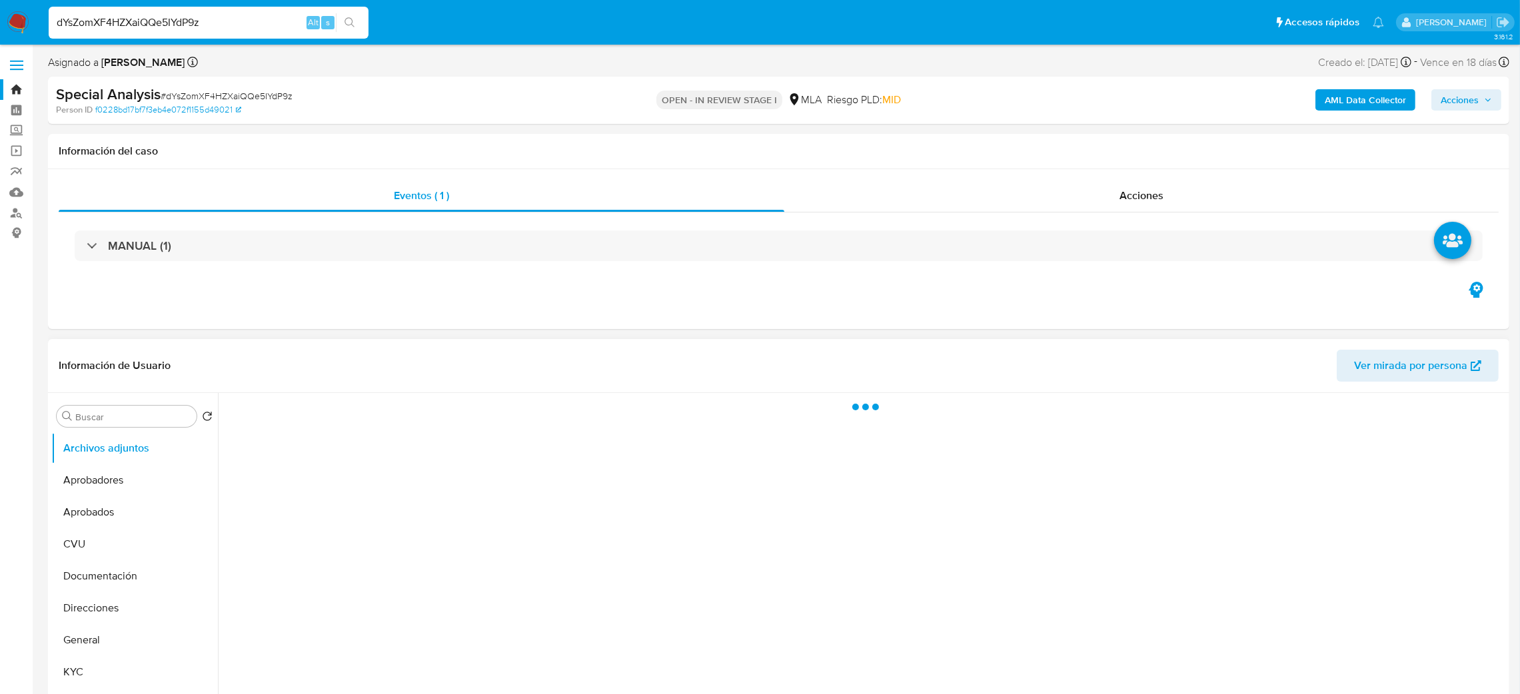
select select "10"
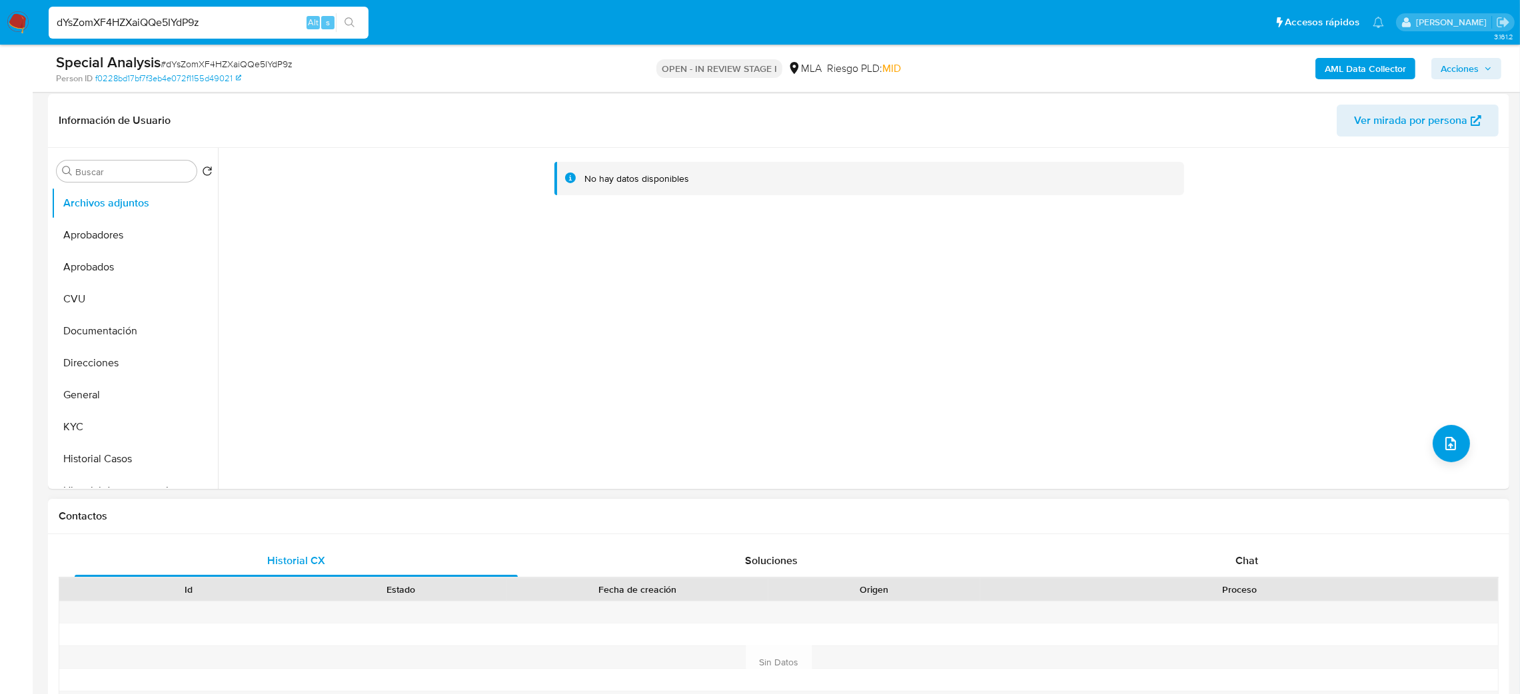
scroll to position [200, 0]
drag, startPoint x: 105, startPoint y: 380, endPoint x: 79, endPoint y: 383, distance: 26.9
click at [105, 380] on button "General" at bounding box center [129, 393] width 156 height 32
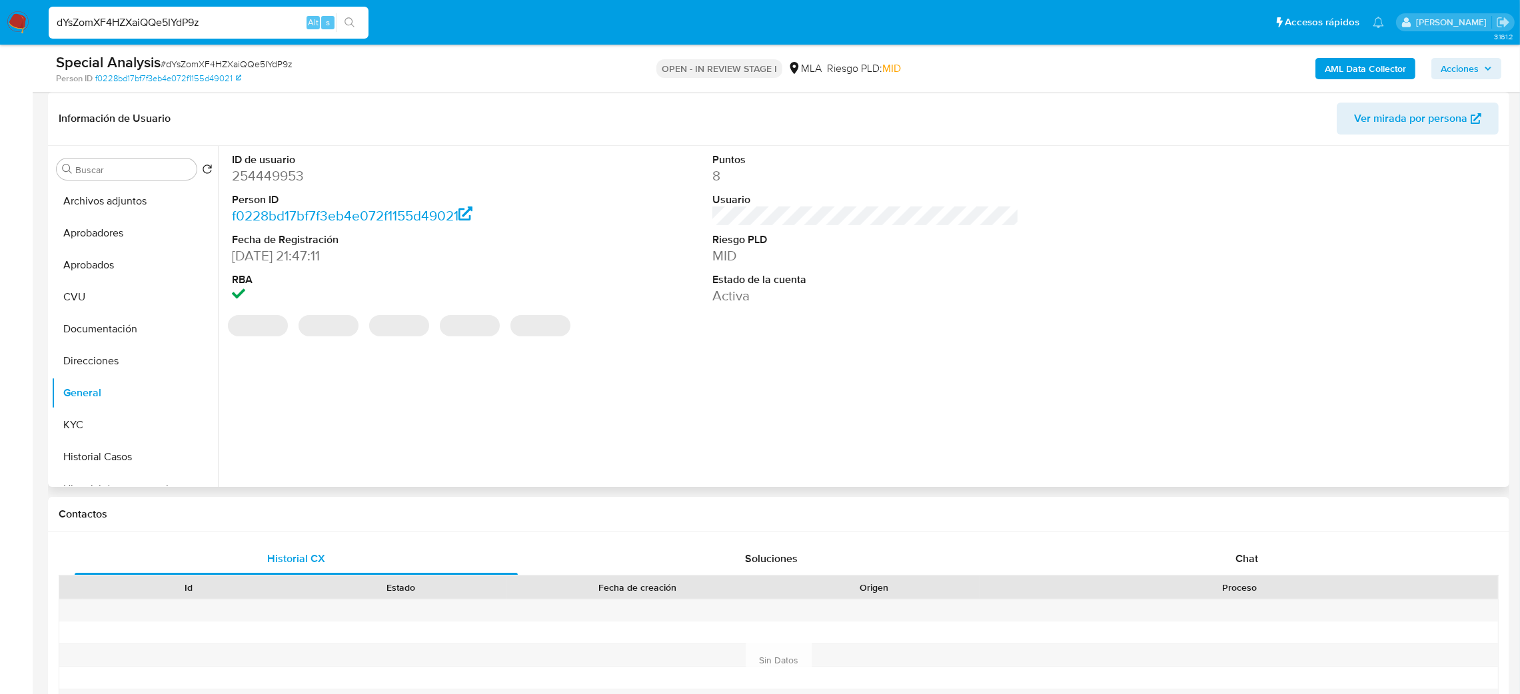
click at [267, 182] on dd "254449953" at bounding box center [385, 176] width 307 height 19
click at [267, 181] on dd "254449953" at bounding box center [385, 176] width 307 height 19
copy dd "254449953"
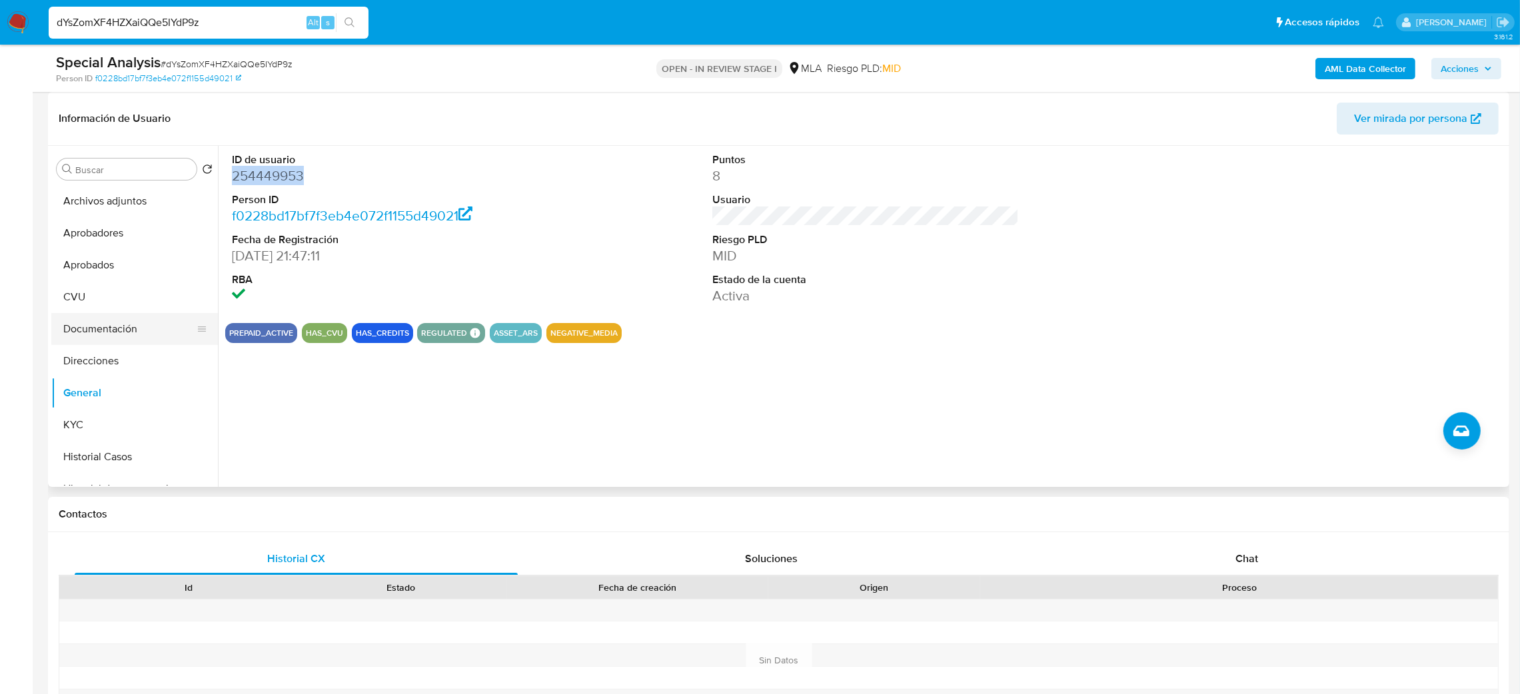
click at [105, 328] on button "Documentación" at bounding box center [129, 329] width 156 height 32
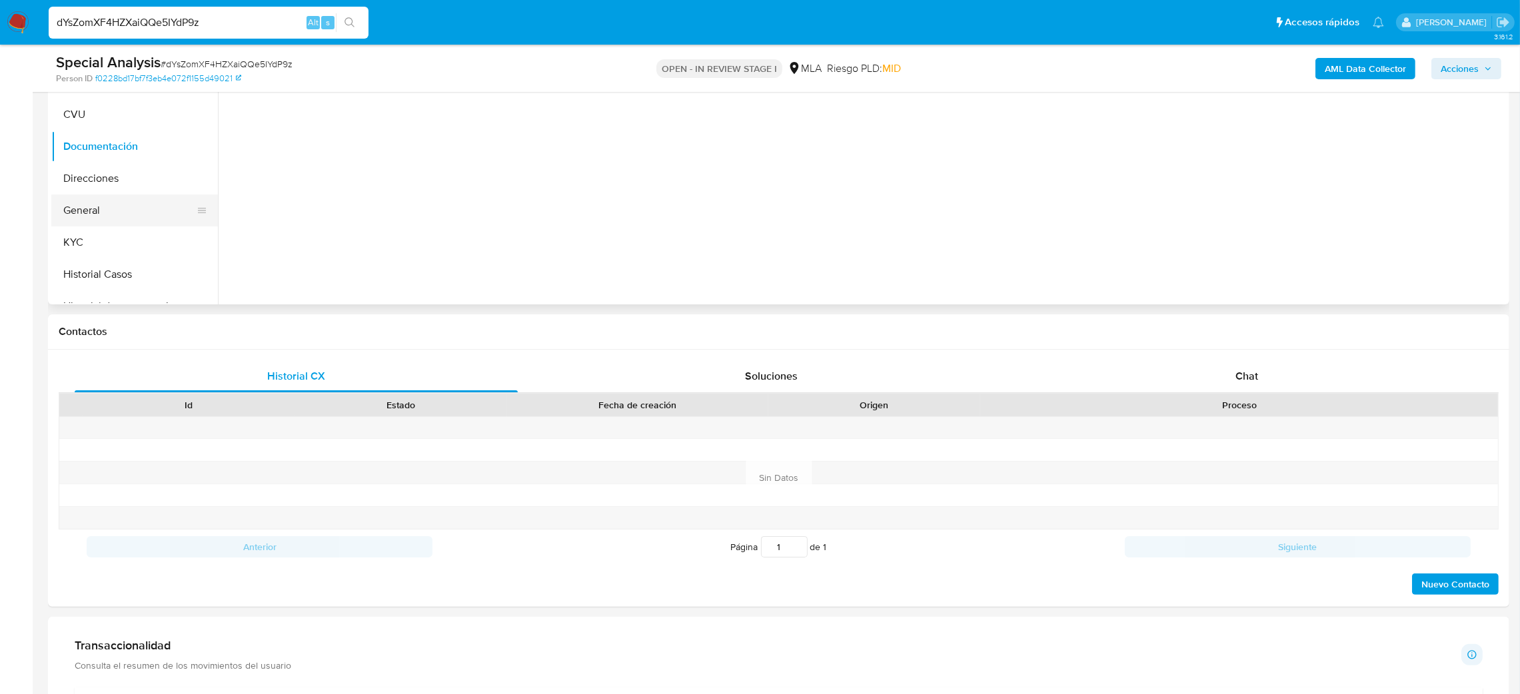
scroll to position [307, 0]
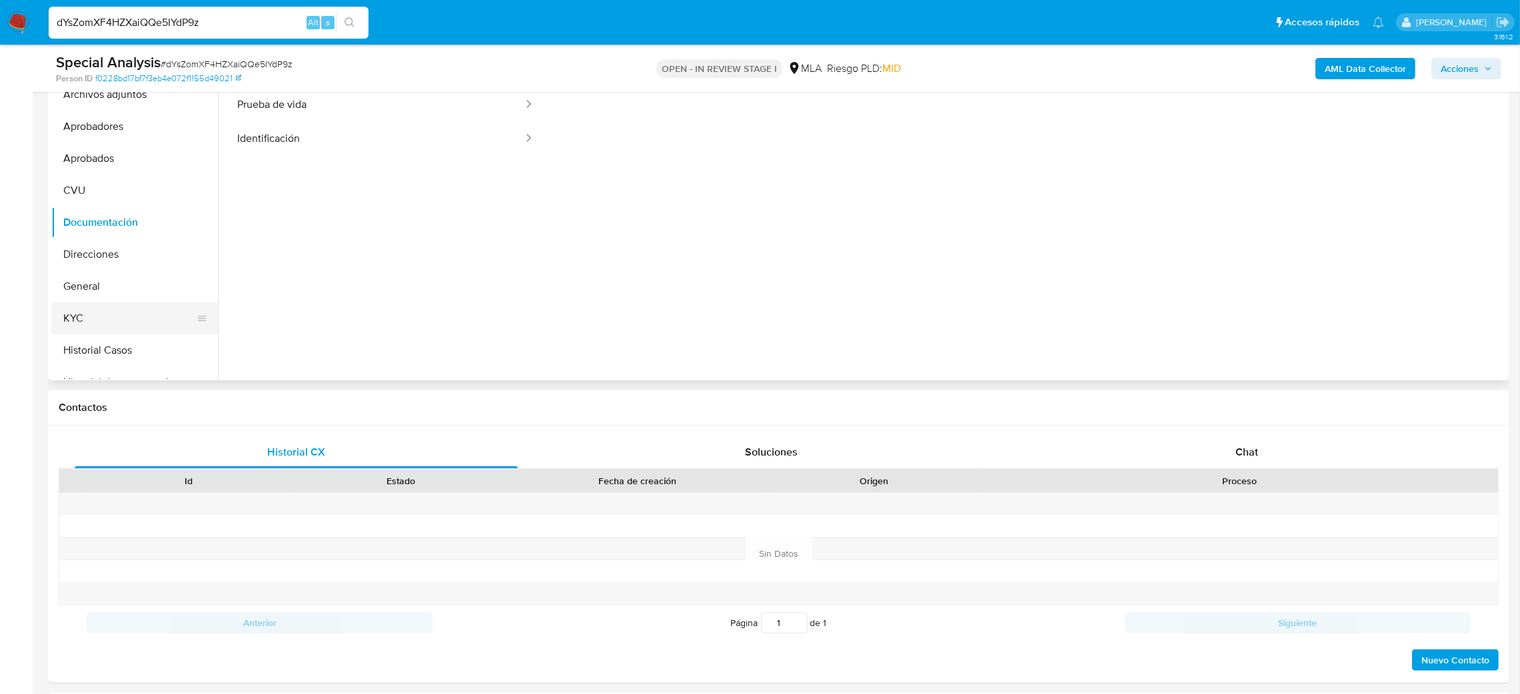
click at [123, 310] on button "KYC" at bounding box center [129, 319] width 156 height 32
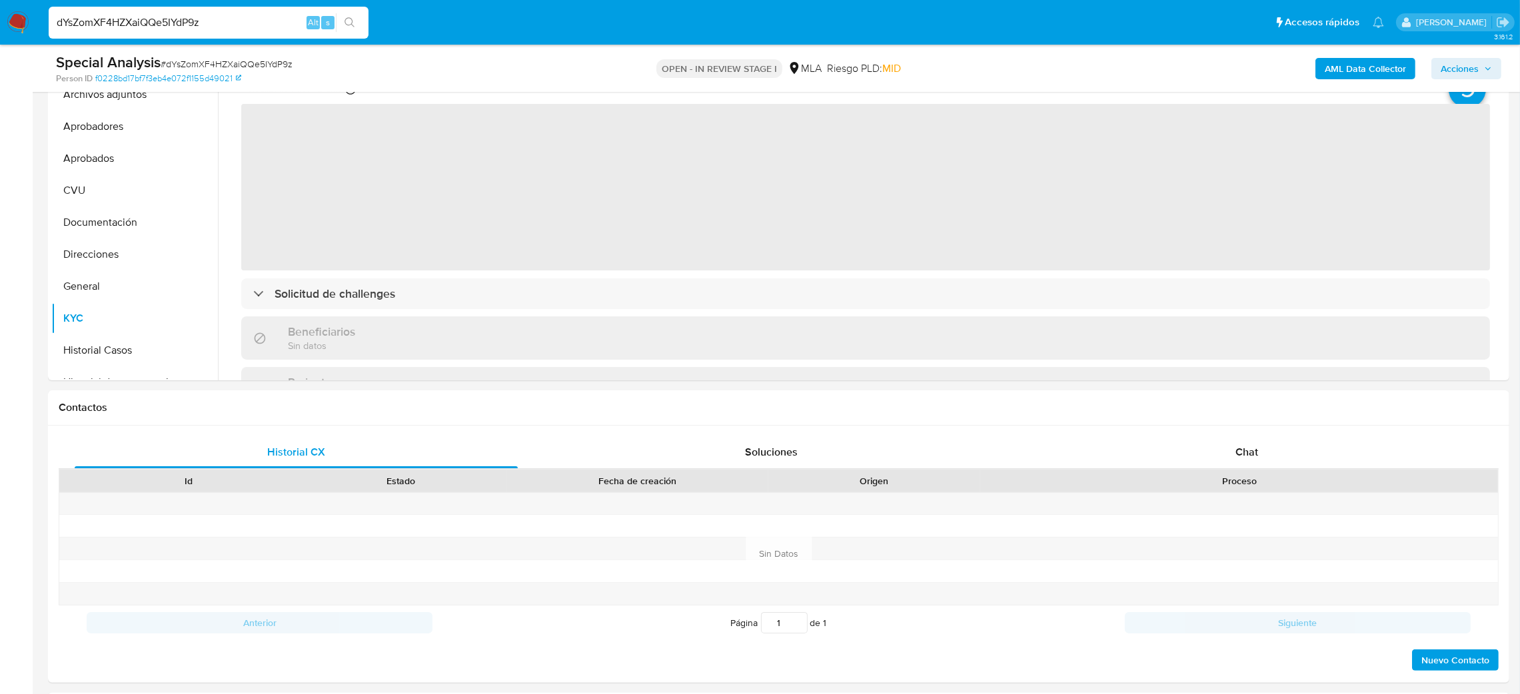
scroll to position [207, 0]
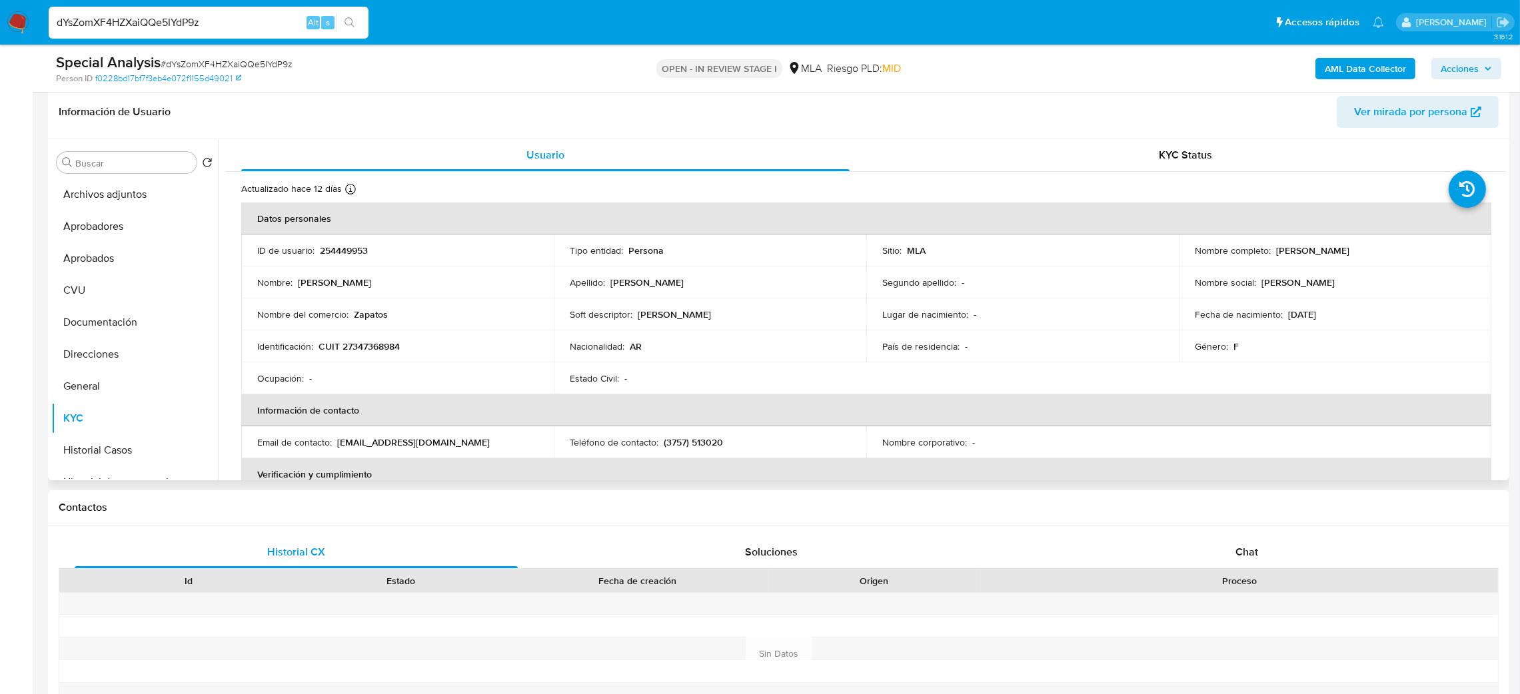
click at [362, 343] on p "CUIT 27347368984" at bounding box center [359, 347] width 81 height 12
copy p "27347368984"
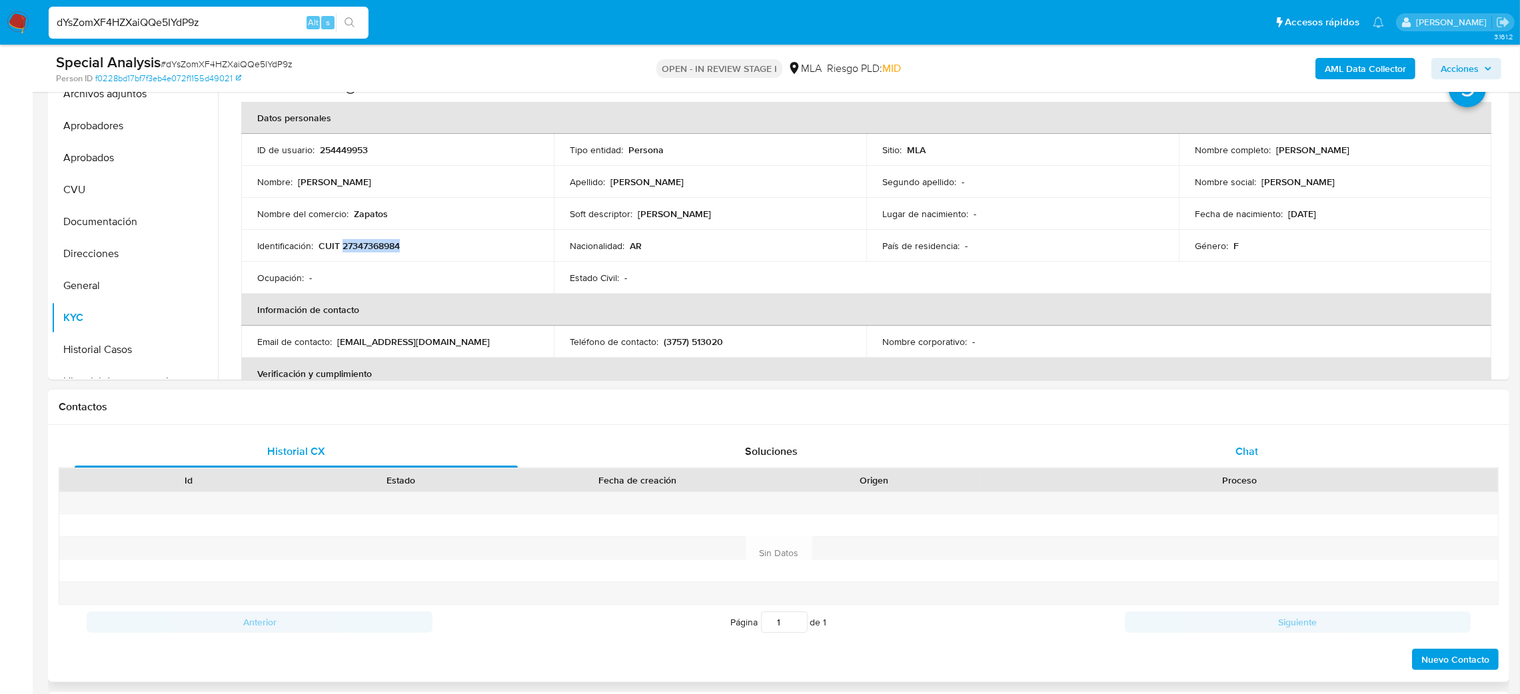
scroll to position [307, 0]
click at [1272, 457] on div "Chat" at bounding box center [1246, 453] width 443 height 32
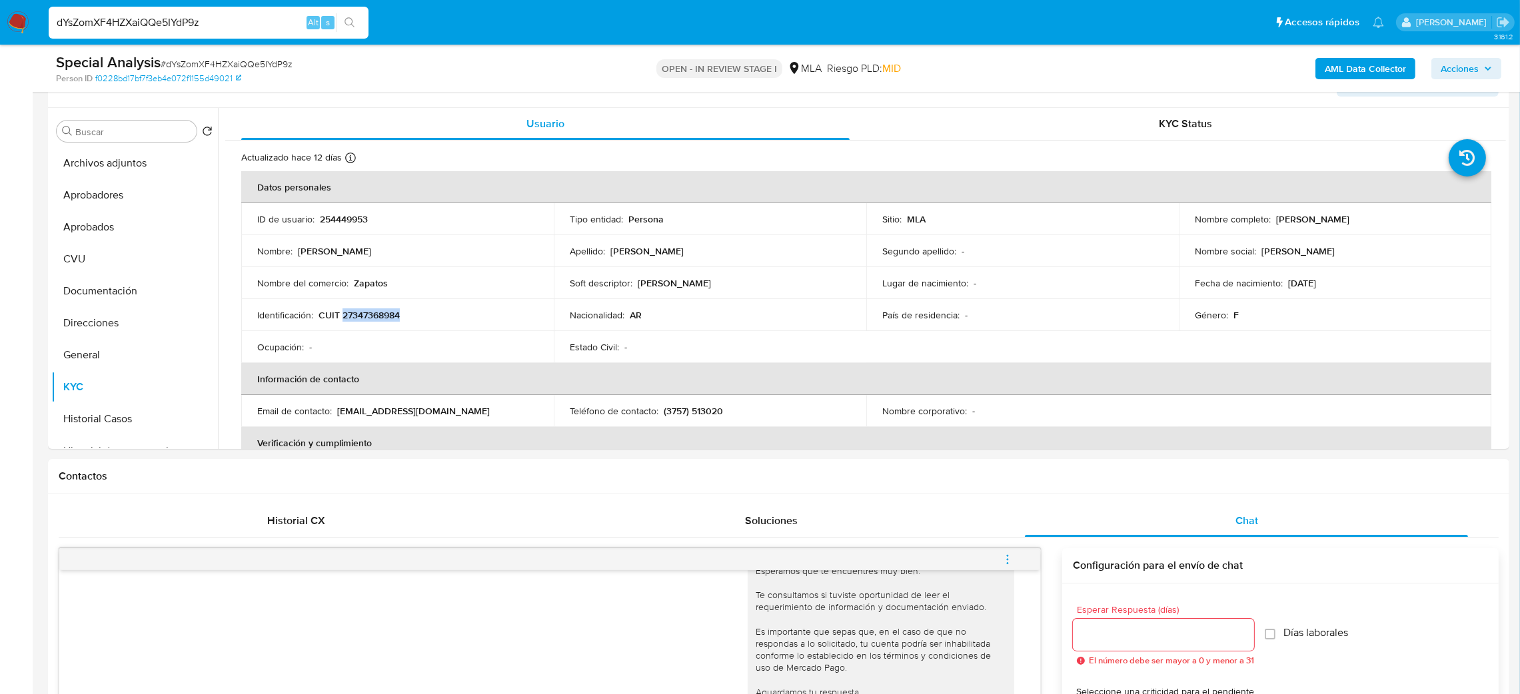
scroll to position [207, 0]
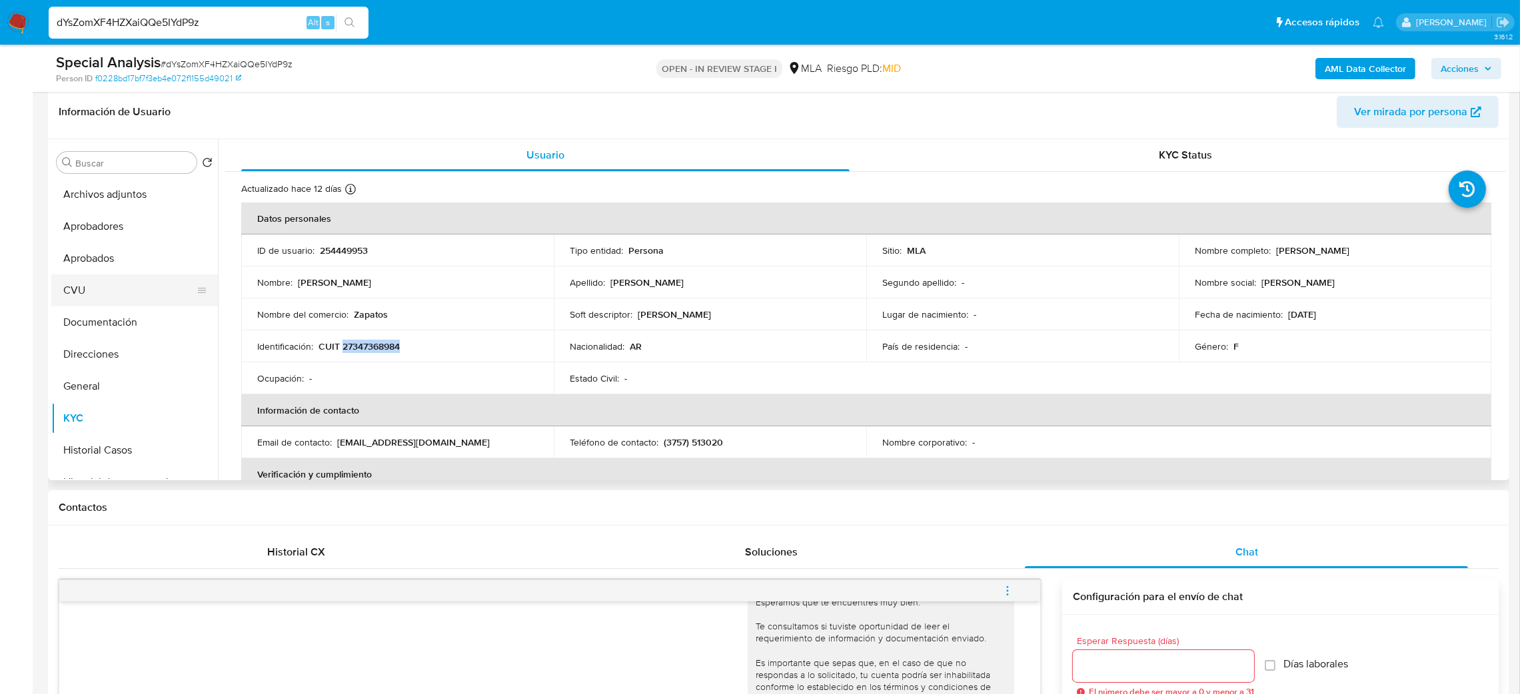
click at [101, 275] on button "CVU" at bounding box center [129, 291] width 156 height 32
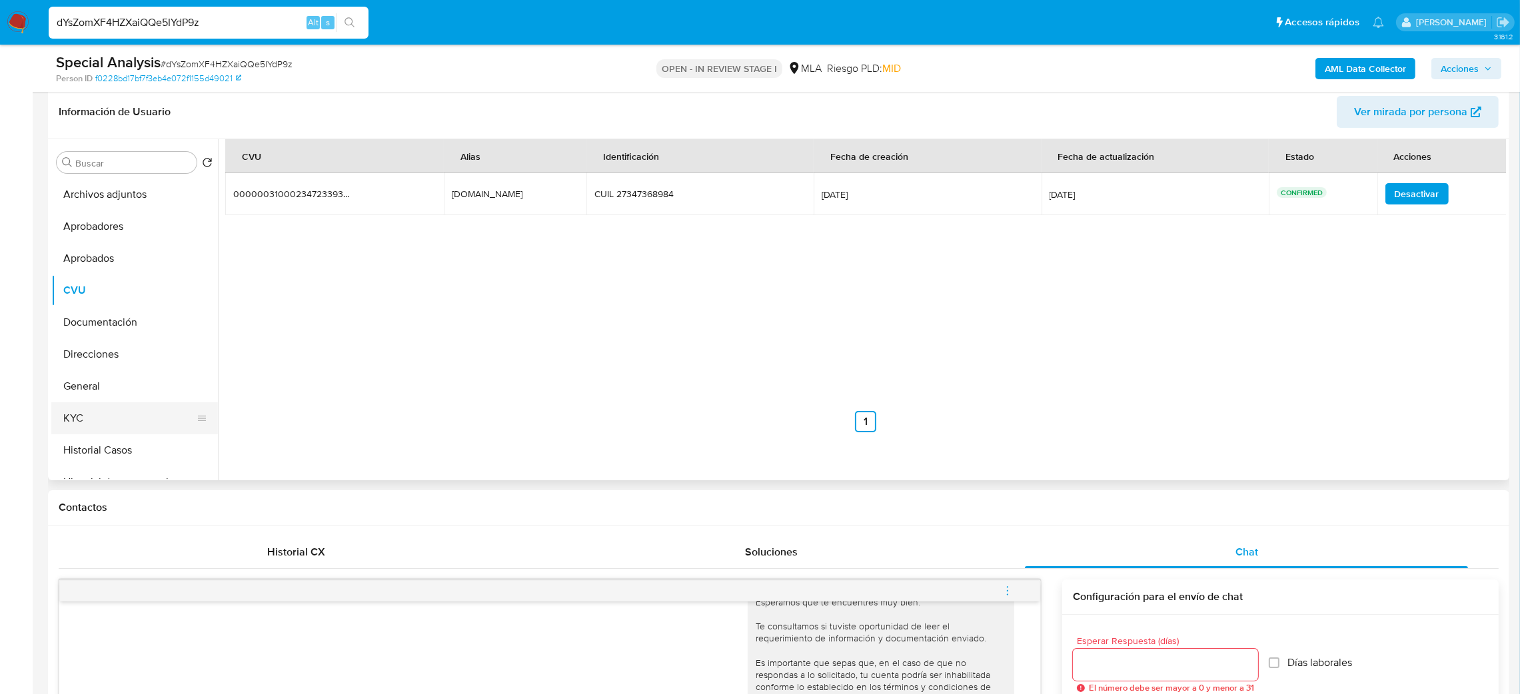
click at [113, 415] on button "KYC" at bounding box center [129, 419] width 156 height 32
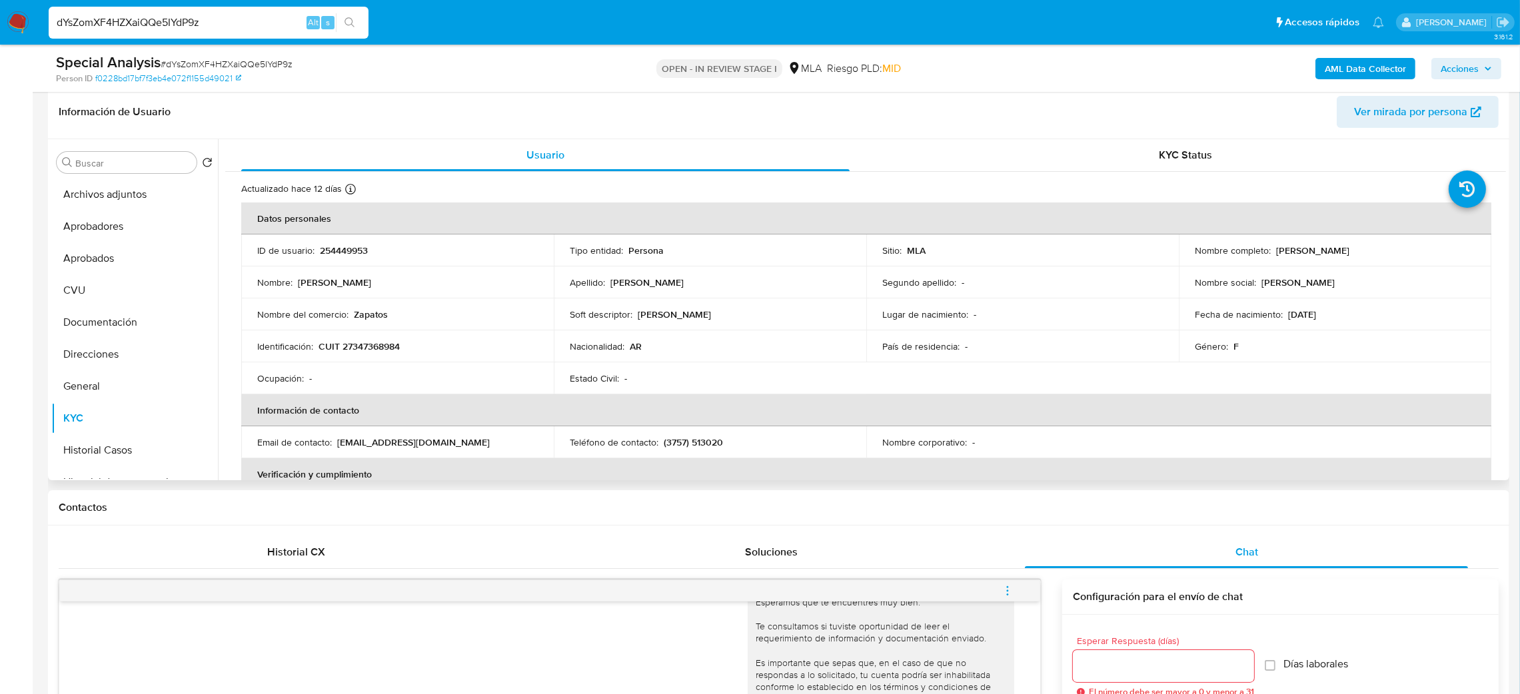
click at [363, 352] on p "CUIT 27347368984" at bounding box center [359, 347] width 81 height 12
copy p "27347368984"
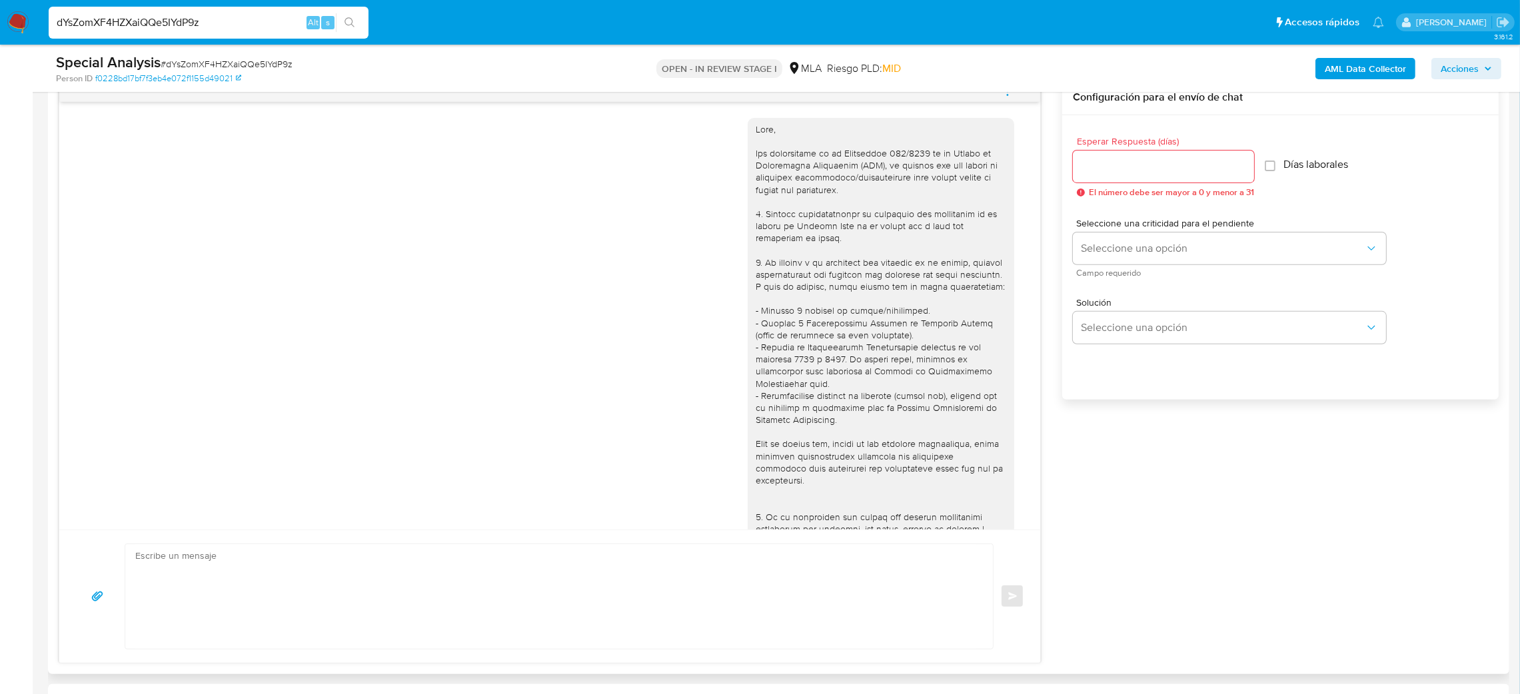
scroll to position [599, 0]
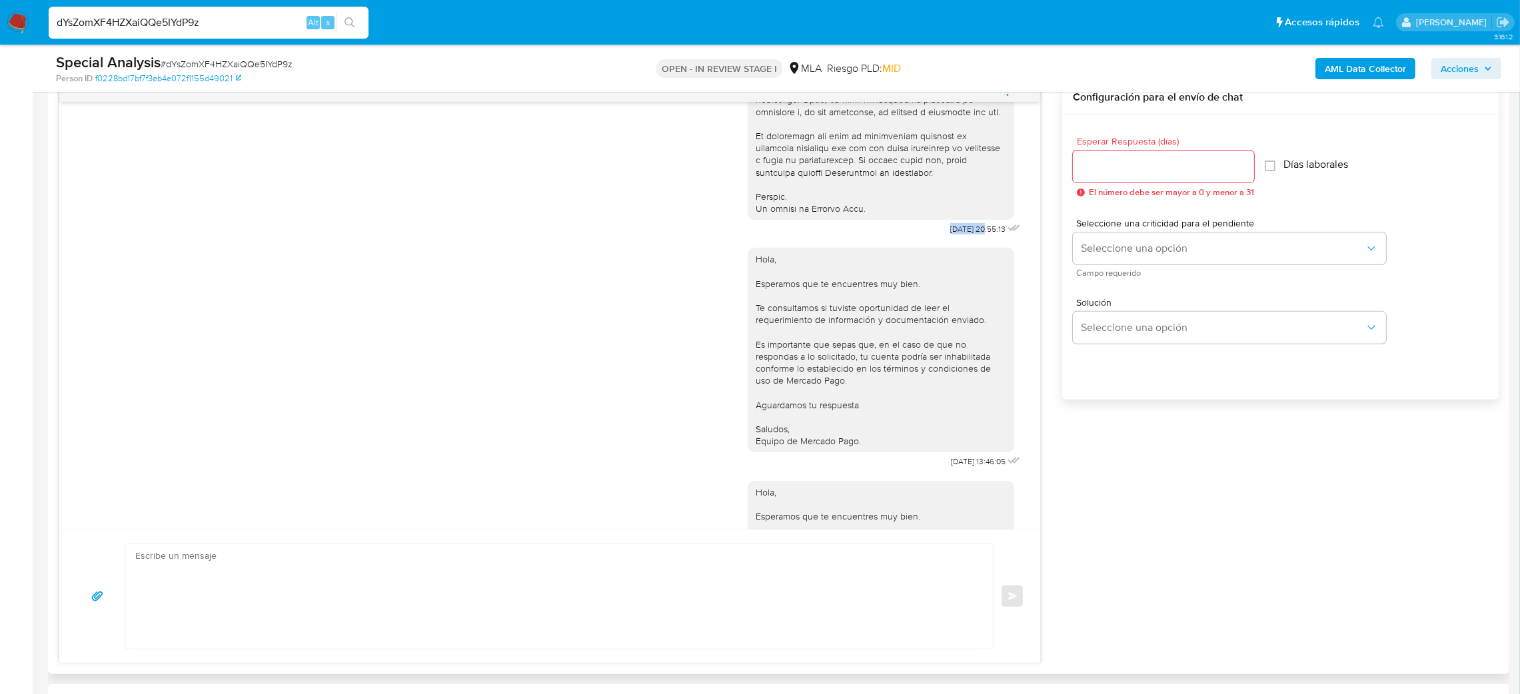
drag, startPoint x: 912, startPoint y: 257, endPoint x: 956, endPoint y: 259, distance: 44.0
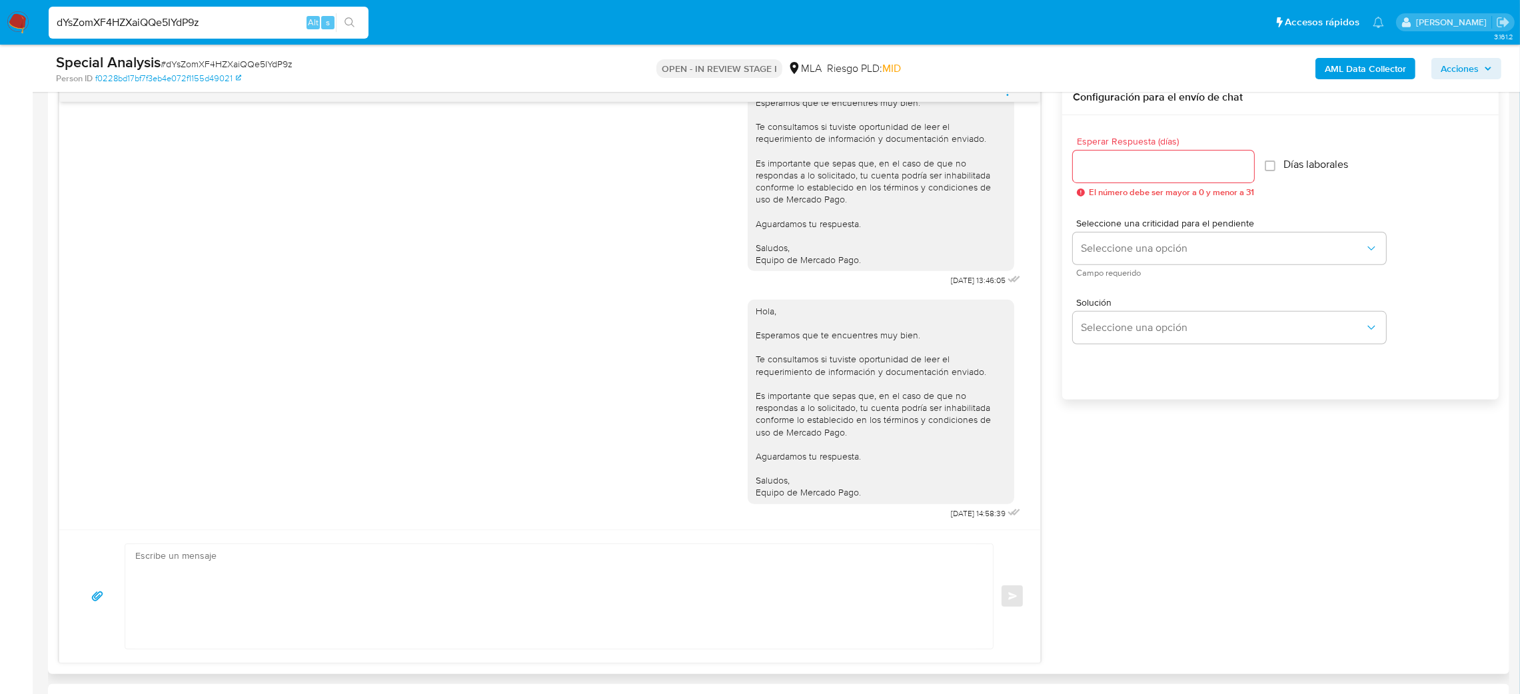
scroll to position [805, 0]
drag, startPoint x: 932, startPoint y: 515, endPoint x: 961, endPoint y: 515, distance: 28.7
click at [961, 515] on div "Hola, Esperamos que te encuentres muy bien. Te consultamos si tuviste oportunid…" at bounding box center [886, 407] width 276 height 233
copy span "[DATE]"
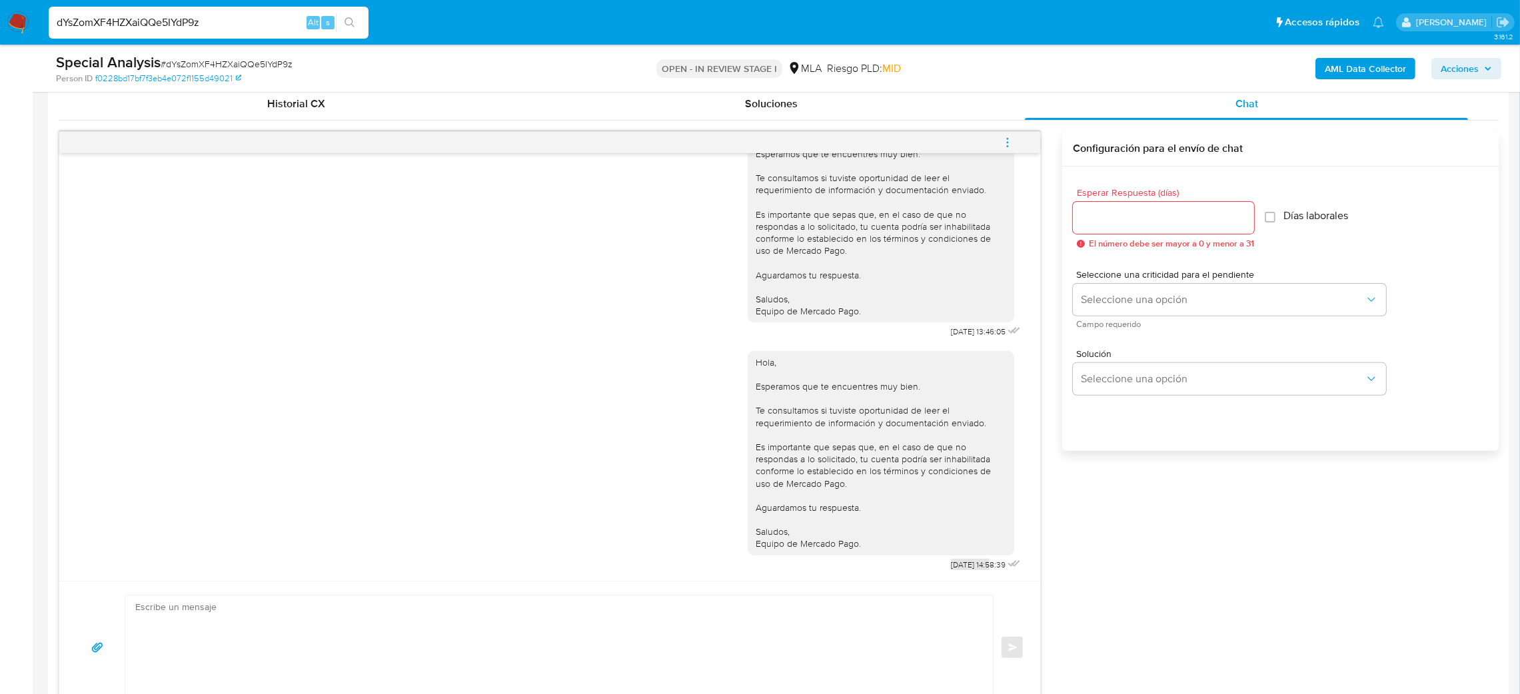
scroll to position [607, 0]
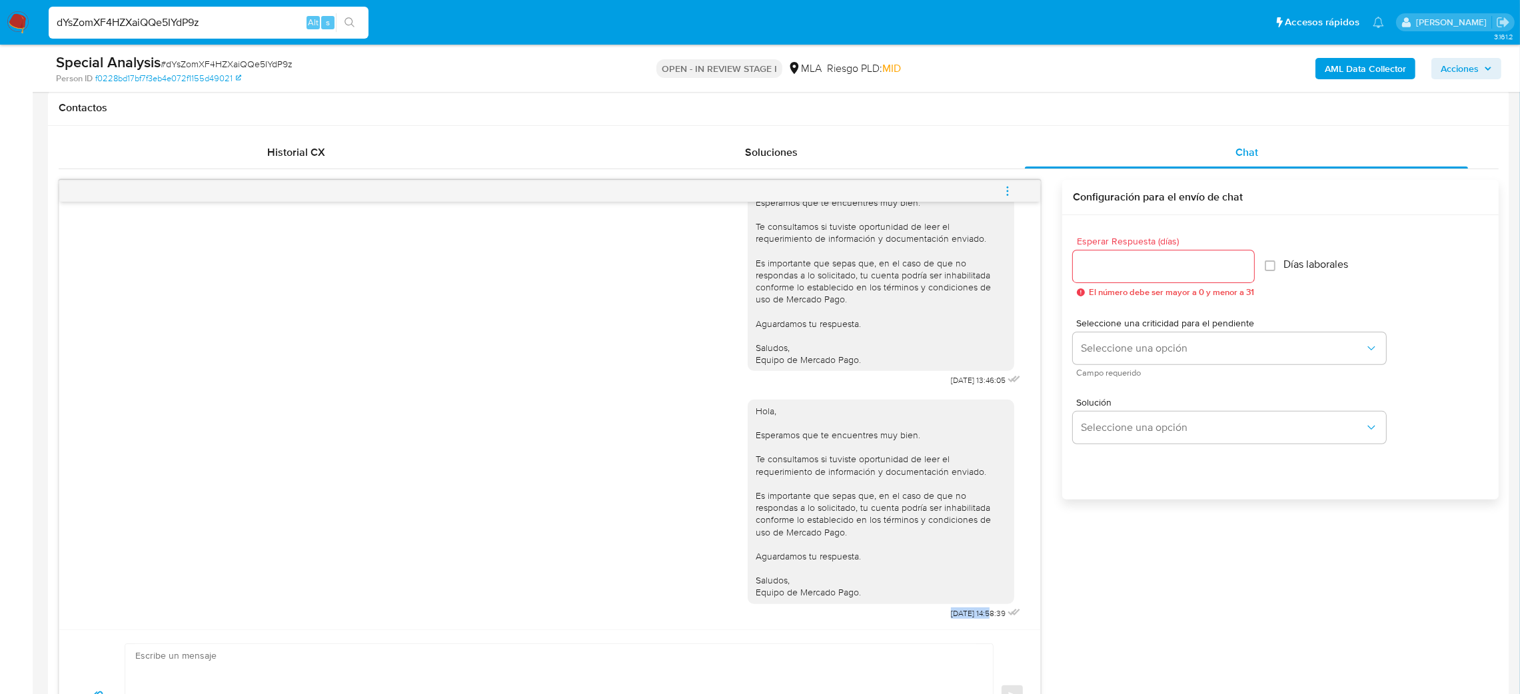
drag, startPoint x: 1008, startPoint y: 187, endPoint x: 976, endPoint y: 177, distance: 33.5
click at [1008, 187] on icon "menu-action" at bounding box center [1008, 191] width 12 height 12
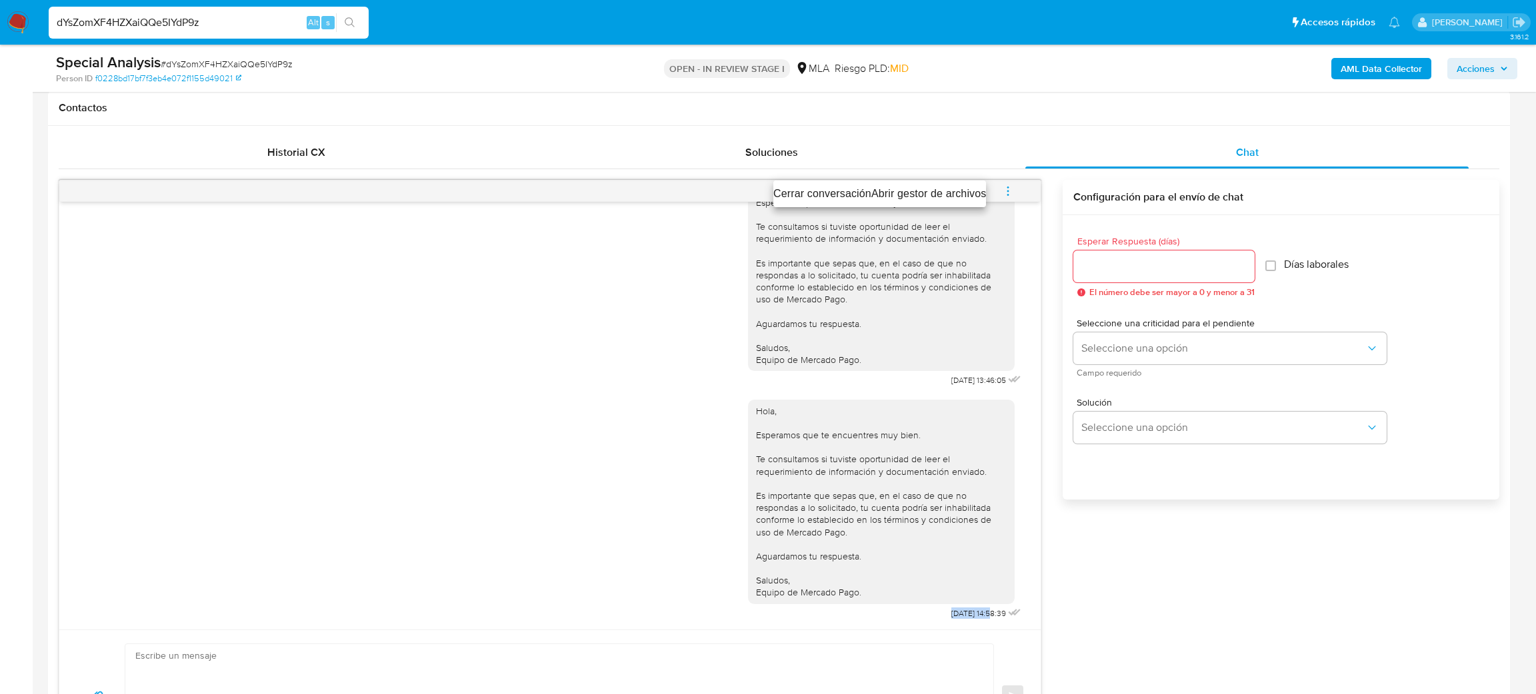
click at [807, 188] on li "Cerrar conversación" at bounding box center [822, 194] width 98 height 16
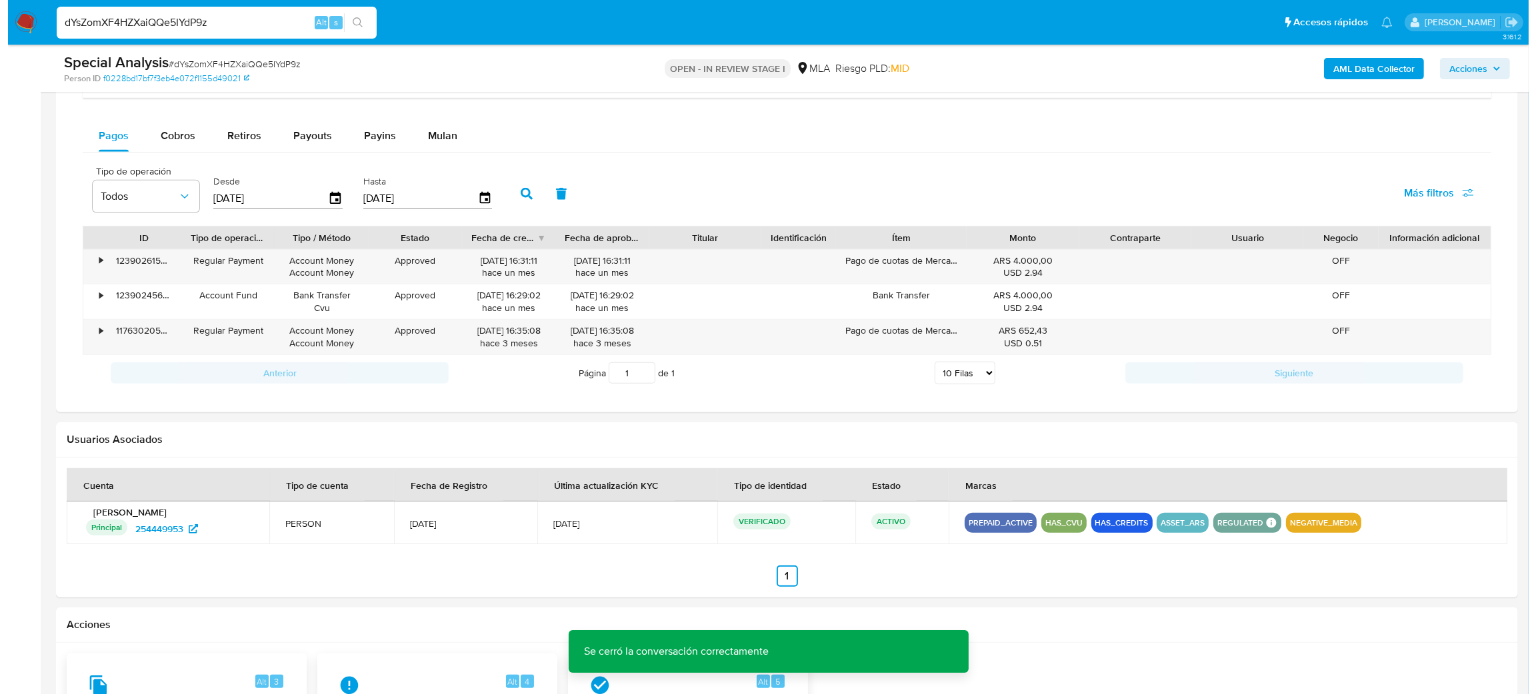
scroll to position [1797, 0]
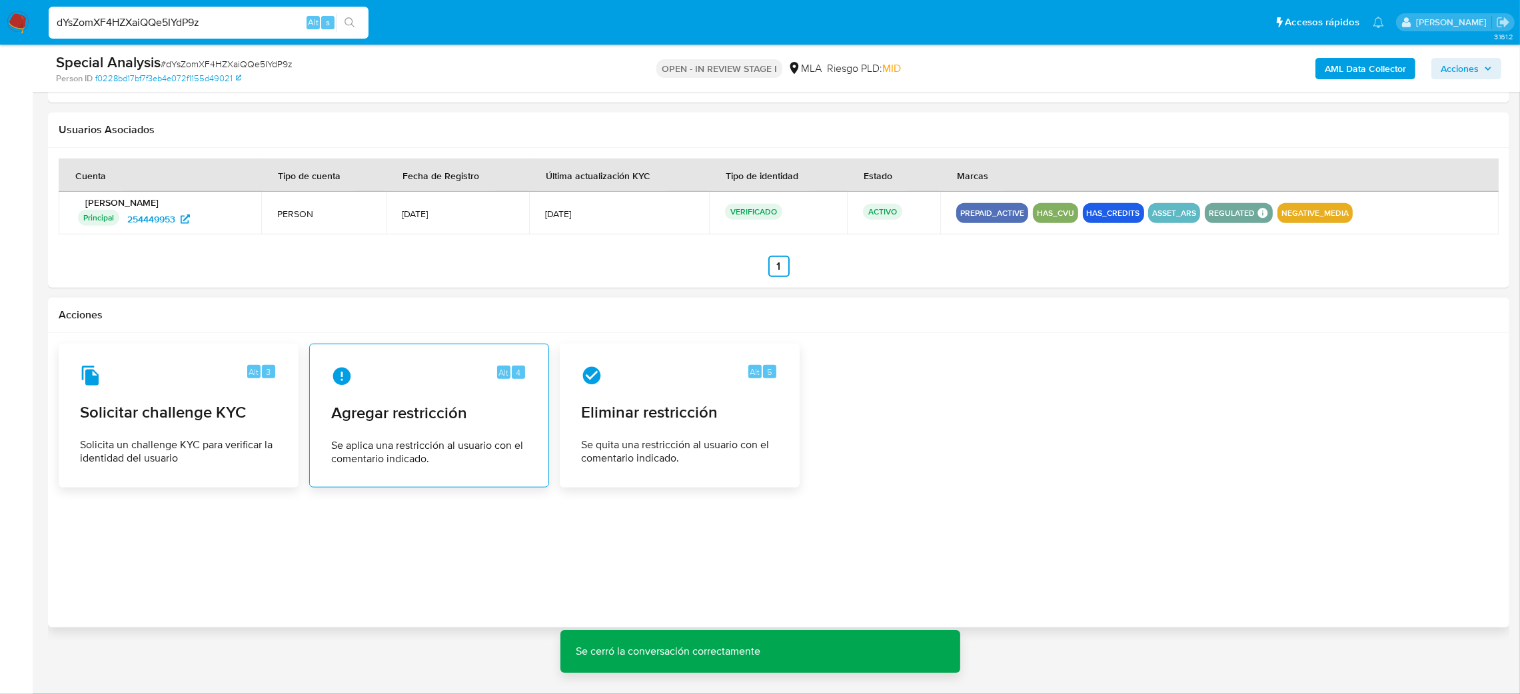
click at [410, 389] on div "Alt 4 Agregar restricción Se aplica una restricción al usuario con el comentari…" at bounding box center [429, 415] width 217 height 121
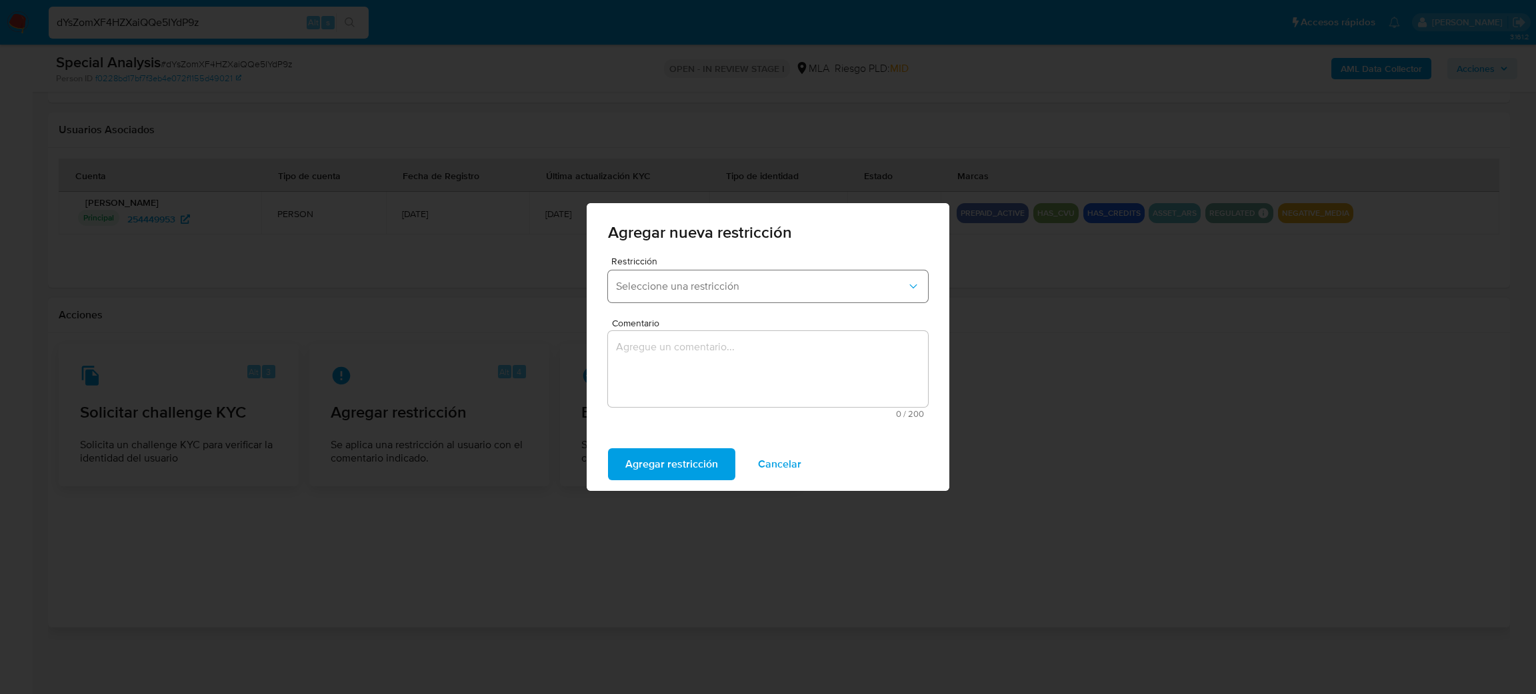
click at [713, 294] on button "Seleccione una restricción" at bounding box center [768, 287] width 320 height 32
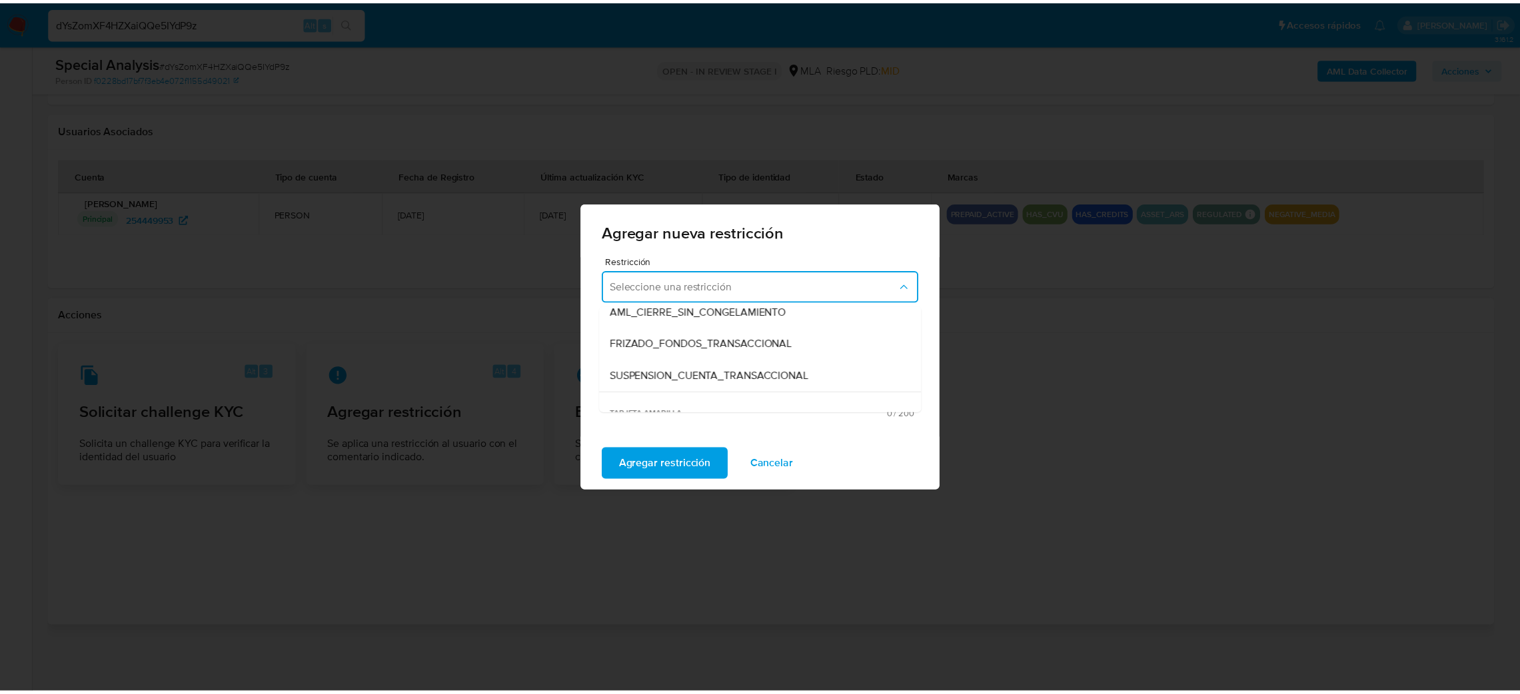
scroll to position [181, 0]
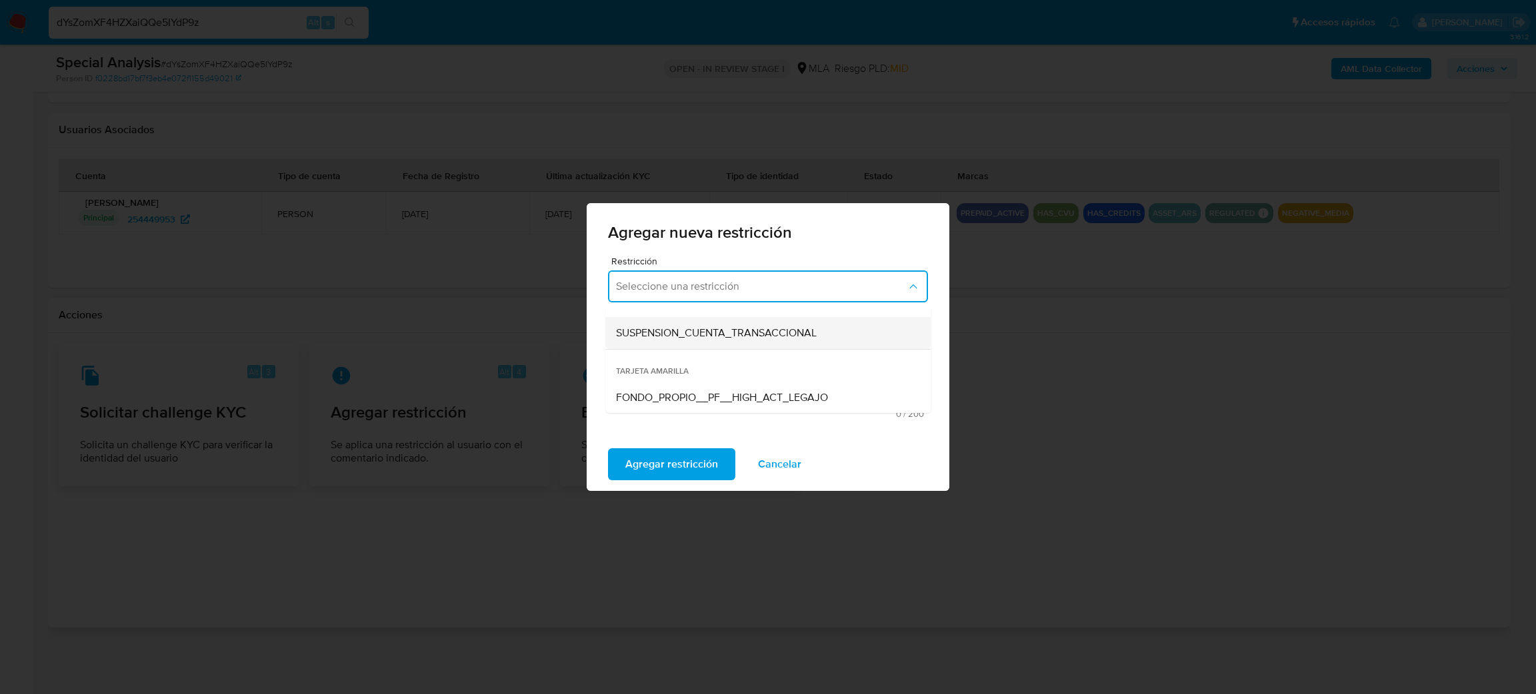
click at [747, 333] on span "SUSPENSION_CUENTA_TRANSACCIONAL" at bounding box center [716, 333] width 201 height 13
click at [702, 371] on textarea "Comentario" at bounding box center [768, 369] width 320 height 76
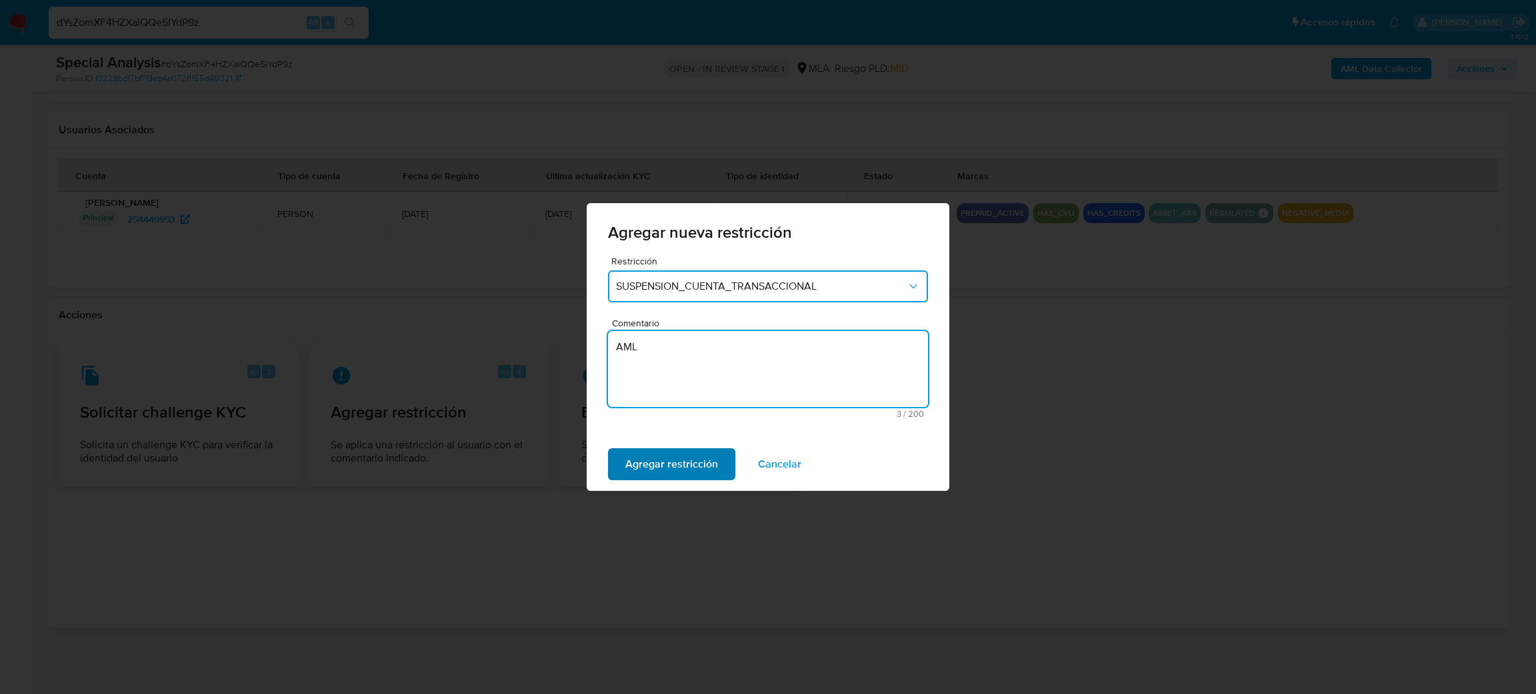
type textarea "AML"
click at [690, 450] on span "Agregar restricción" at bounding box center [671, 464] width 93 height 29
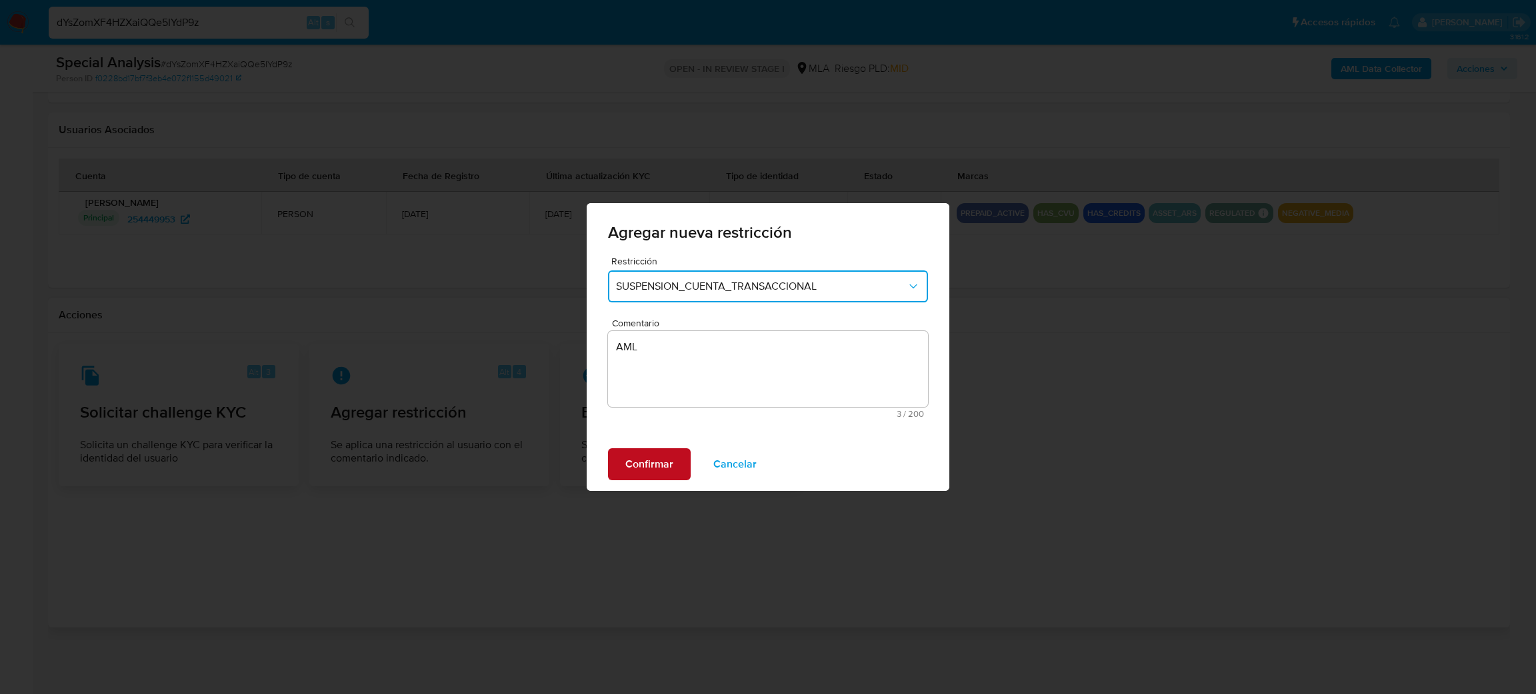
click at [631, 475] on span "Confirmar" at bounding box center [649, 464] width 48 height 29
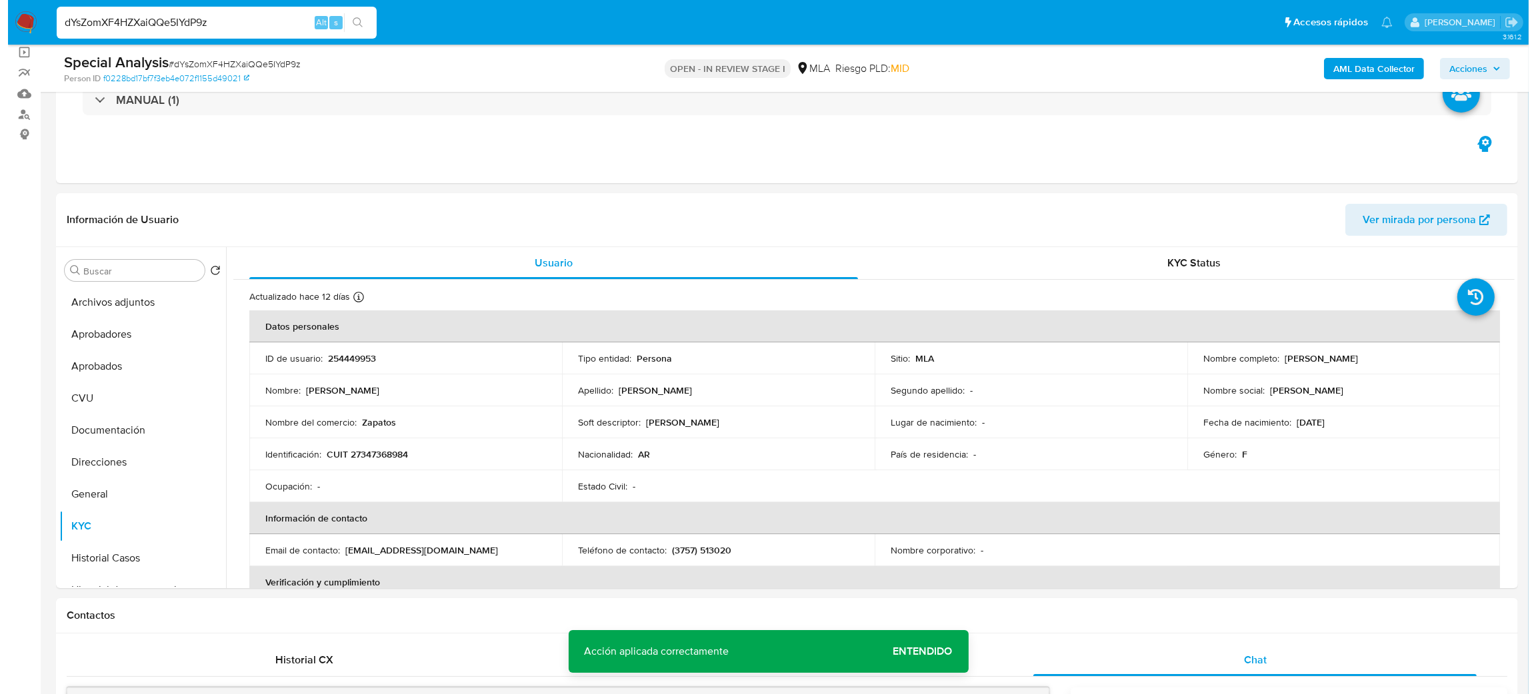
scroll to position [97, 0]
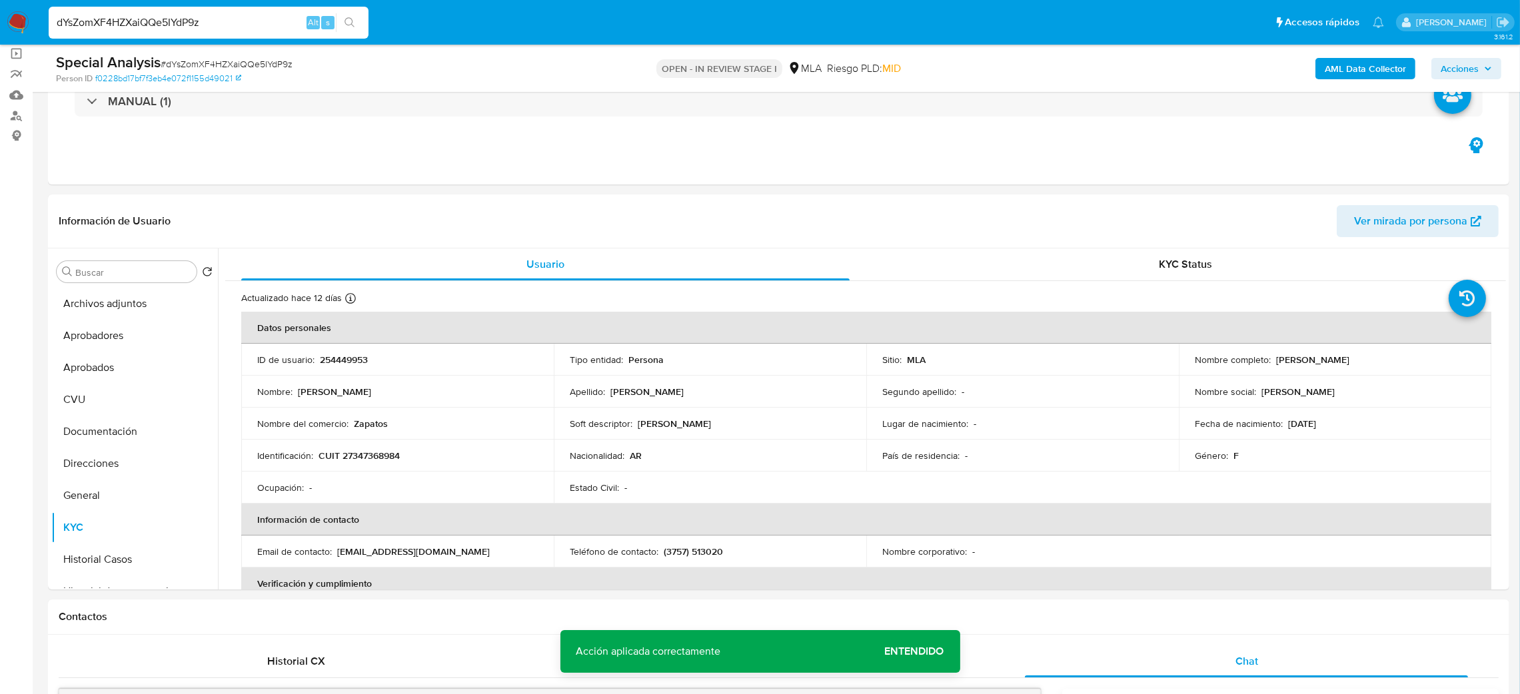
click at [1340, 74] on b "AML Data Collector" at bounding box center [1365, 68] width 81 height 21
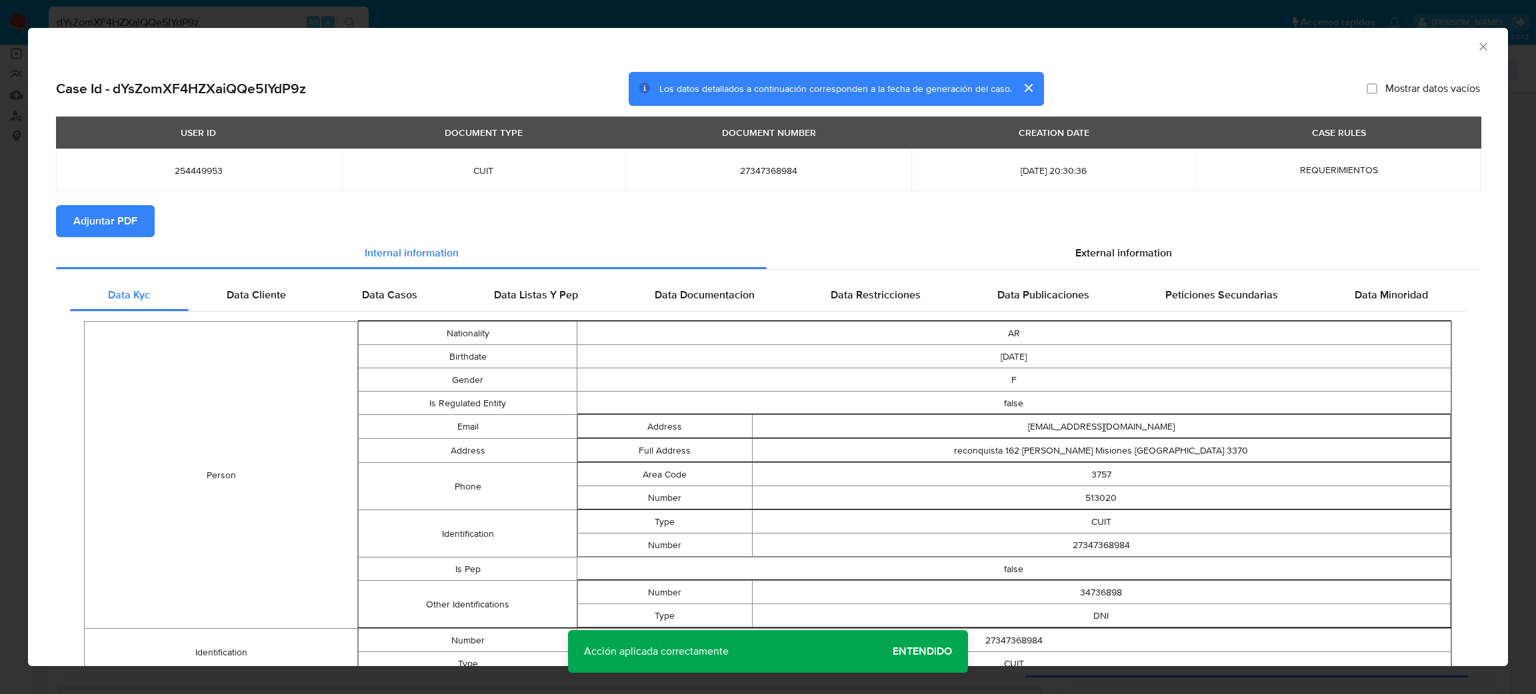
click at [122, 203] on div "USER ID DOCUMENT TYPE DOCUMENT NUMBER CREATION DATE CASE RULES 254449953 CUIT 2…" at bounding box center [768, 161] width 1424 height 89
click at [133, 214] on span "Adjuntar PDF" at bounding box center [105, 221] width 64 height 29
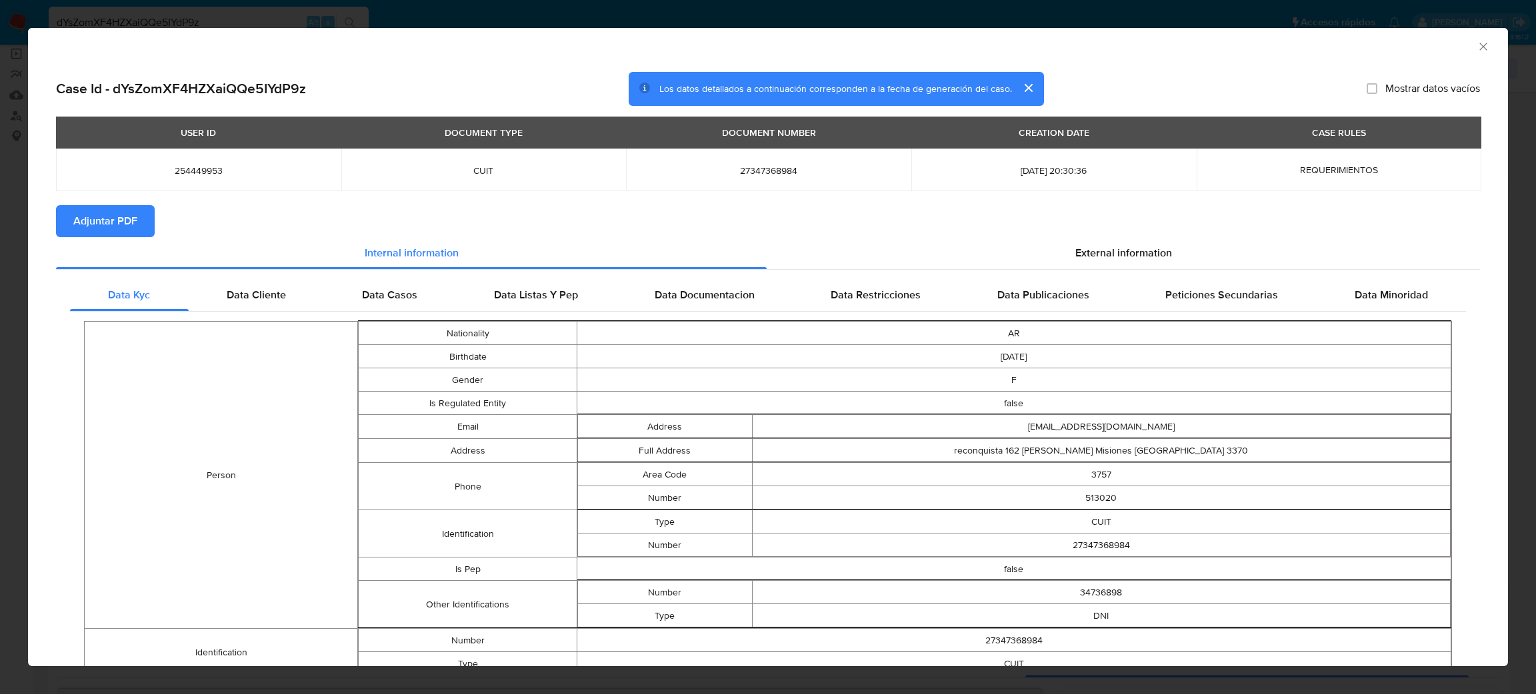
click at [1476, 40] on icon "Cerrar ventana" at bounding box center [1482, 46] width 13 height 13
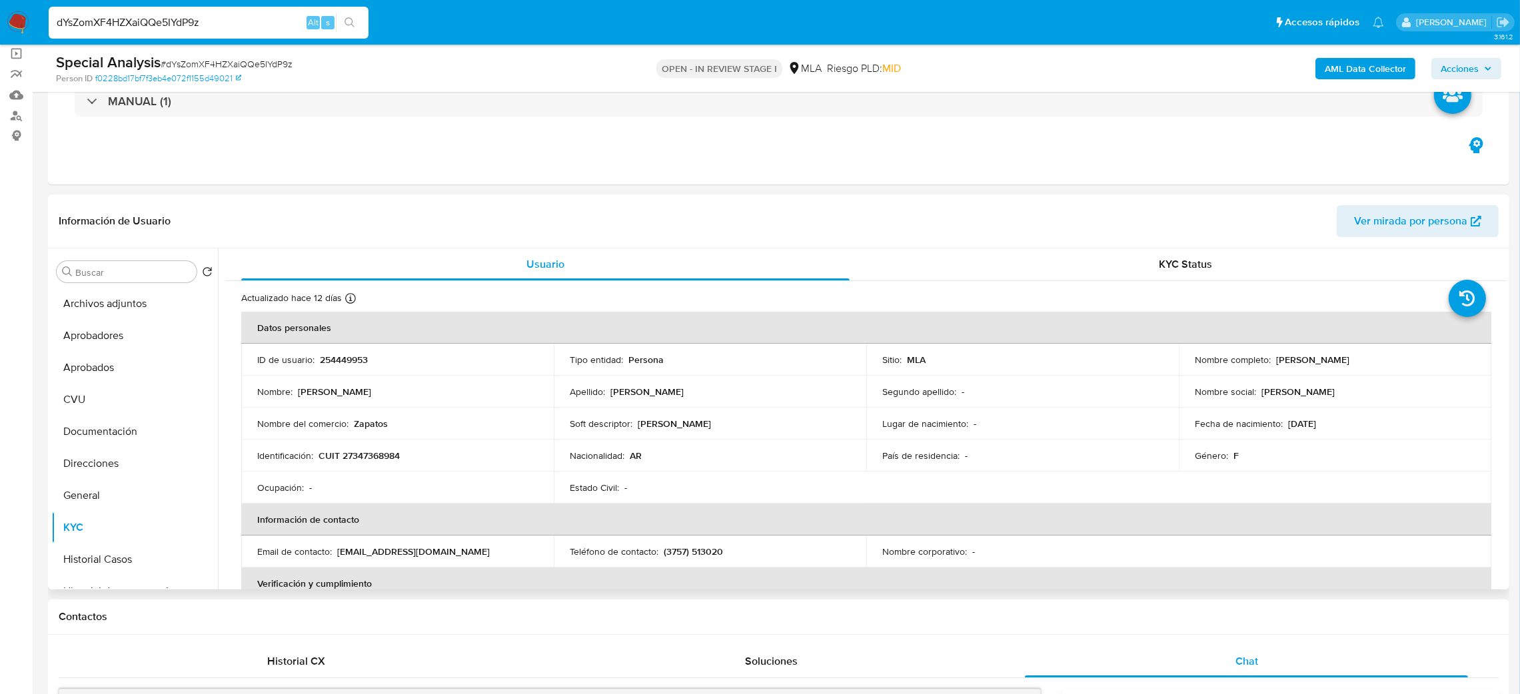
click at [343, 358] on p "254449953" at bounding box center [344, 360] width 48 height 12
copy p "254449953"
click at [102, 292] on button "Archivos adjuntos" at bounding box center [129, 304] width 156 height 32
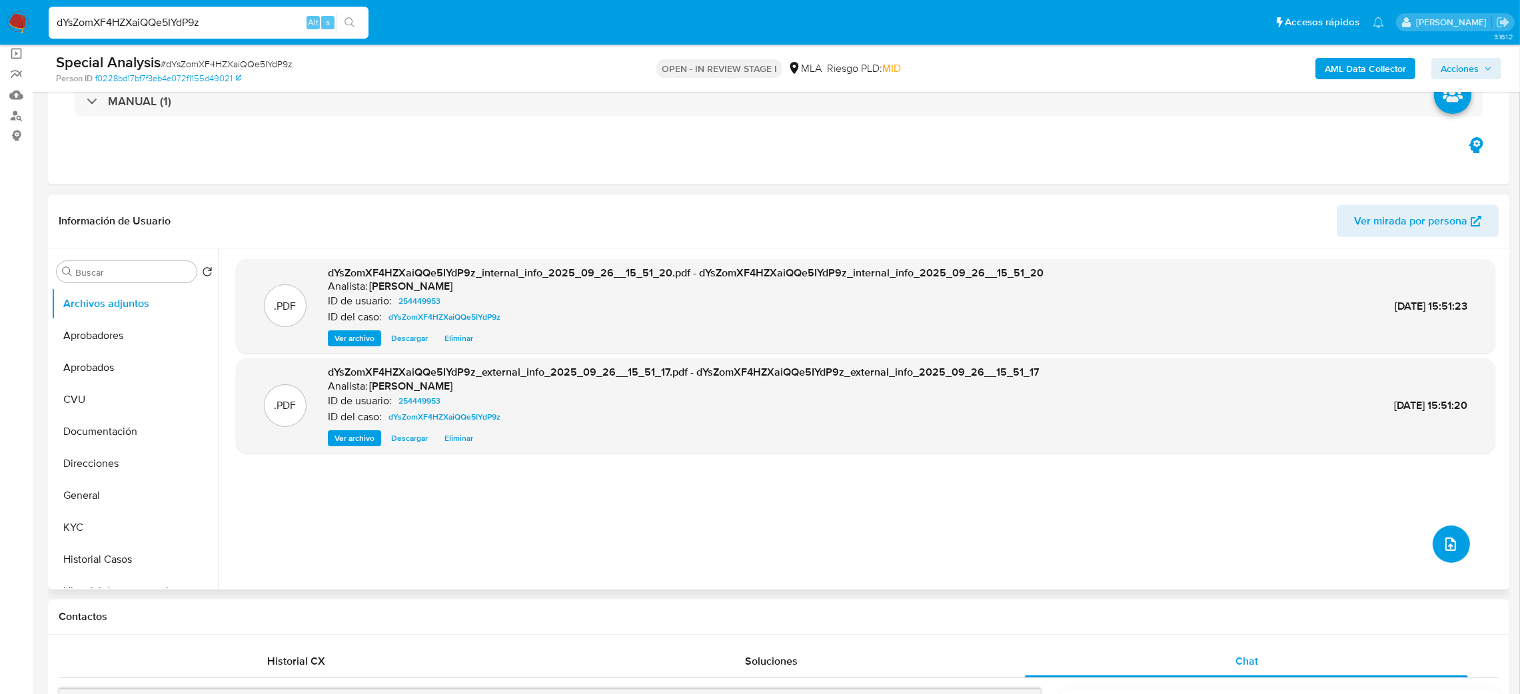
click at [1443, 541] on icon "upload-file" at bounding box center [1451, 545] width 16 height 16
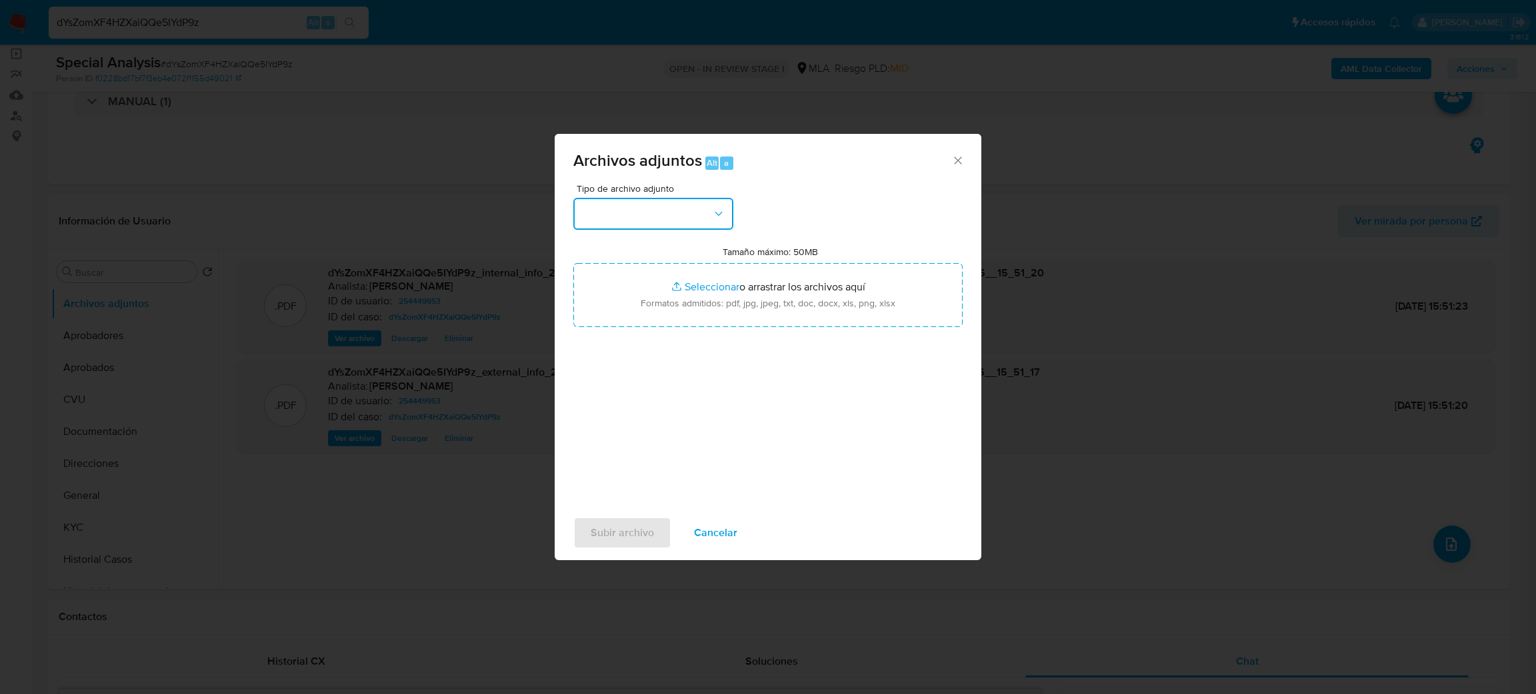
click at [611, 214] on button "button" at bounding box center [653, 214] width 160 height 32
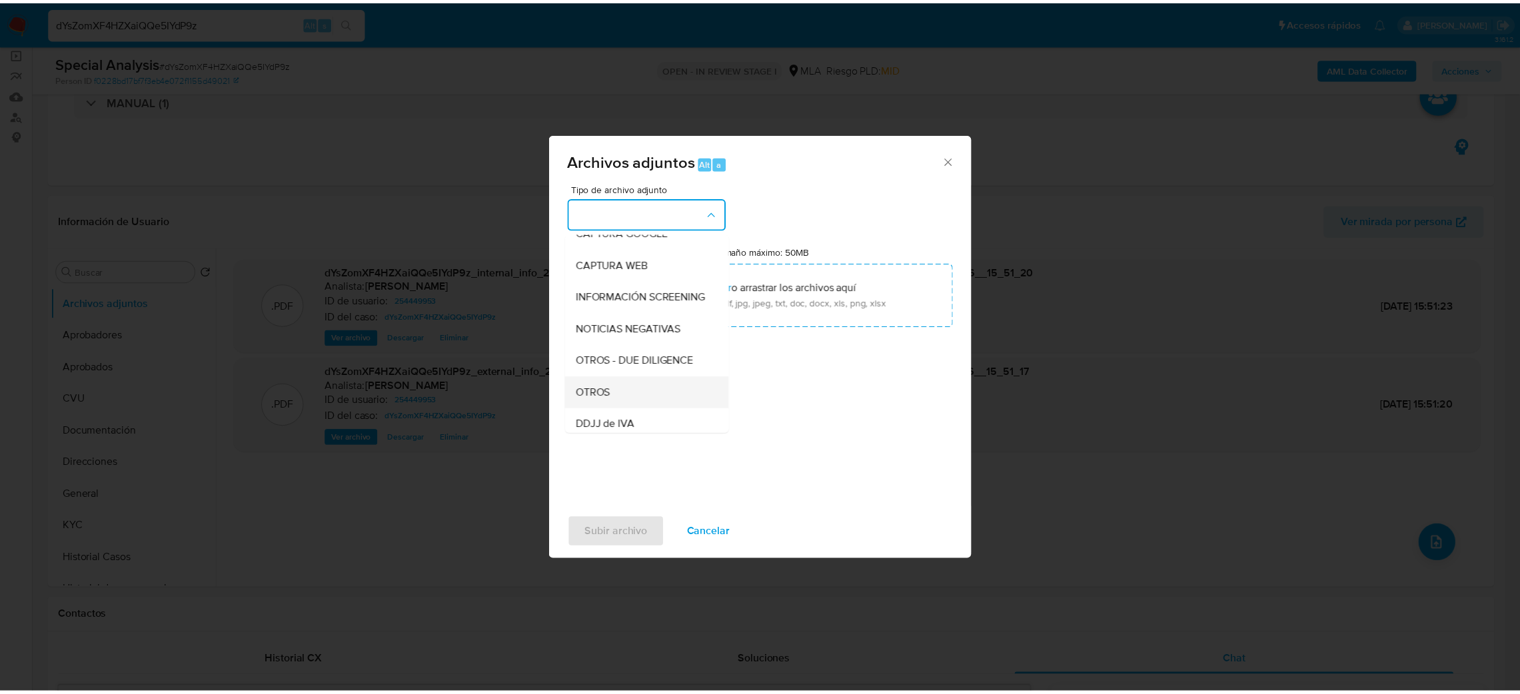
scroll to position [200, 0]
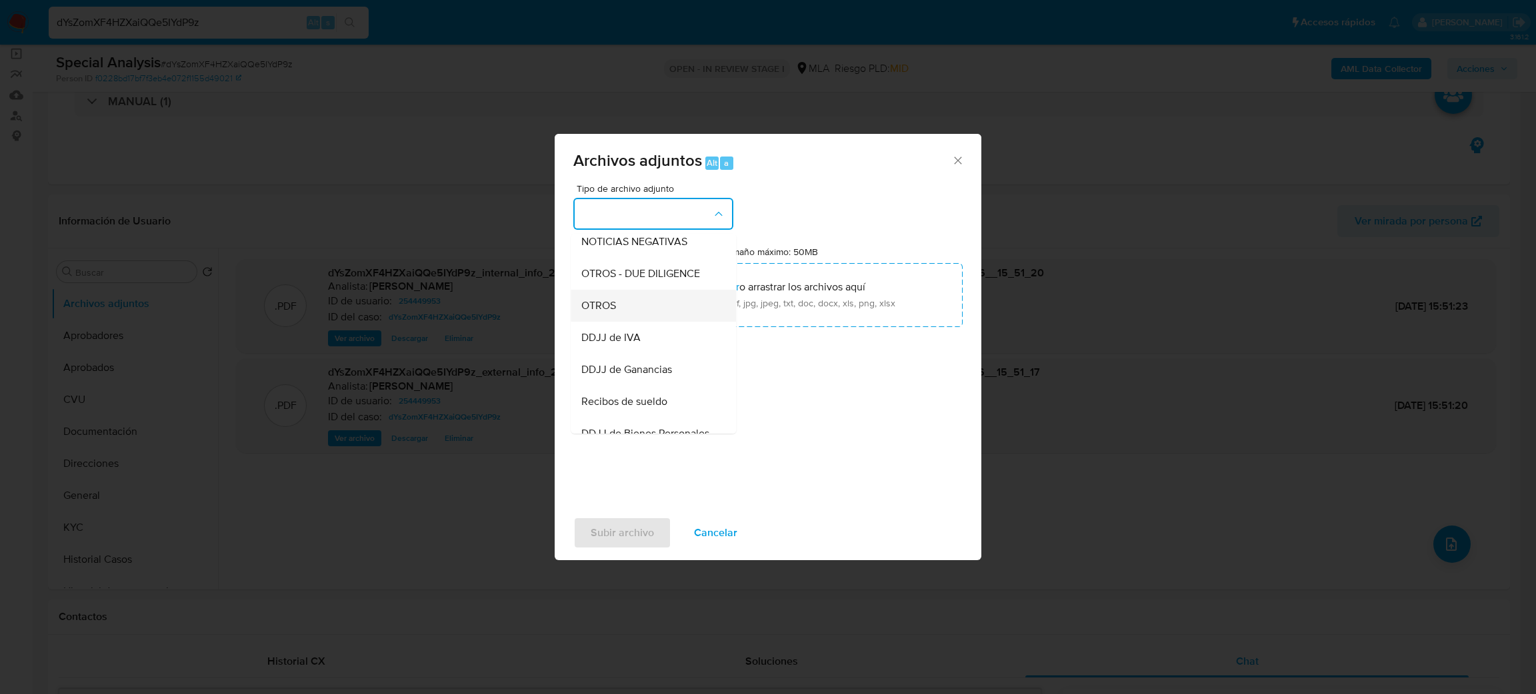
click at [629, 322] on div "OTROS" at bounding box center [649, 306] width 136 height 32
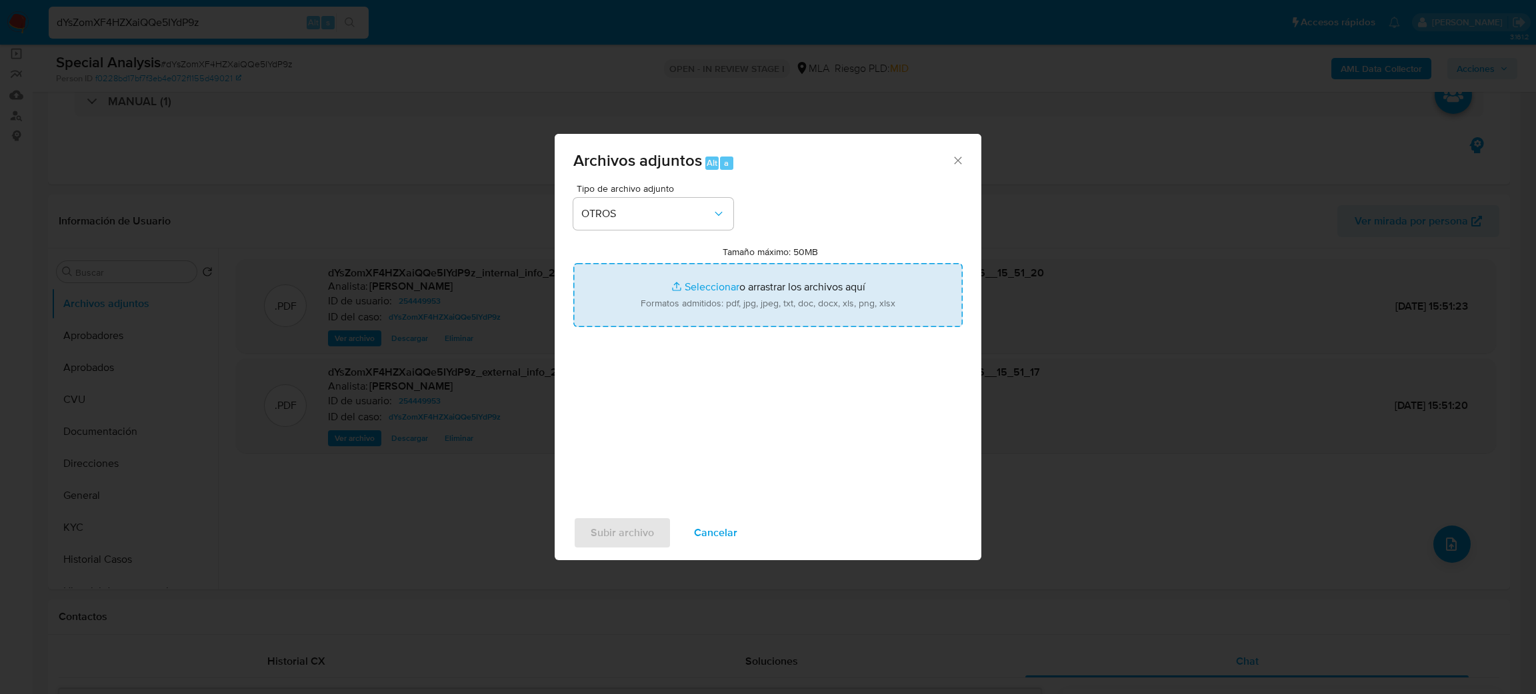
click at [730, 307] on input "Tamaño máximo: 50MB Seleccionar archivos" at bounding box center [767, 295] width 389 height 64
type input "C:\fakepath\Caselog dYsZomXF4HZXaiQQe5IYdP9z_2025_09_11_17_07_43.docx"
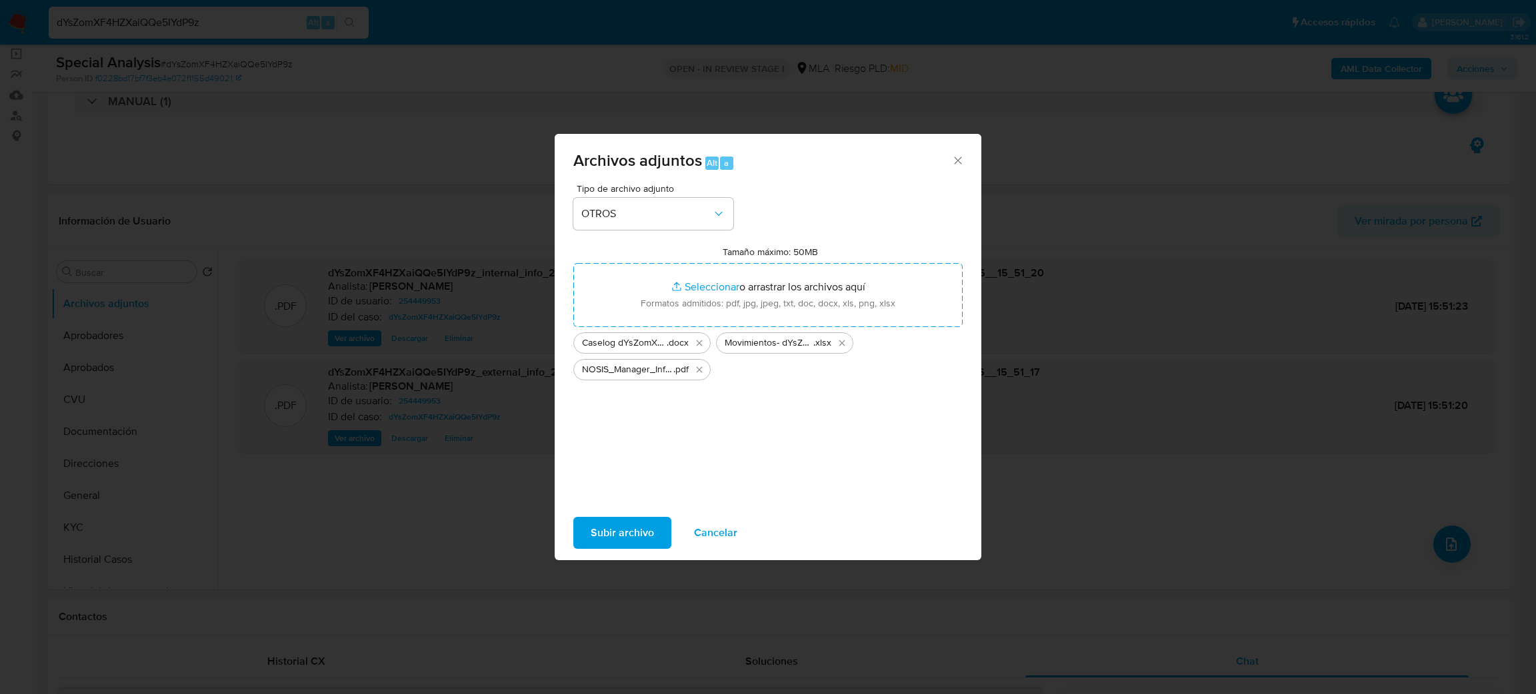
click at [607, 528] on span "Subir archivo" at bounding box center [622, 533] width 63 height 29
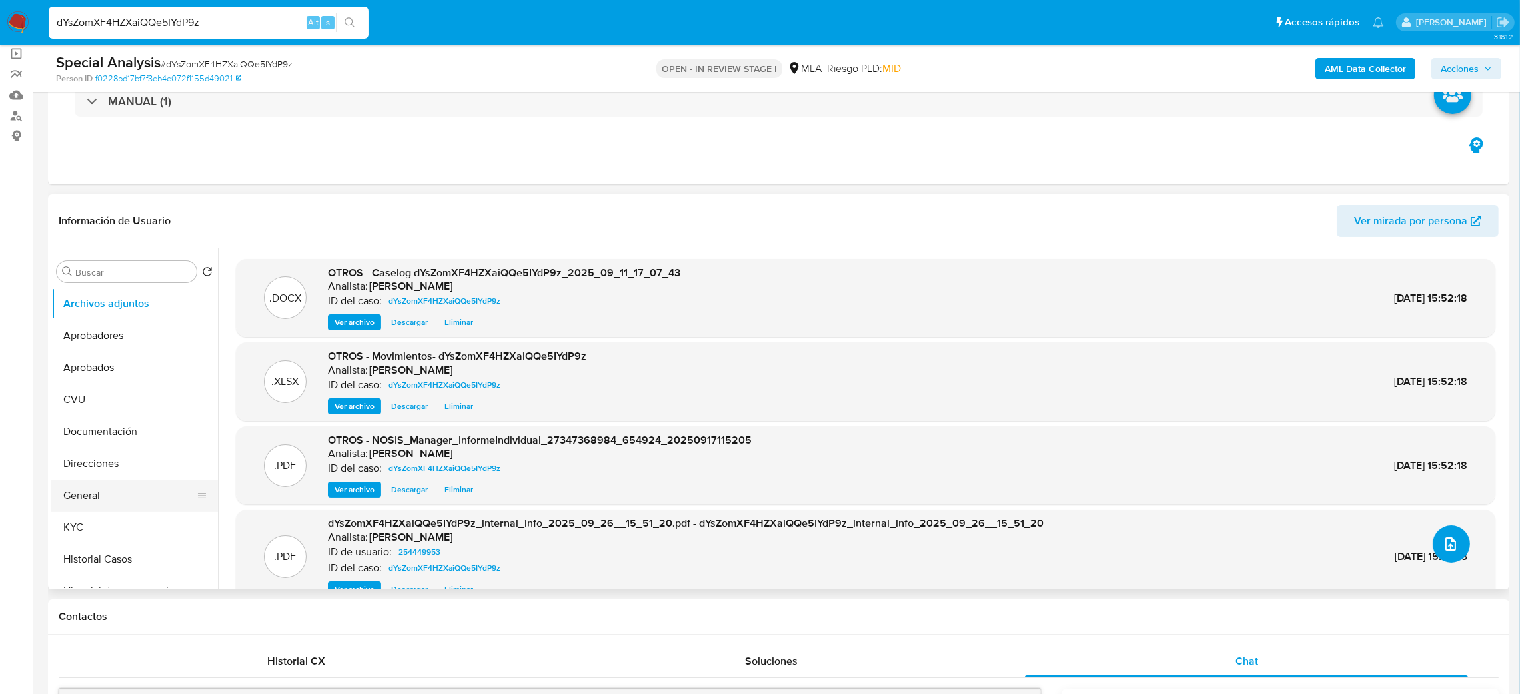
scroll to position [100, 0]
click at [109, 491] on button "Historial de conversaciones" at bounding box center [129, 492] width 156 height 32
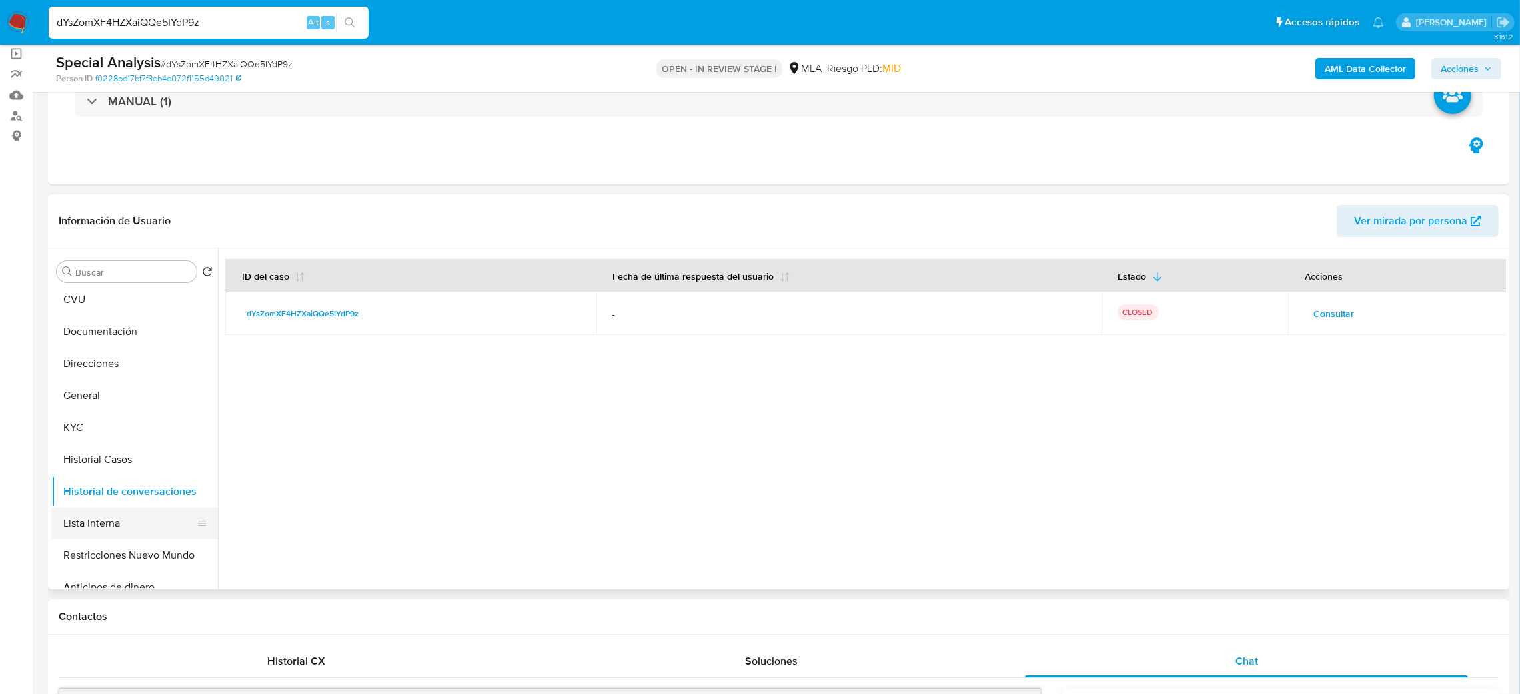
click at [110, 527] on button "Lista Interna" at bounding box center [129, 524] width 156 height 32
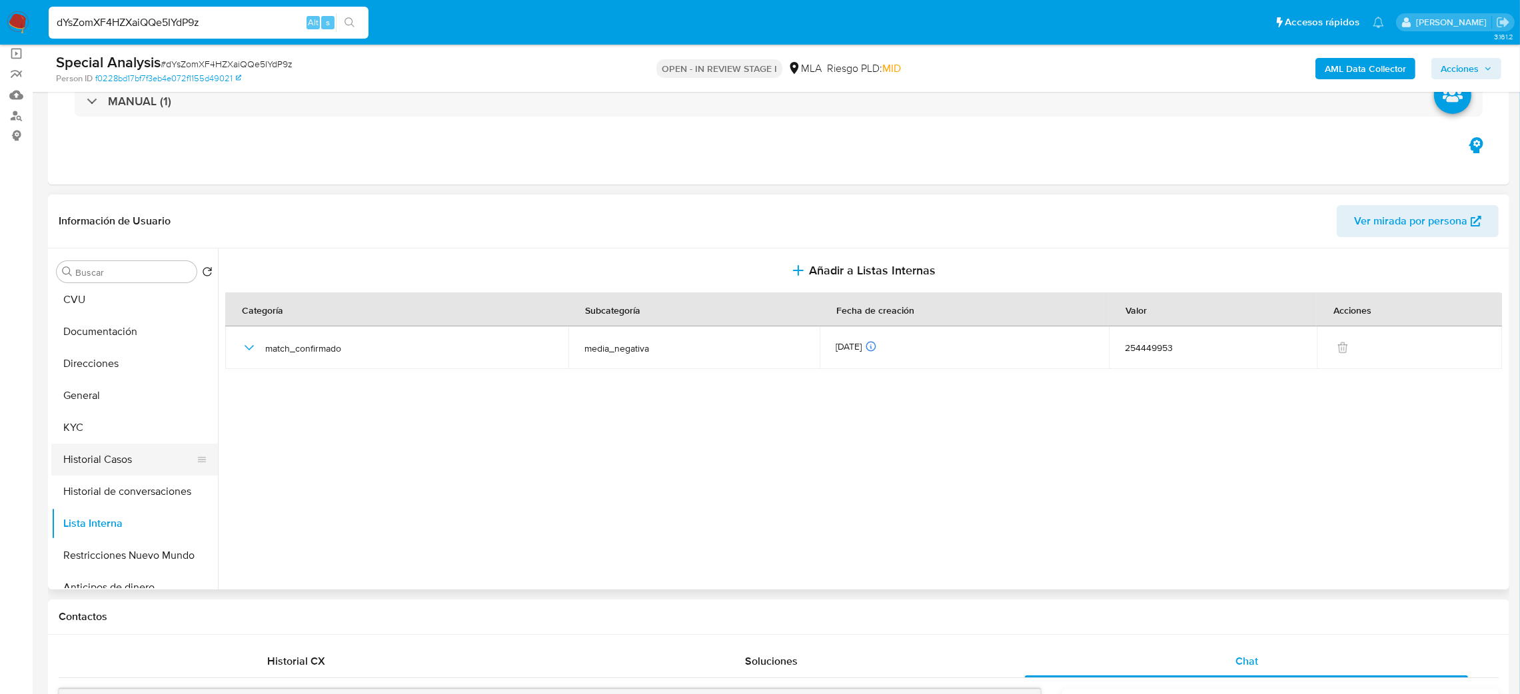
click at [115, 467] on button "Historial Casos" at bounding box center [129, 460] width 156 height 32
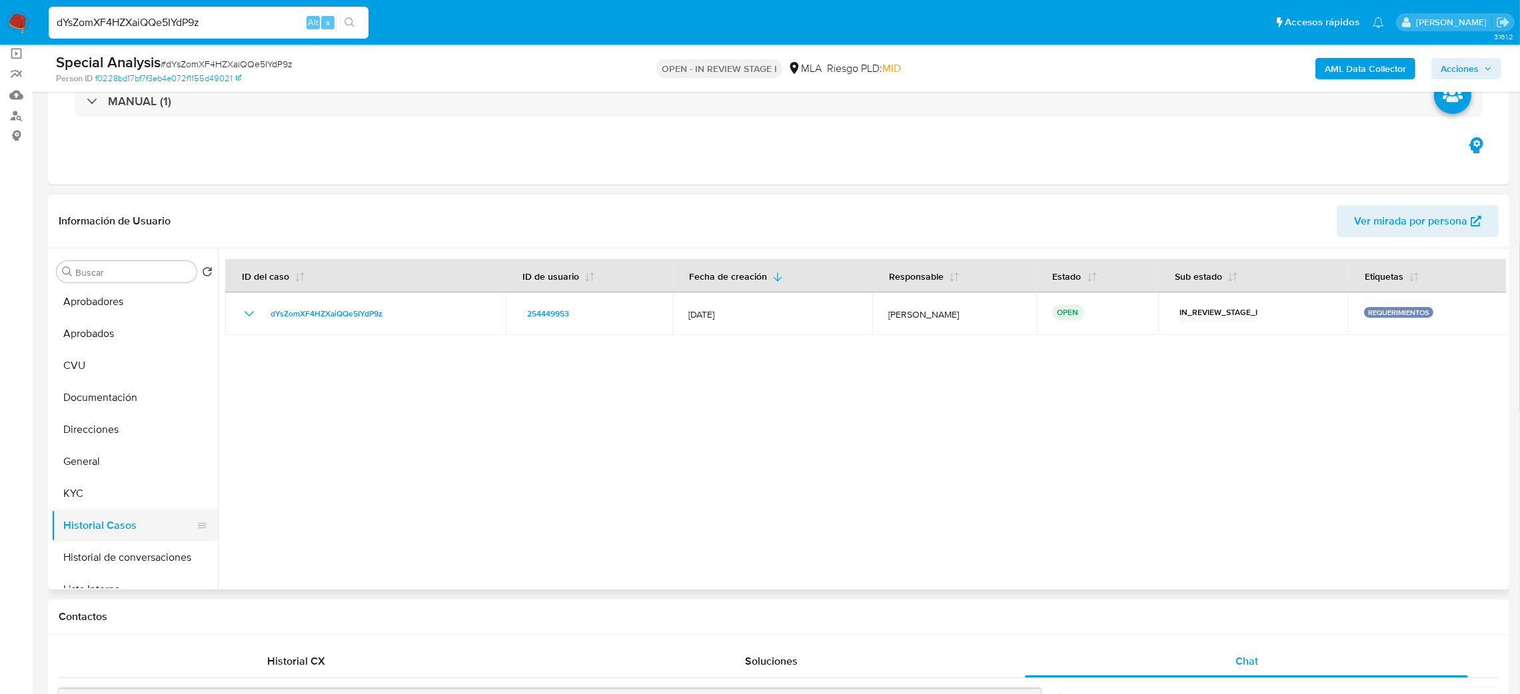
scroll to position [0, 0]
click at [106, 369] on button "Aprobados" at bounding box center [129, 368] width 156 height 32
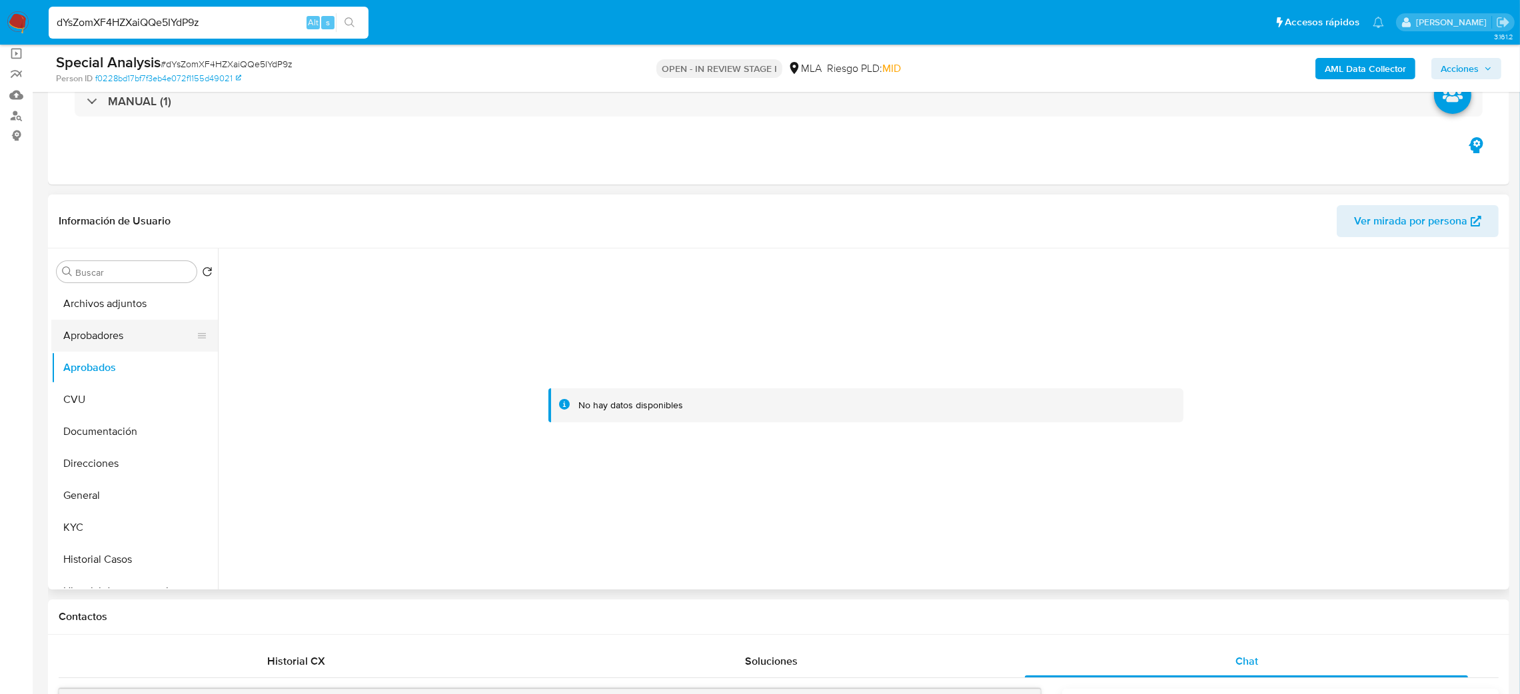
click at [103, 331] on button "Aprobadores" at bounding box center [129, 336] width 156 height 32
click at [102, 507] on button "General" at bounding box center [129, 496] width 156 height 32
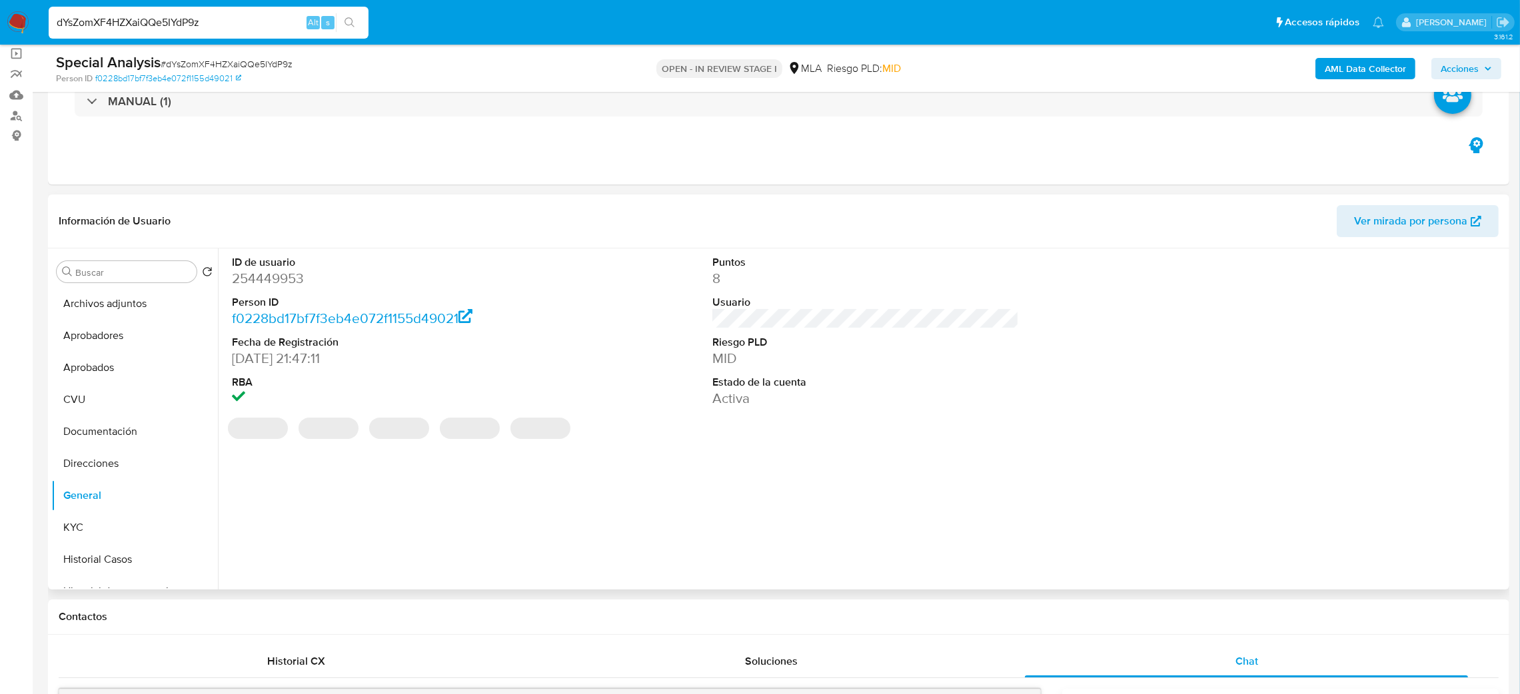
click at [262, 283] on dd "254449953" at bounding box center [385, 278] width 307 height 19
copy dd "254449953"
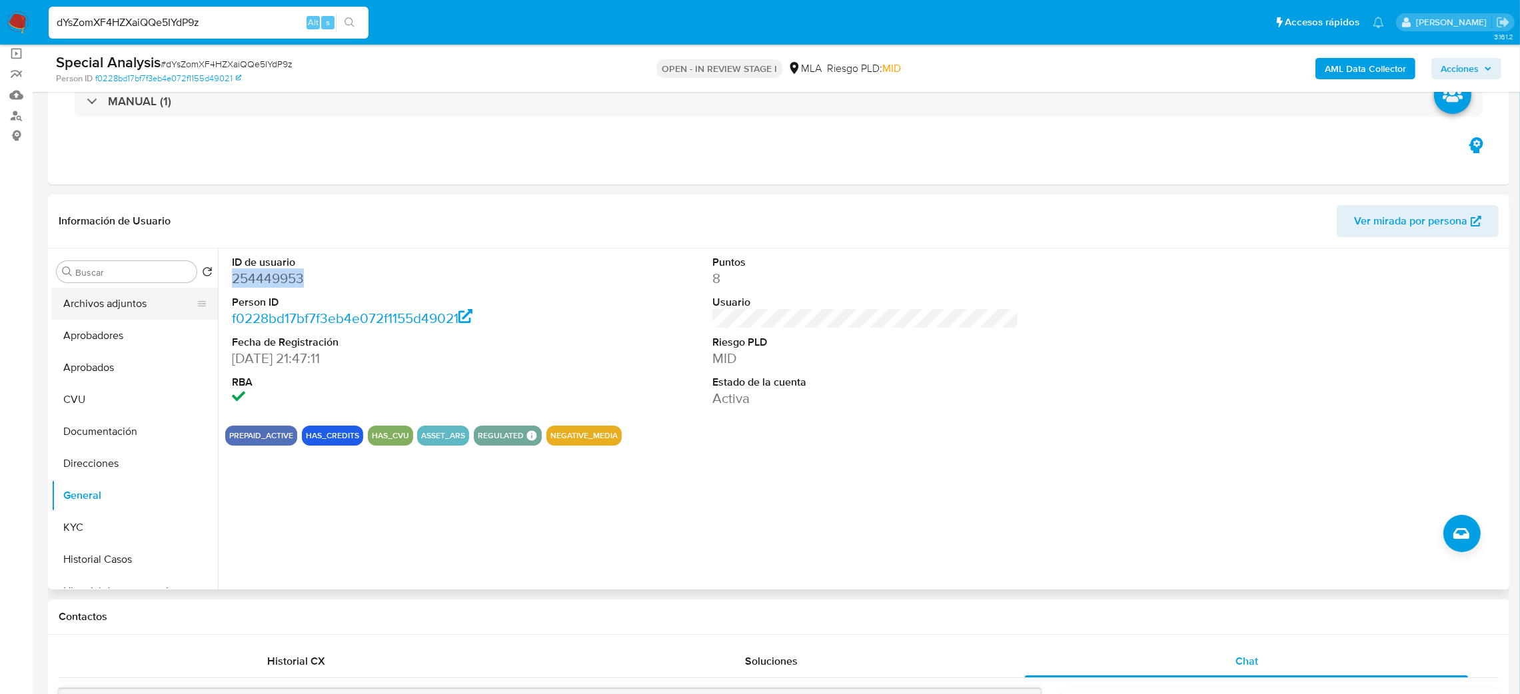
click at [130, 311] on button "Archivos adjuntos" at bounding box center [129, 304] width 156 height 32
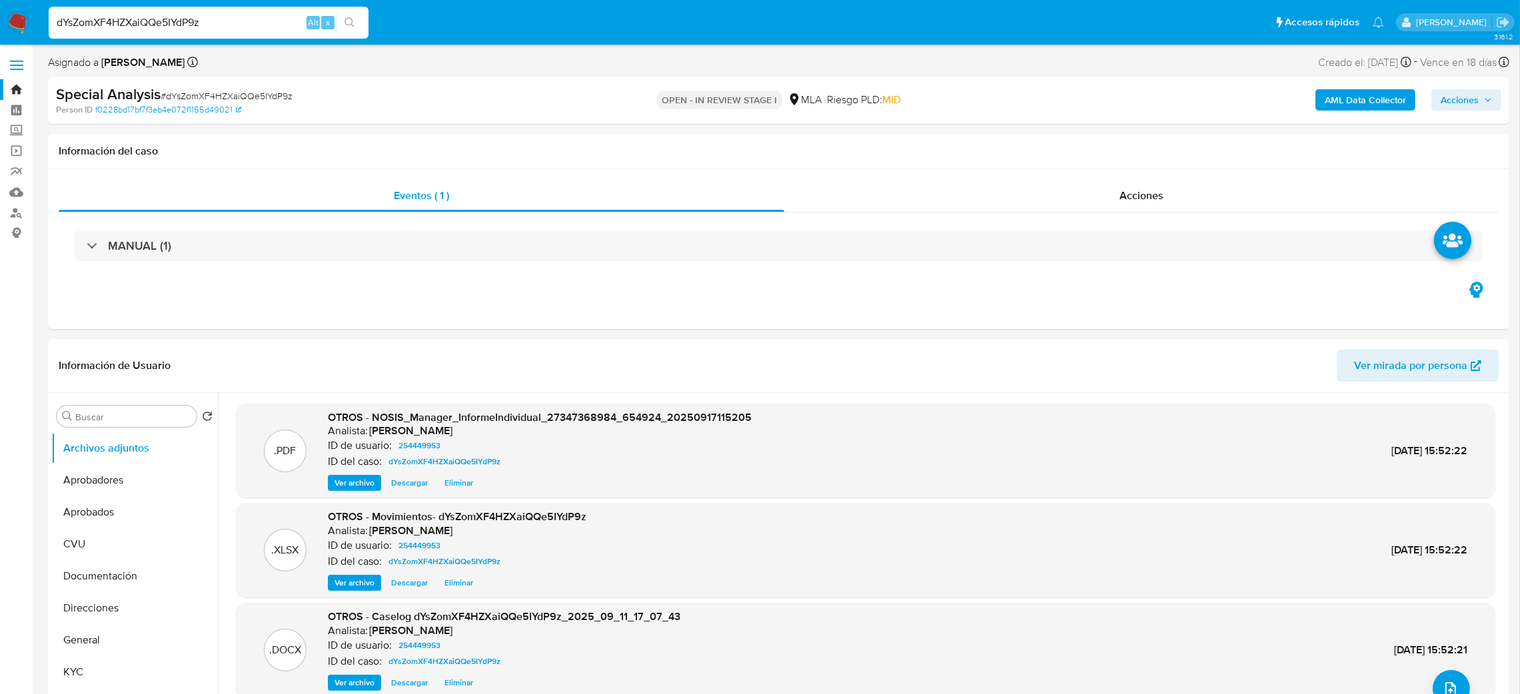
click at [1468, 90] on span "Acciones" at bounding box center [1460, 99] width 38 height 21
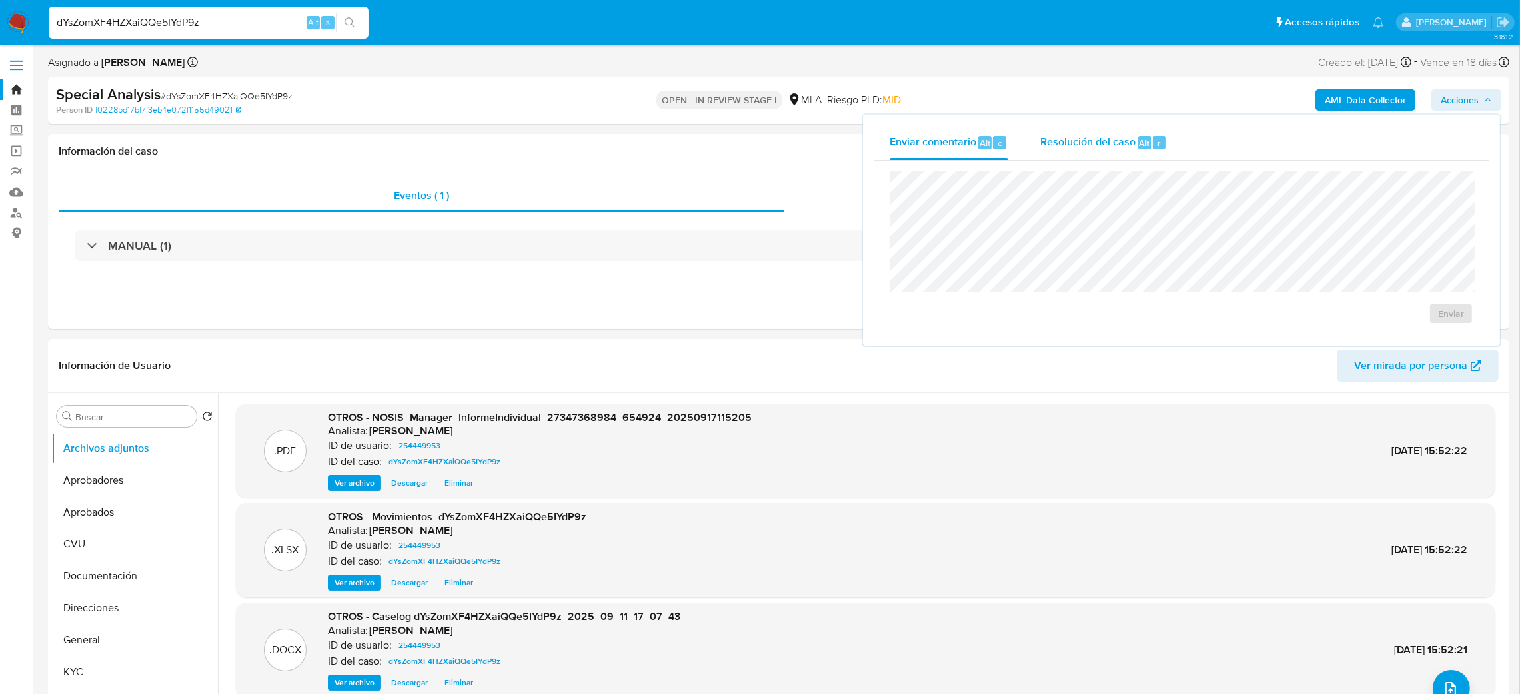
click at [1078, 149] on span "Resolución del caso" at bounding box center [1087, 142] width 95 height 15
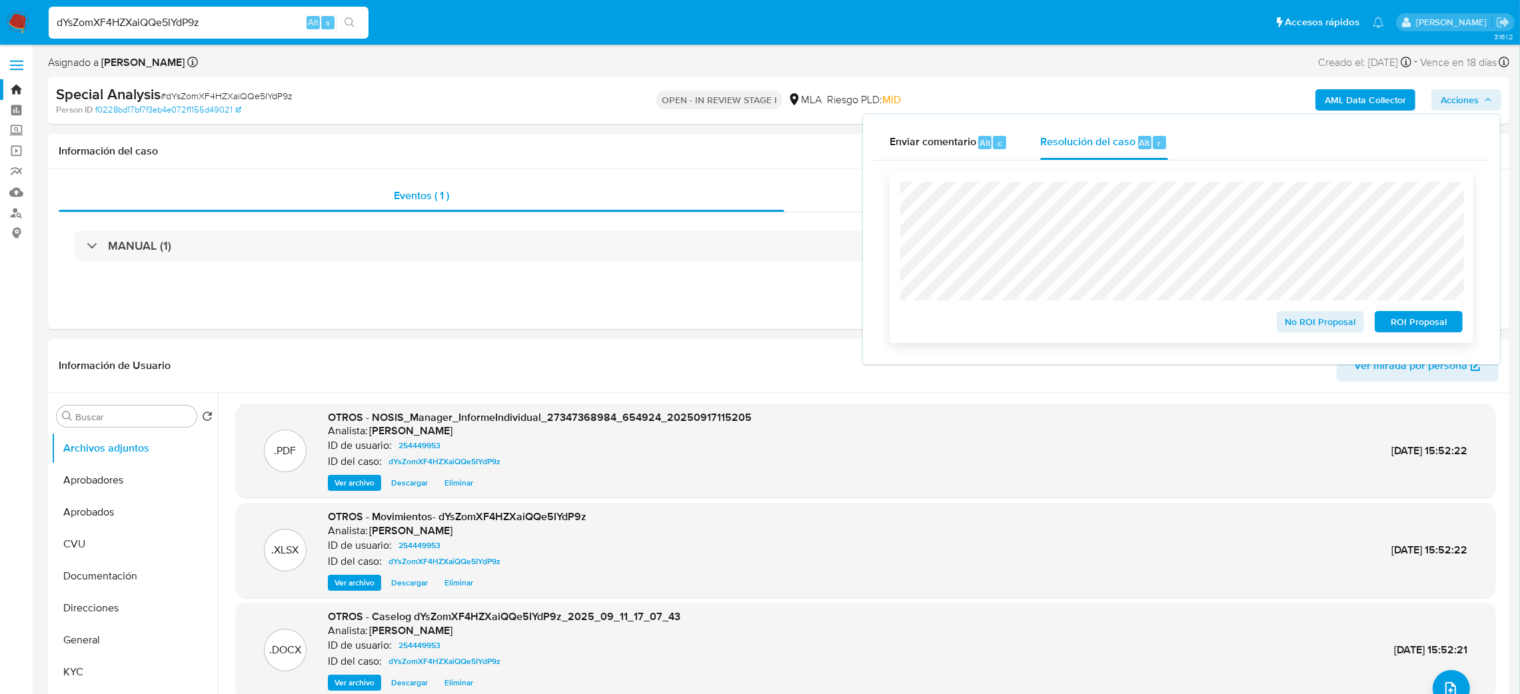
click at [1424, 331] on span "ROI Proposal" at bounding box center [1418, 322] width 69 height 19
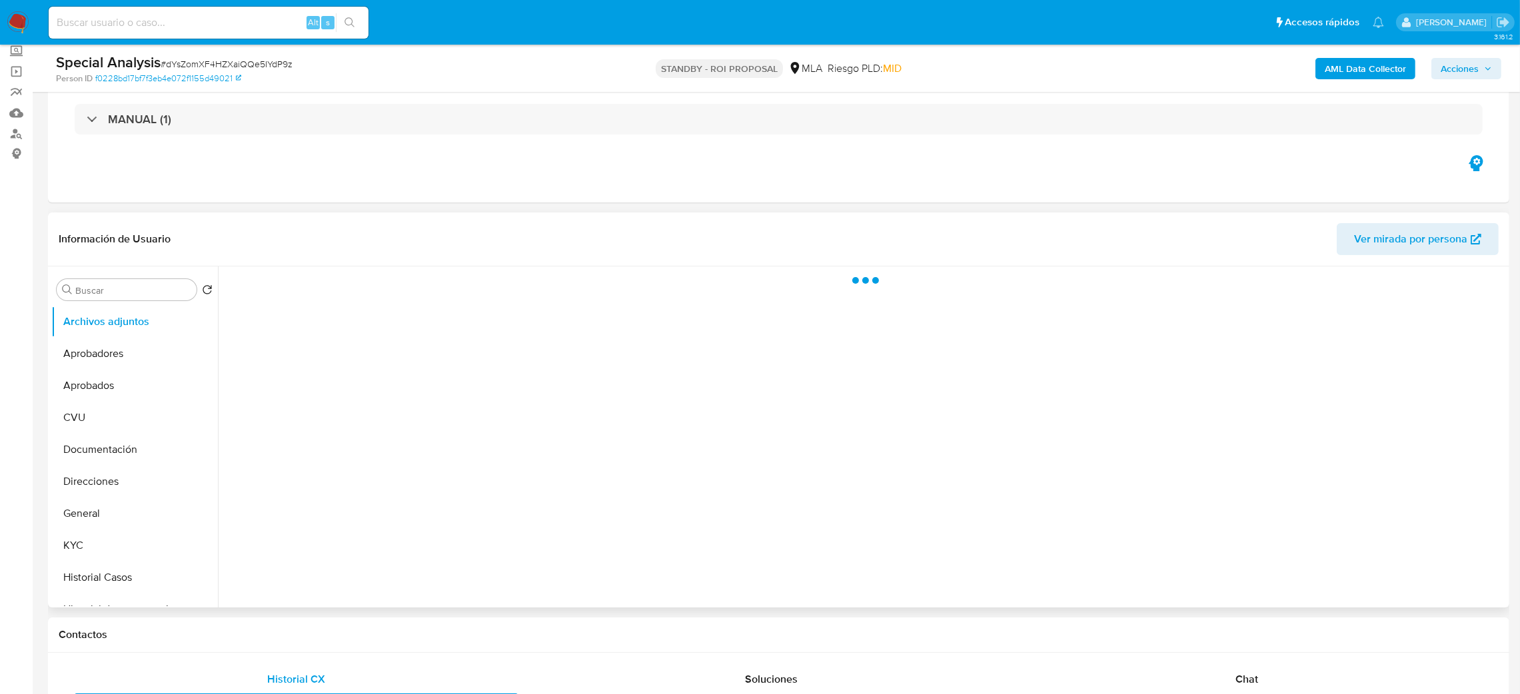
scroll to position [200, 0]
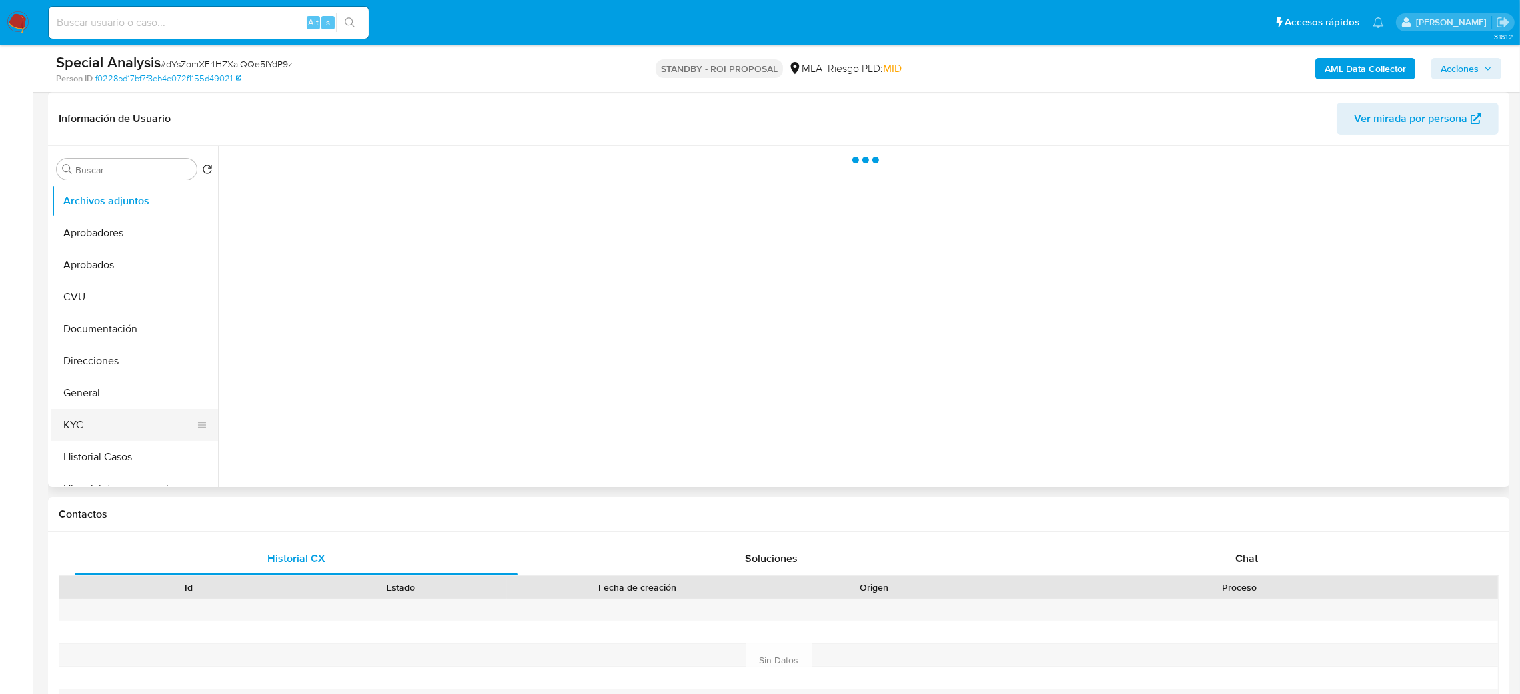
select select "10"
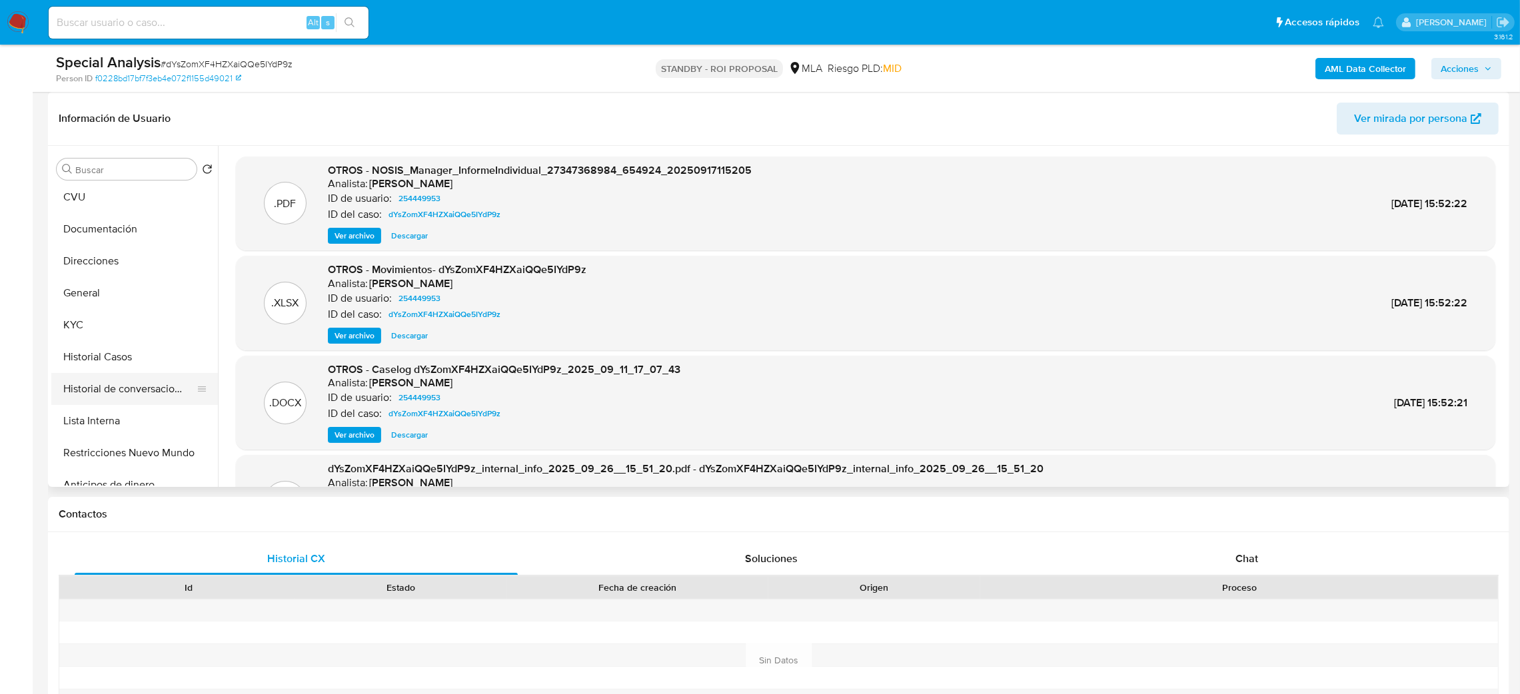
scroll to position [100, 0]
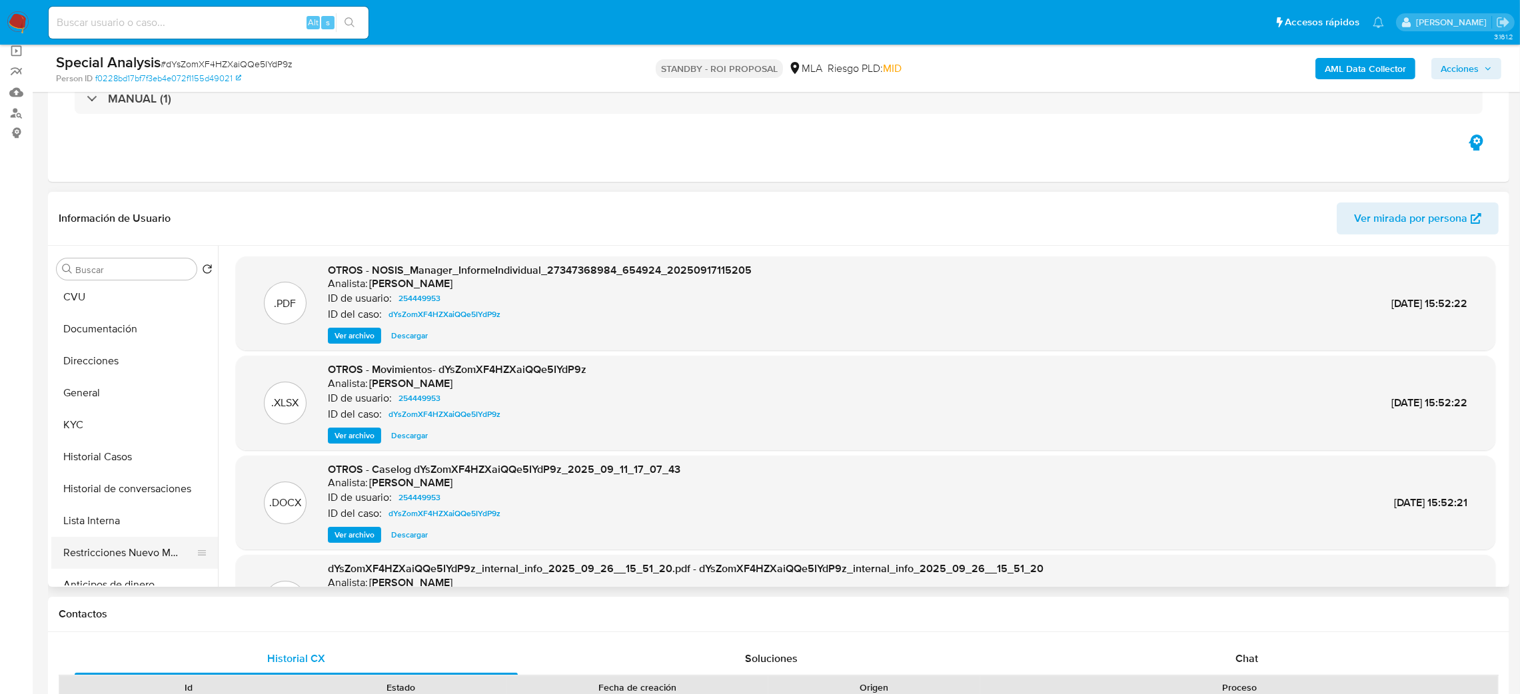
click at [157, 550] on button "Restricciones Nuevo Mundo" at bounding box center [129, 553] width 156 height 32
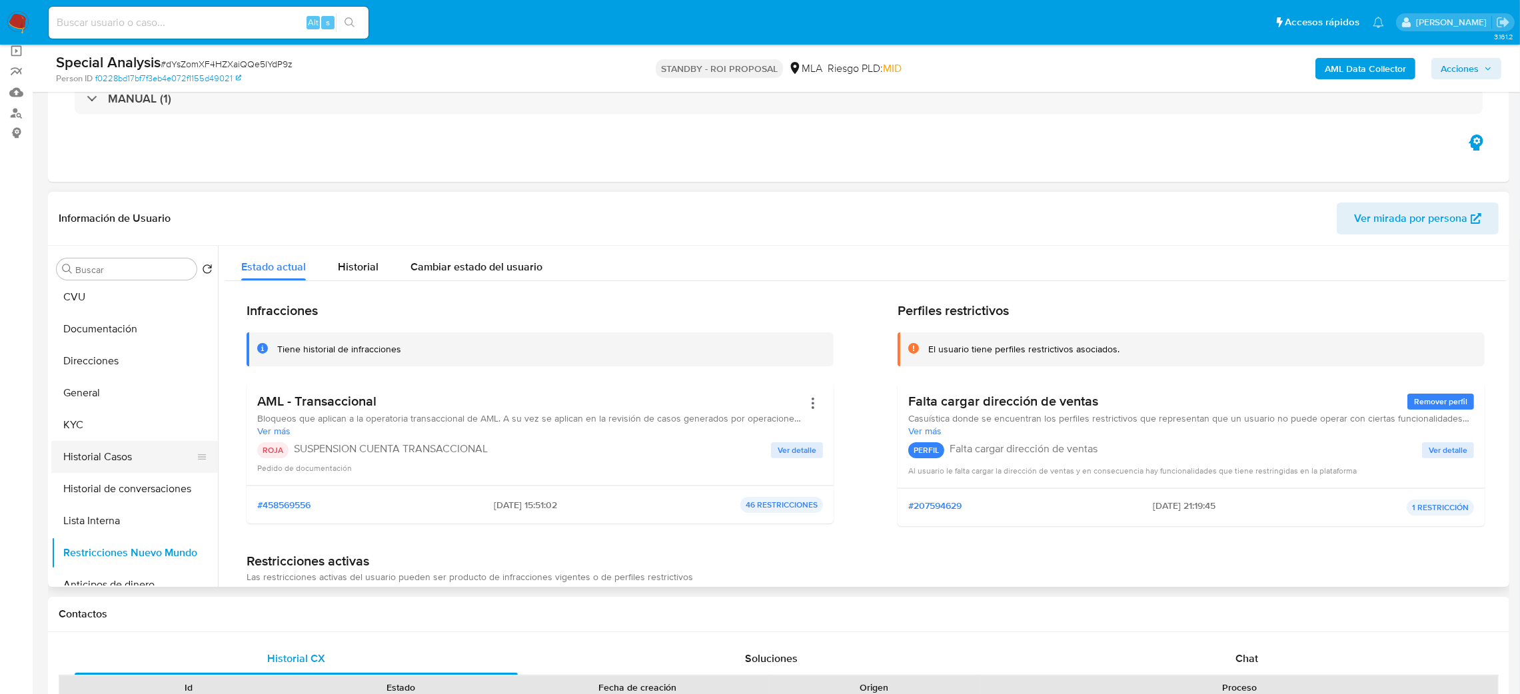
click at [133, 471] on button "Historial Casos" at bounding box center [129, 457] width 156 height 32
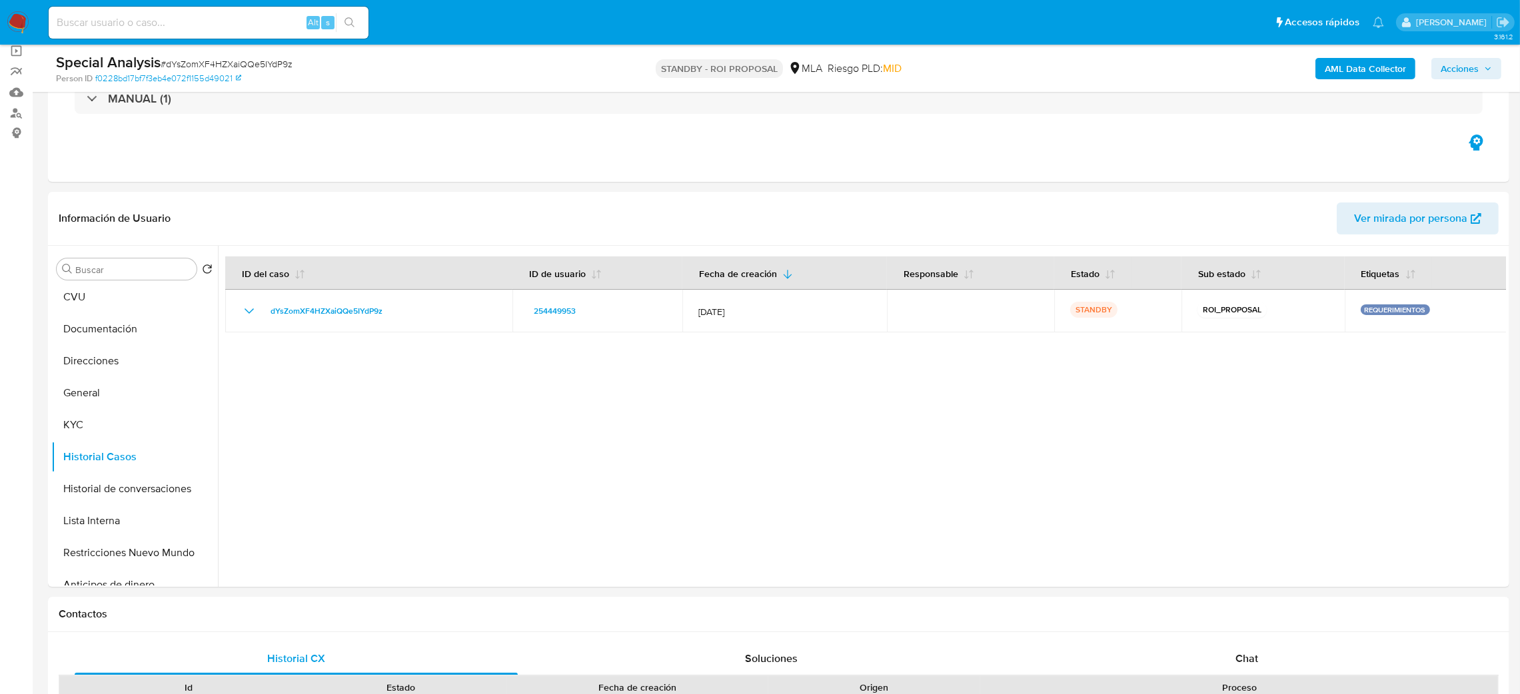
scroll to position [0, 0]
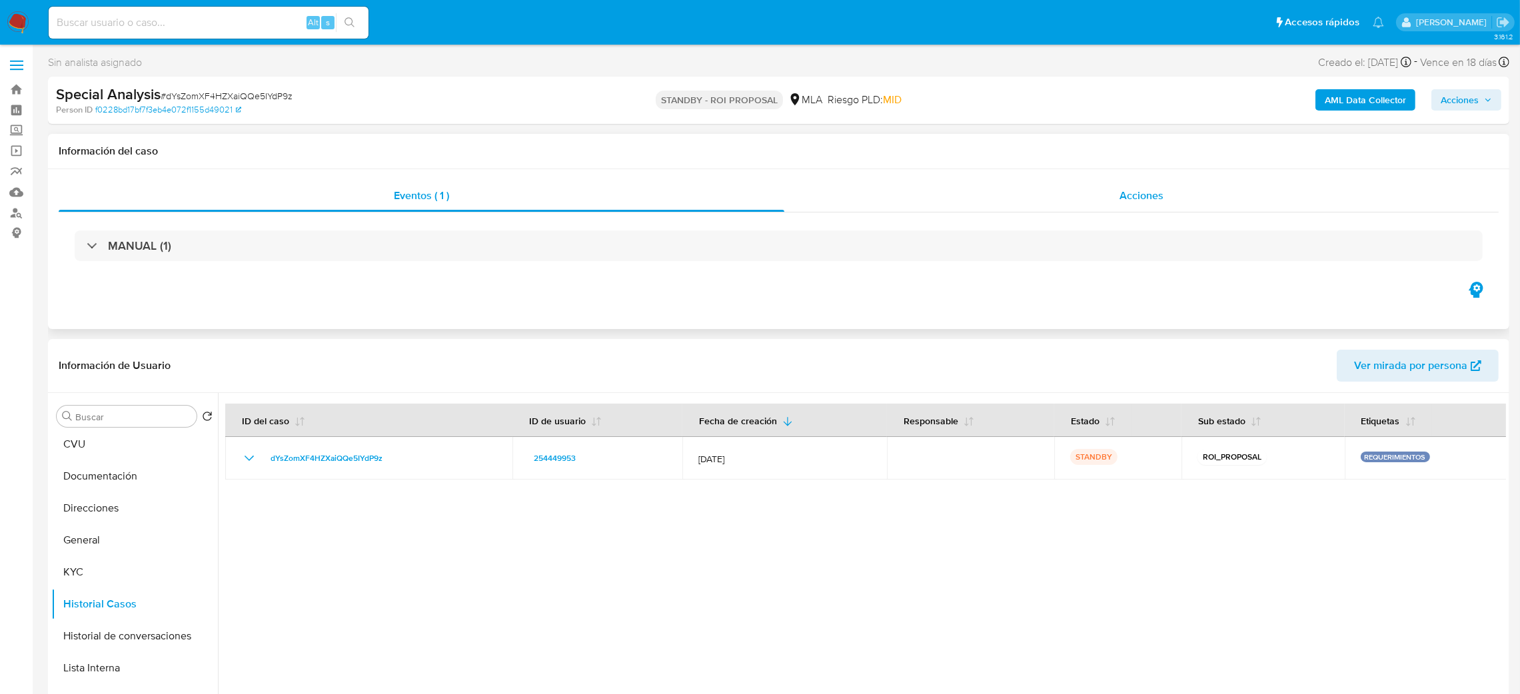
click at [1121, 200] on span "Acciones" at bounding box center [1142, 195] width 44 height 15
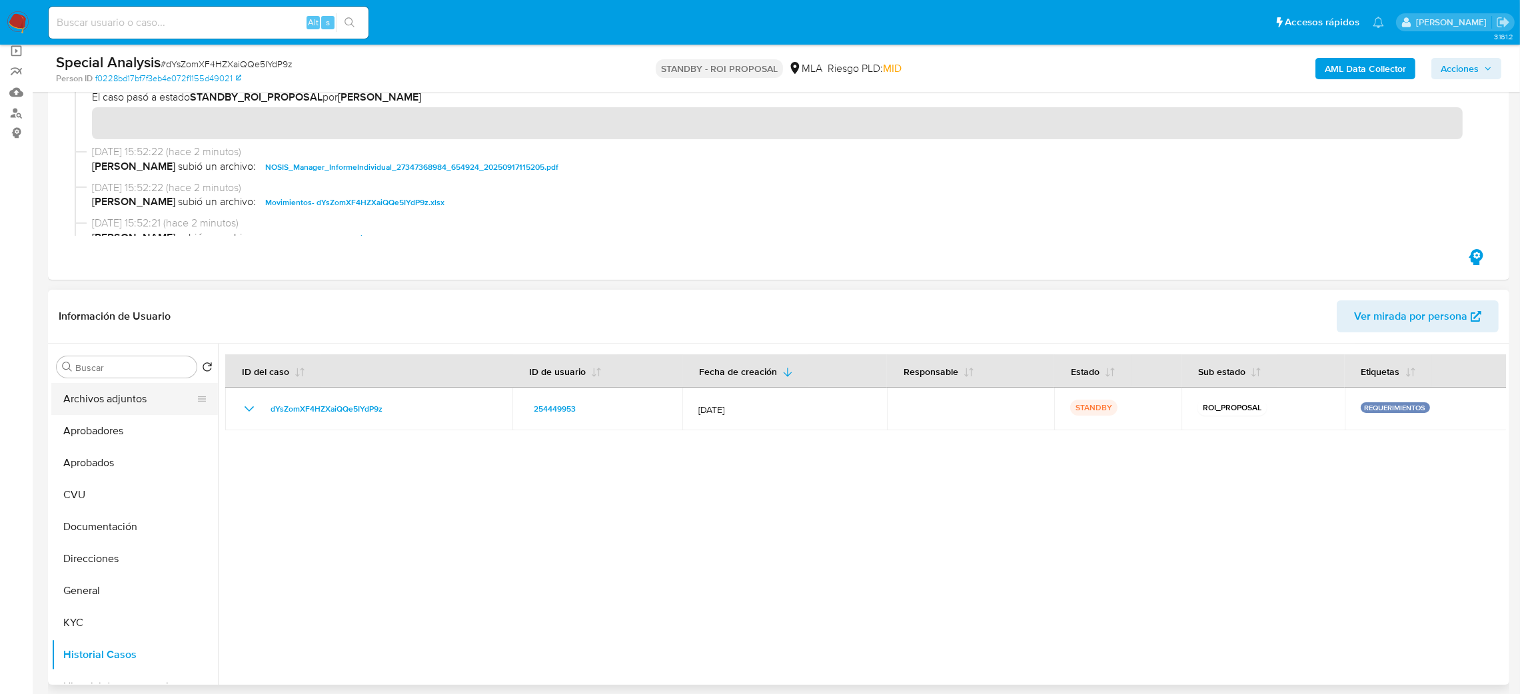
click at [102, 402] on button "Archivos adjuntos" at bounding box center [129, 399] width 156 height 32
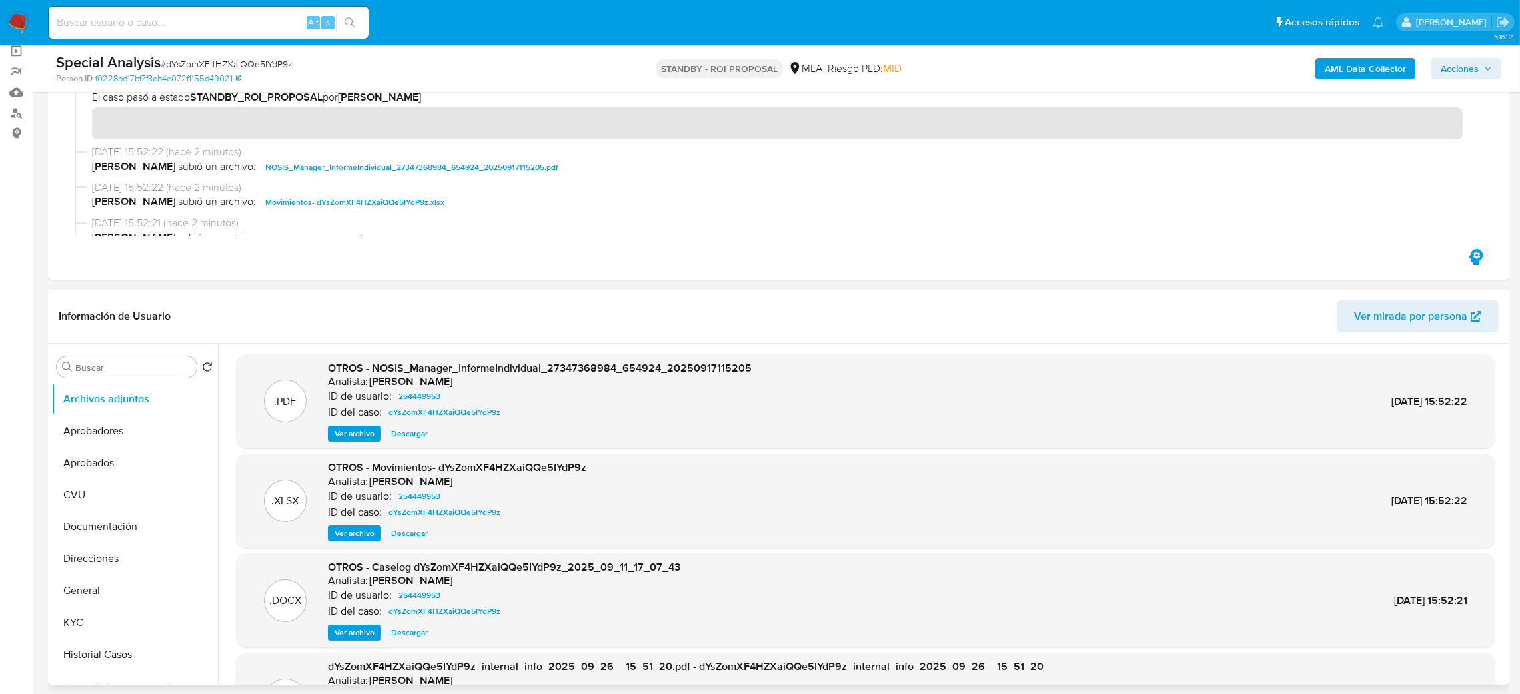
click at [355, 631] on span "Ver archivo" at bounding box center [355, 633] width 40 height 13
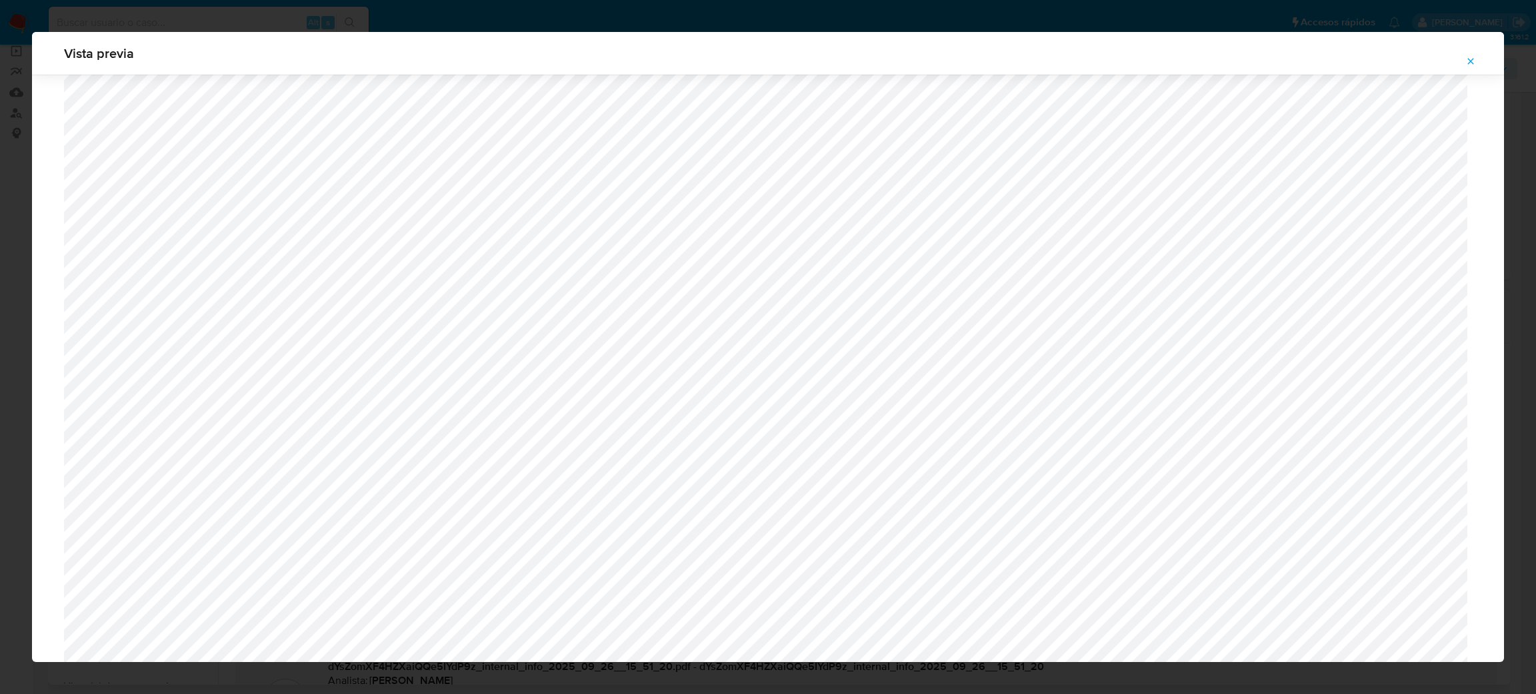
scroll to position [273, 0]
click at [1470, 53] on span "Attachment preview" at bounding box center [1470, 61] width 11 height 19
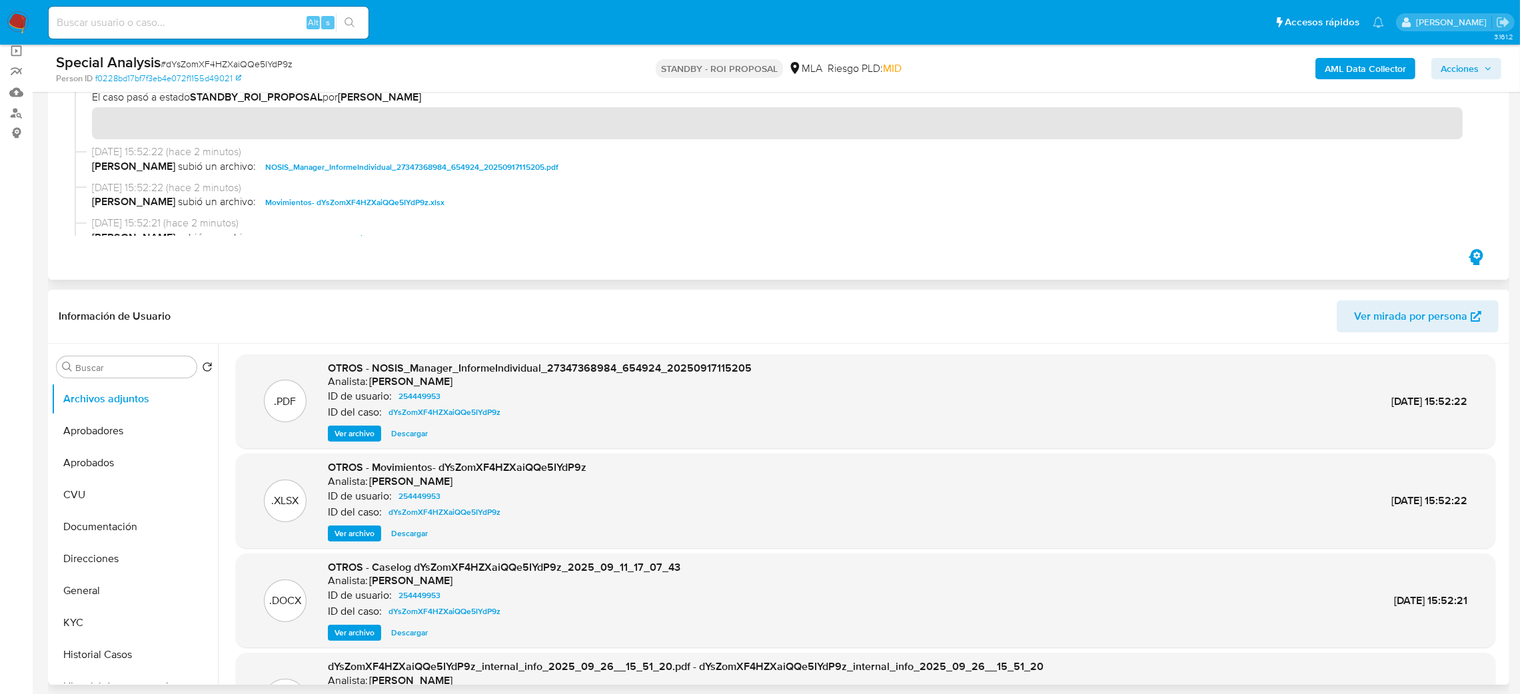
scroll to position [0, 0]
